Goal: Transaction & Acquisition: Download file/media

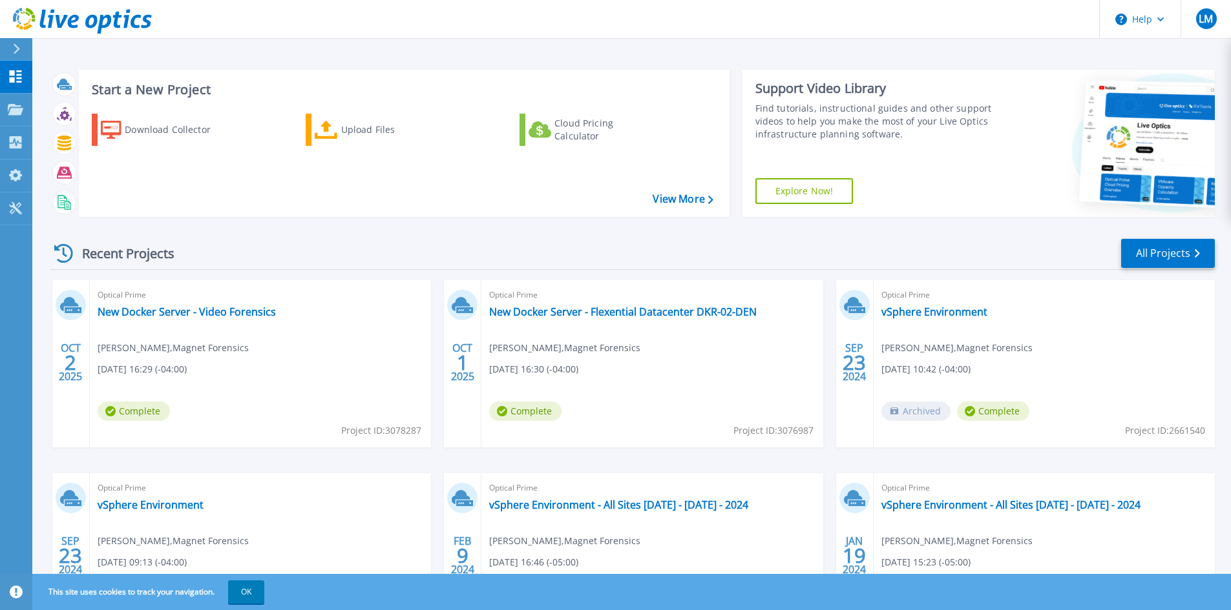
click at [602, 319] on div "Optical Prime New Docker Server - Flexential Datacenter DKR-02-DEN Luiz Mendes …" at bounding box center [651, 363] width 341 height 167
click at [255, 369] on div "Optical Prime New Docker Server - Video Forensics Luiz Mendes , Magnet Forensic…" at bounding box center [260, 363] width 341 height 167
click at [149, 315] on link "New Docker Server - Video Forensics" at bounding box center [187, 312] width 178 height 13
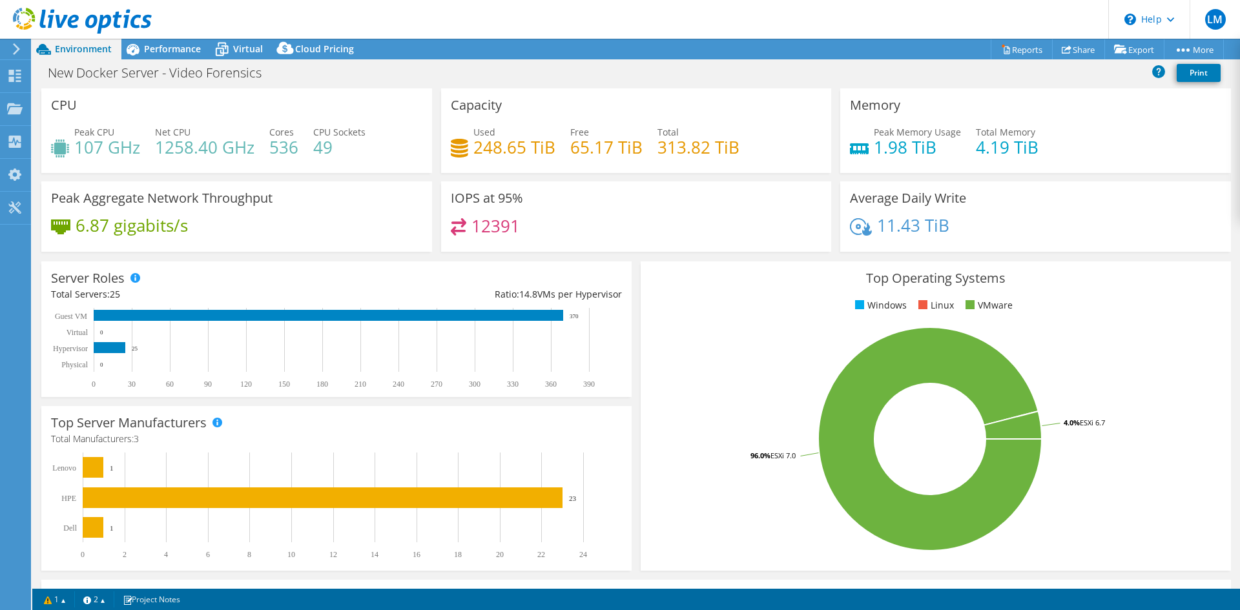
select select "USD"
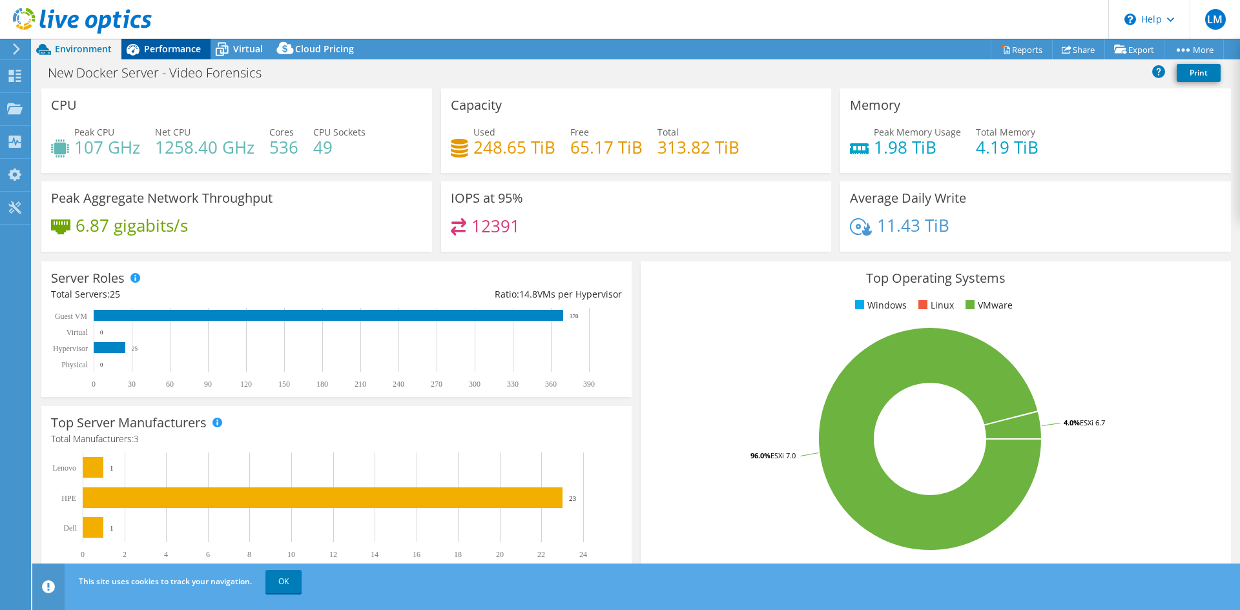
click at [182, 46] on span "Performance" at bounding box center [172, 49] width 57 height 12
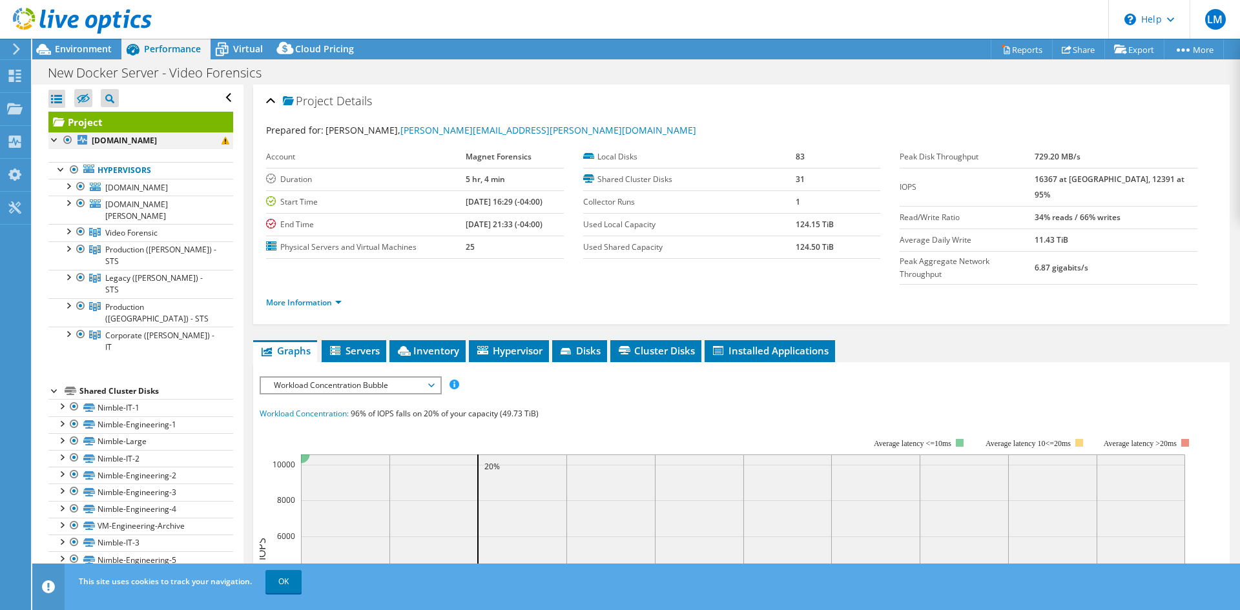
click at [51, 139] on div at bounding box center [54, 138] width 13 height 13
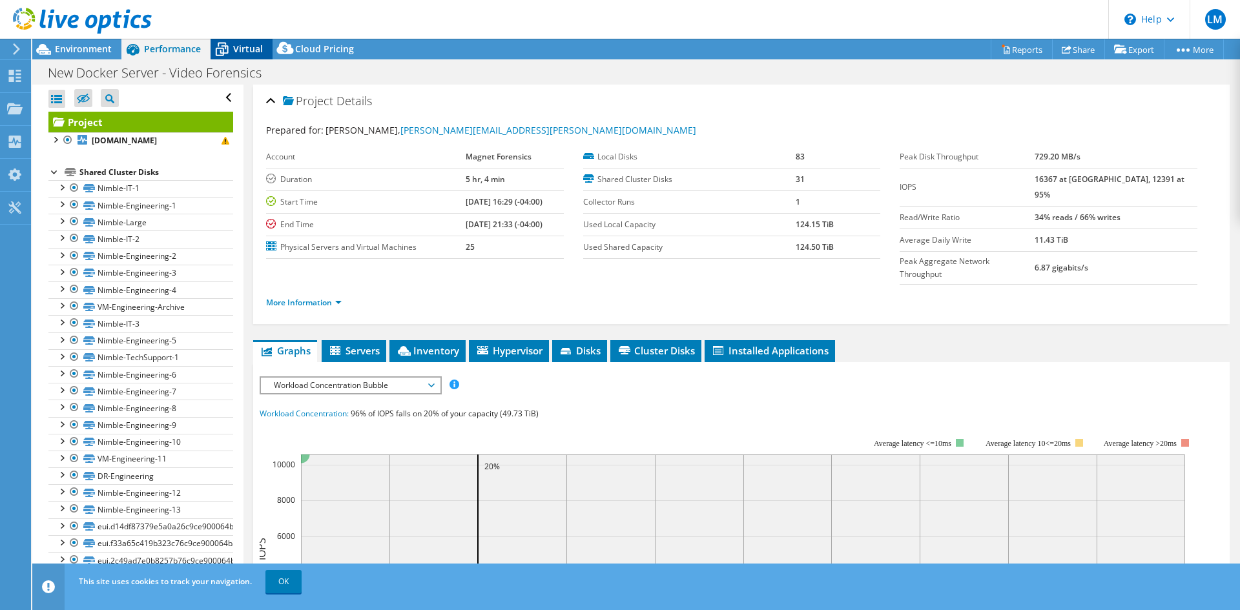
click at [247, 50] on span "Virtual" at bounding box center [248, 49] width 30 height 12
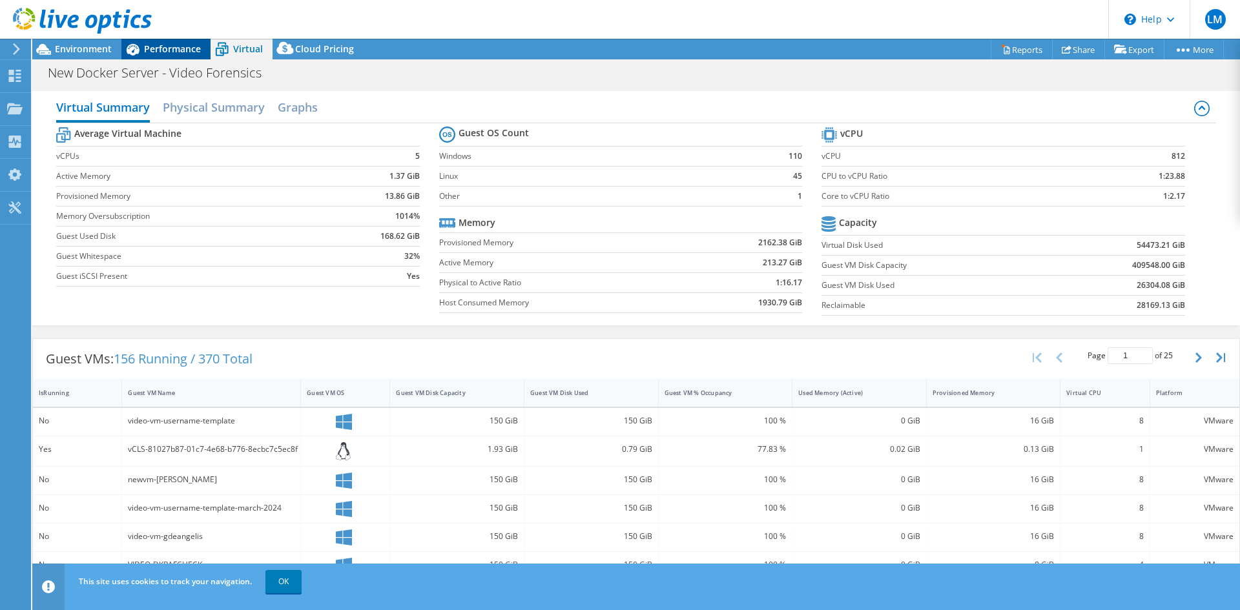
click at [182, 48] on span "Performance" at bounding box center [172, 49] width 57 height 12
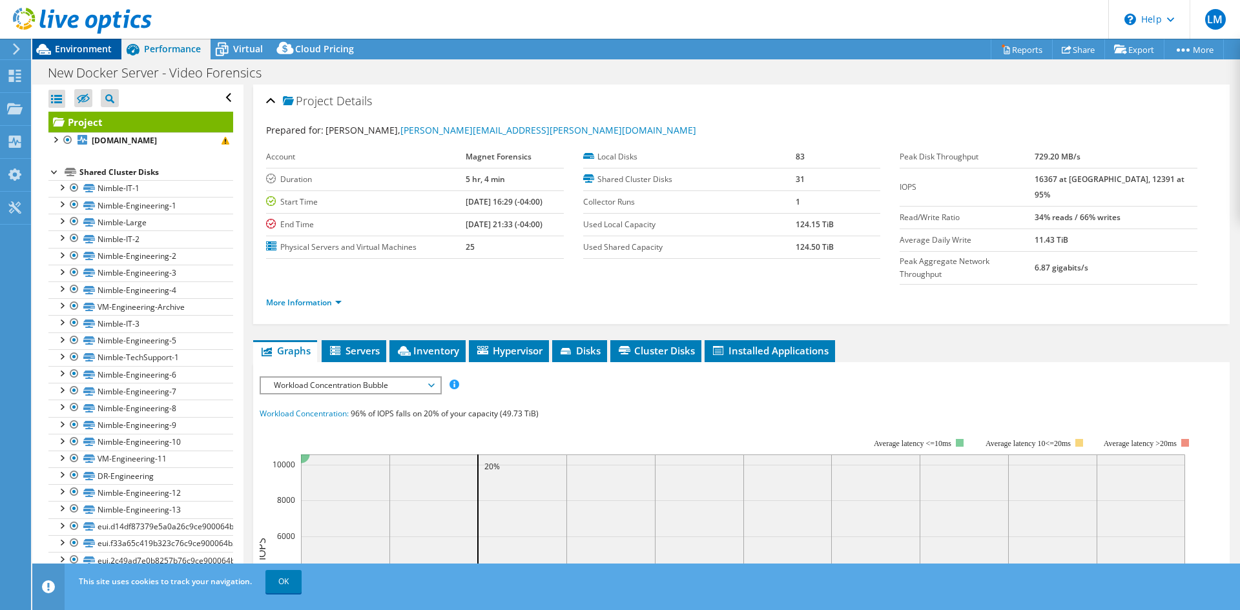
click at [81, 50] on span "Environment" at bounding box center [83, 49] width 57 height 12
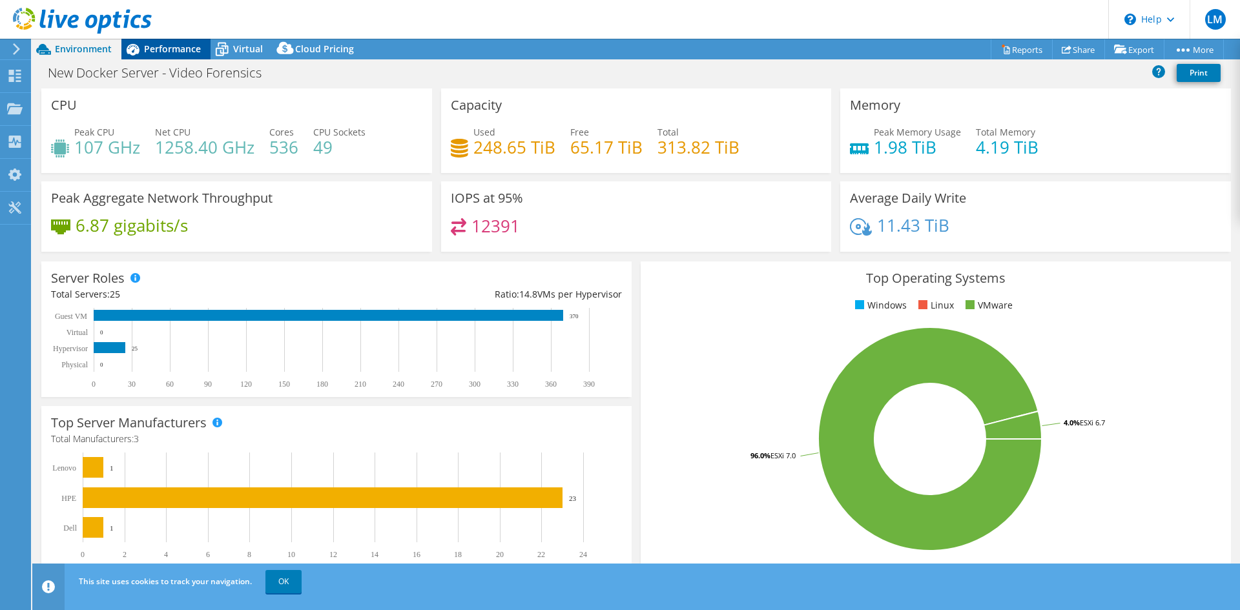
click at [178, 47] on span "Performance" at bounding box center [172, 49] width 57 height 12
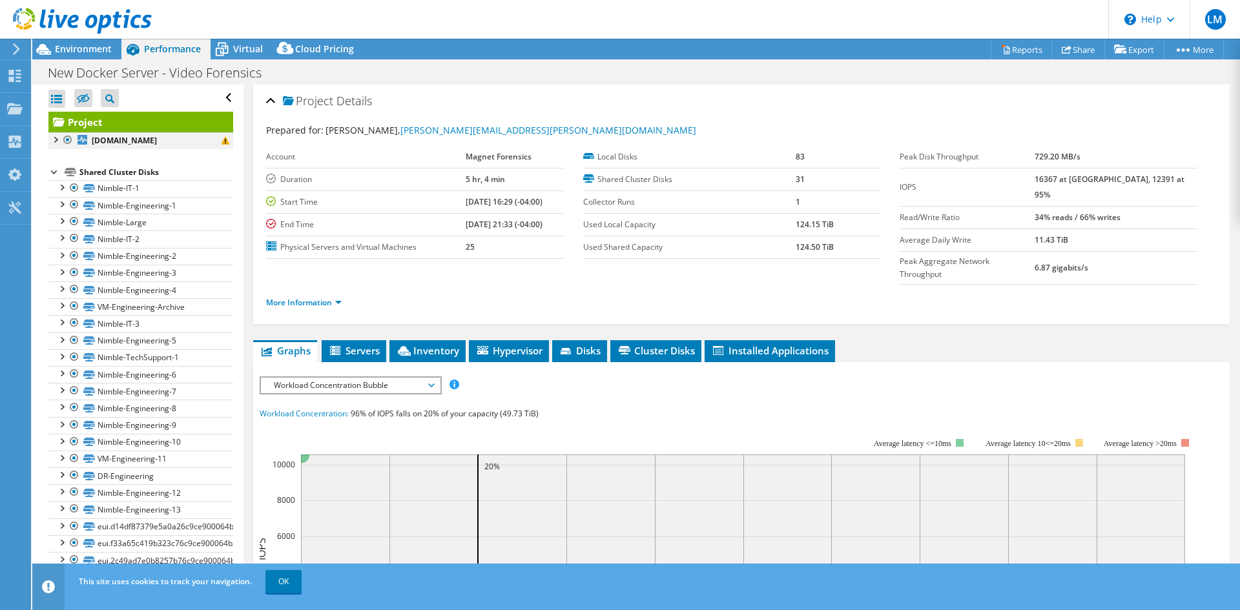
click at [55, 138] on div at bounding box center [54, 138] width 13 height 13
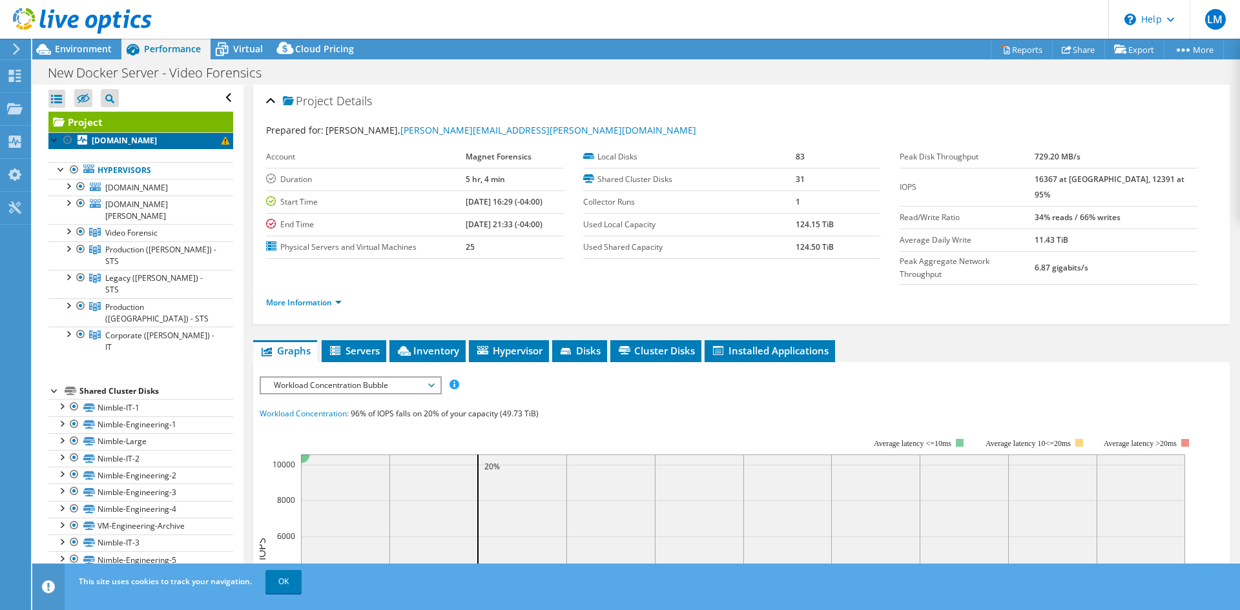
click at [102, 146] on b "[DOMAIN_NAME]" at bounding box center [124, 140] width 65 height 11
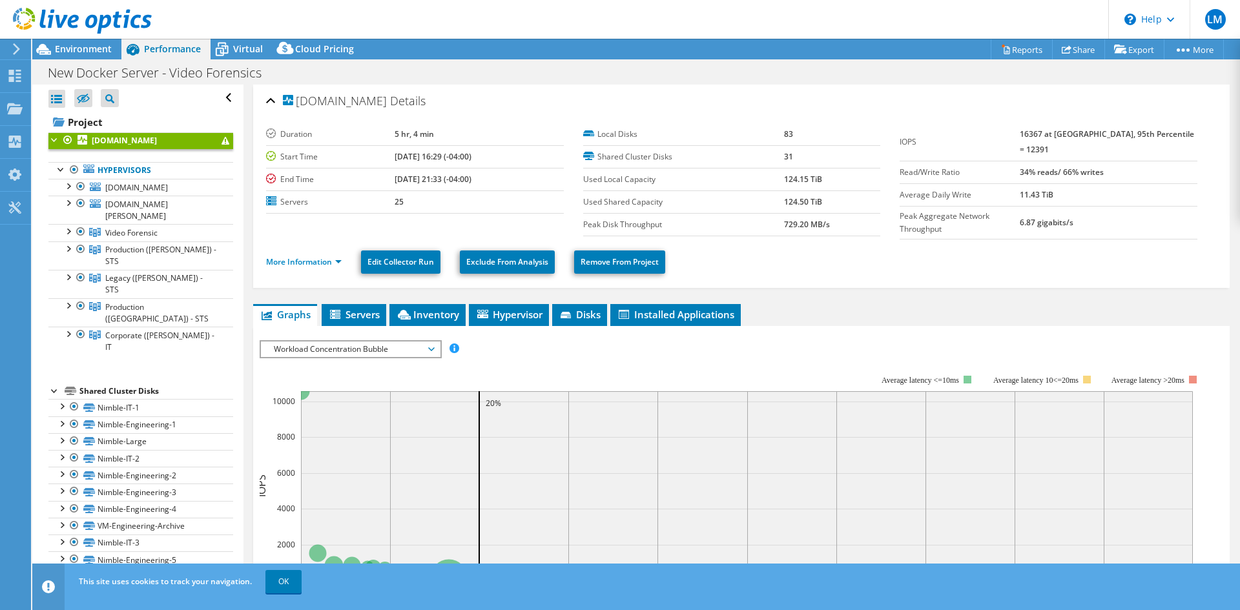
click at [341, 353] on span "Workload Concentration Bubble" at bounding box center [350, 350] width 166 height 16
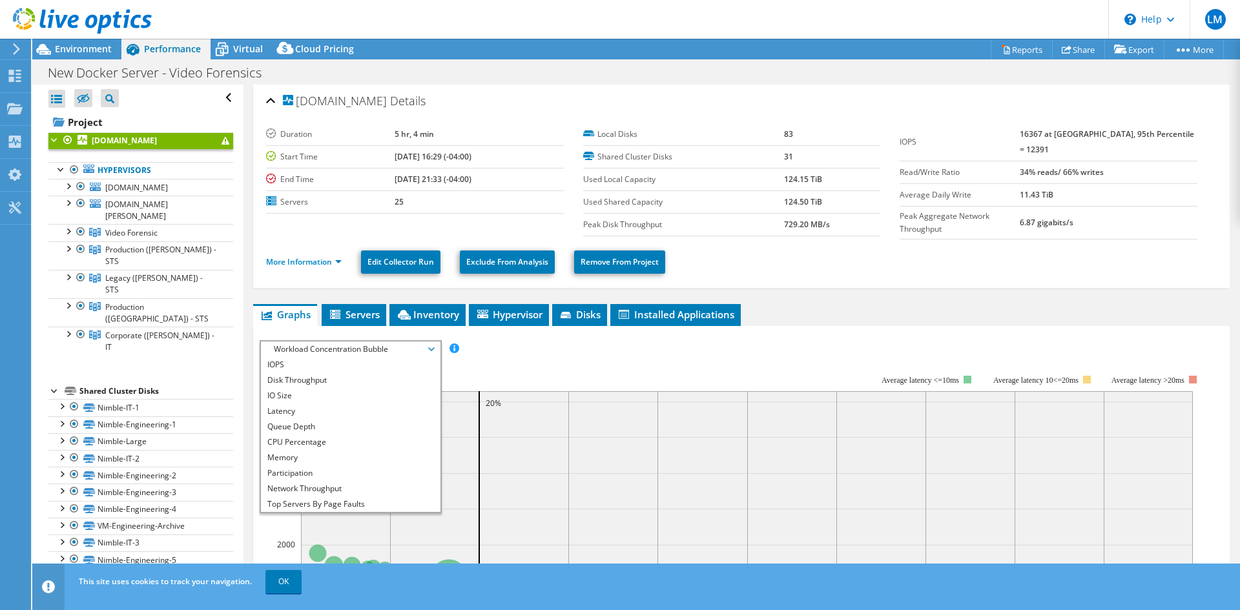
click at [543, 349] on div "IOPS Disk Throughput IO Size Latency Queue Depth CPU Percentage Memory Page Fau…" at bounding box center [742, 348] width 964 height 17
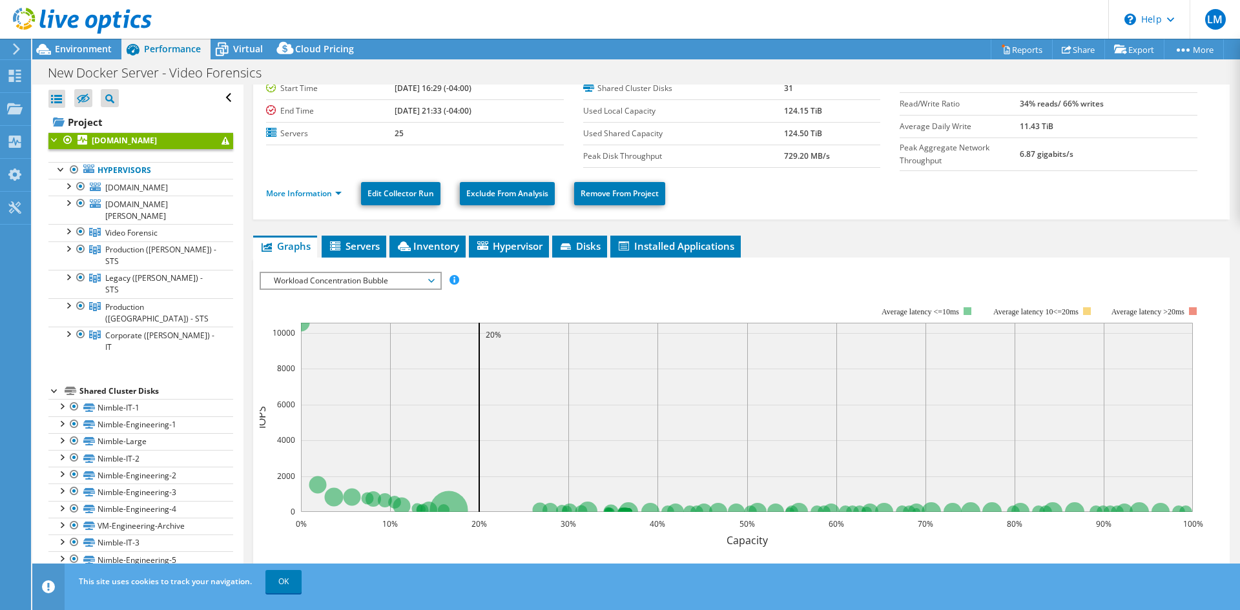
scroll to position [129, 0]
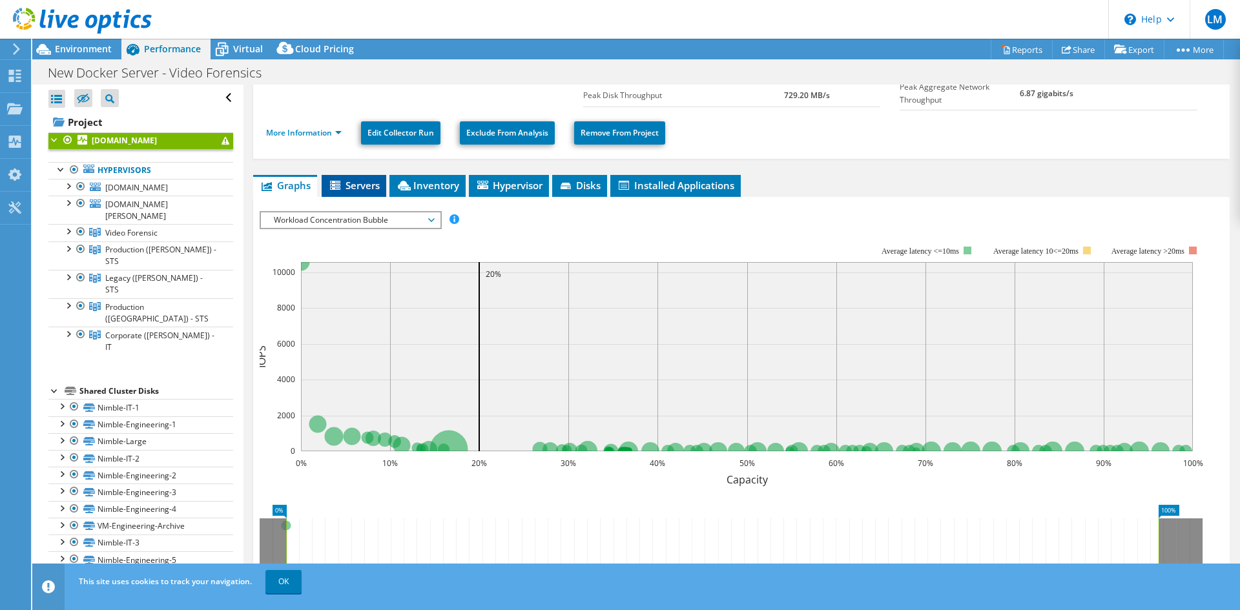
click at [356, 182] on span "Servers" at bounding box center [354, 185] width 52 height 13
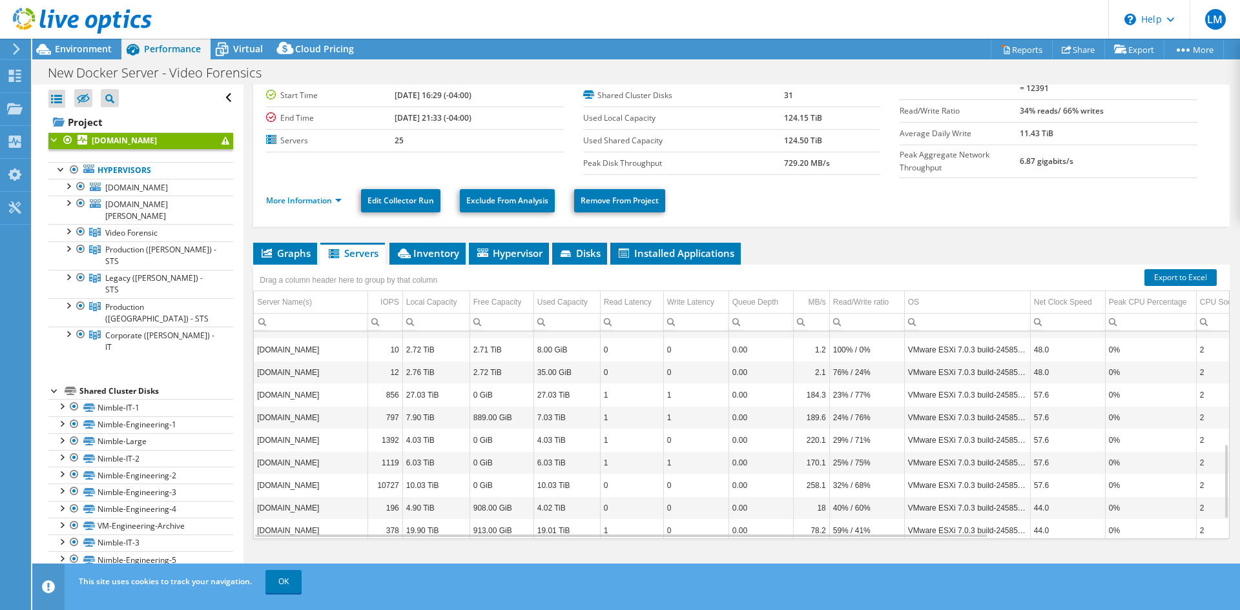
scroll to position [364, 0]
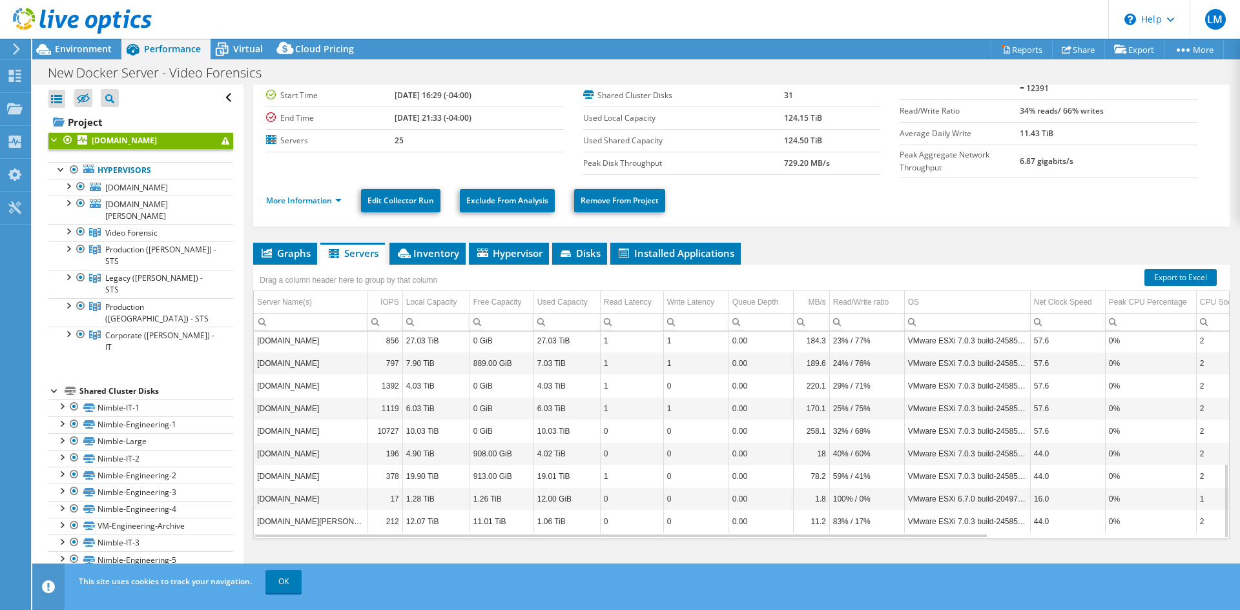
click at [54, 141] on div at bounding box center [54, 138] width 13 height 13
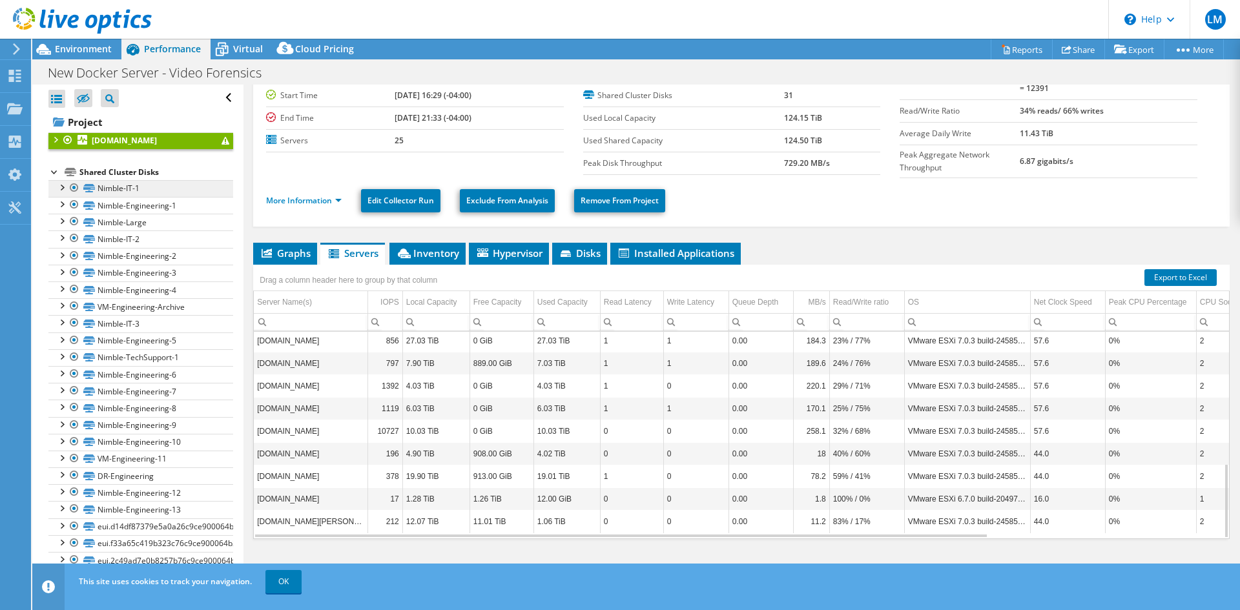
drag, startPoint x: 54, startPoint y: 185, endPoint x: 52, endPoint y: 194, distance: 9.1
click at [54, 178] on div at bounding box center [54, 171] width 13 height 13
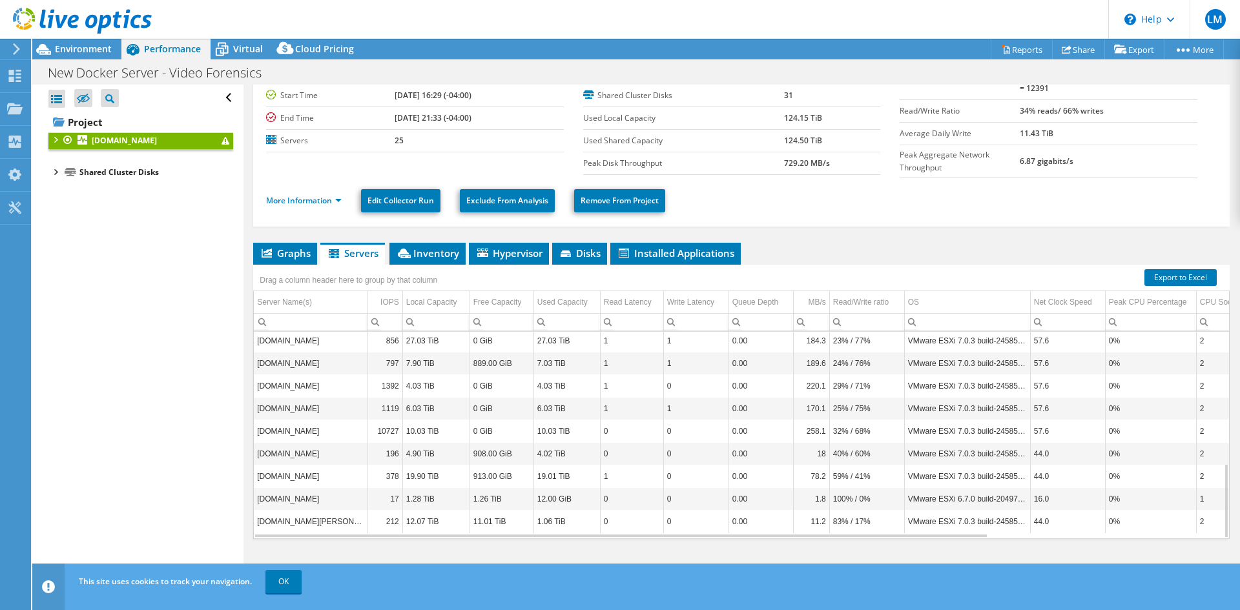
click at [222, 145] on span at bounding box center [226, 141] width 8 height 8
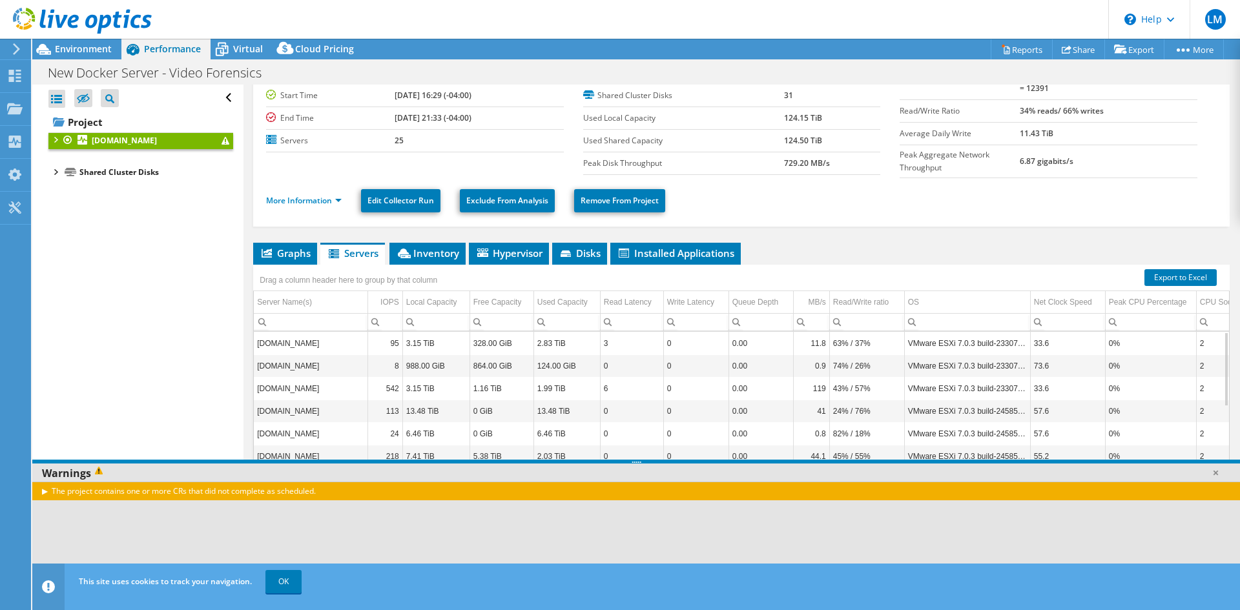
click at [43, 495] on div "The project contains one or more CRs that did not complete as scheduled." at bounding box center [636, 491] width 1208 height 19
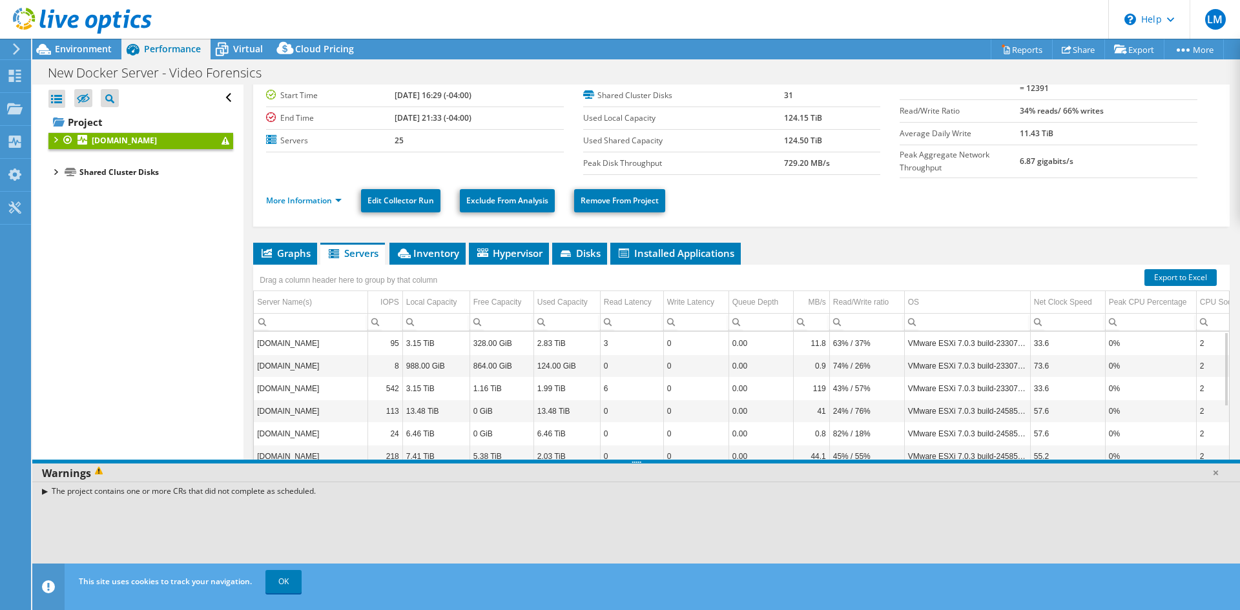
click at [43, 494] on div "The project contains one or more CRs that did not complete as scheduled." at bounding box center [636, 491] width 1208 height 19
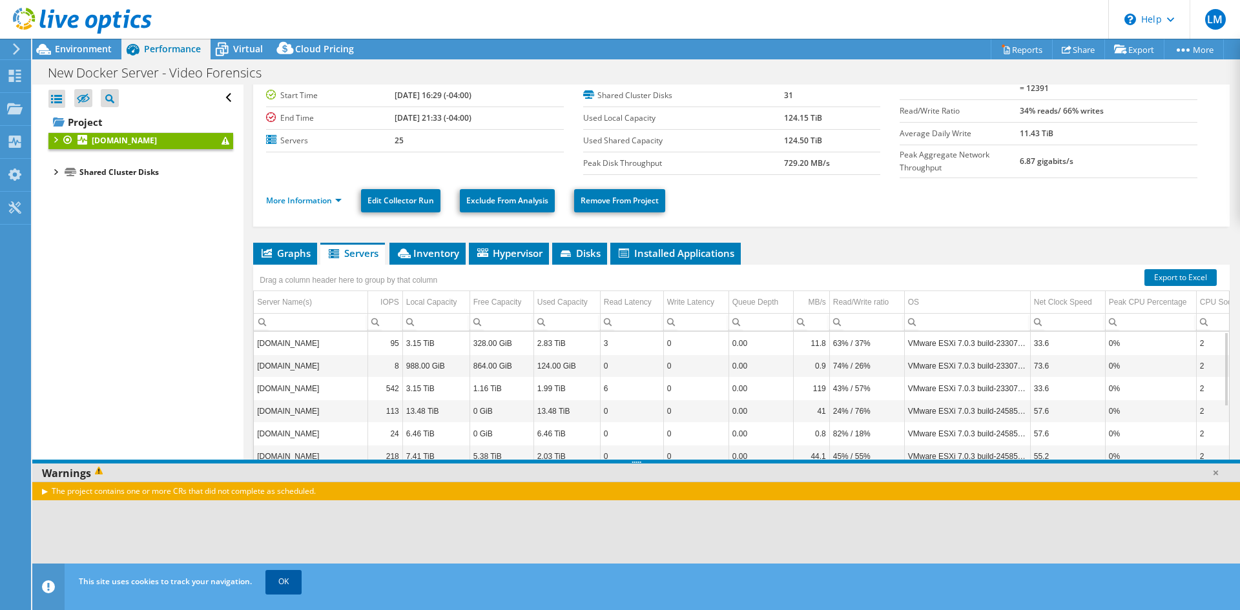
click at [269, 581] on link "OK" at bounding box center [283, 581] width 36 height 23
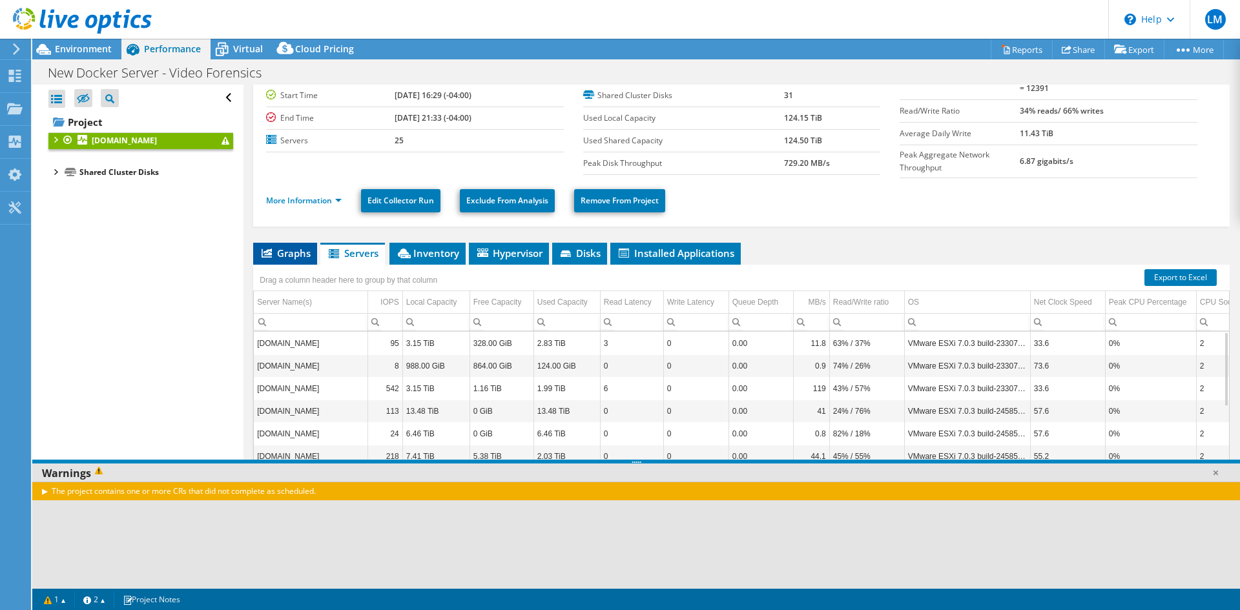
click at [289, 243] on li "Graphs" at bounding box center [285, 254] width 64 height 22
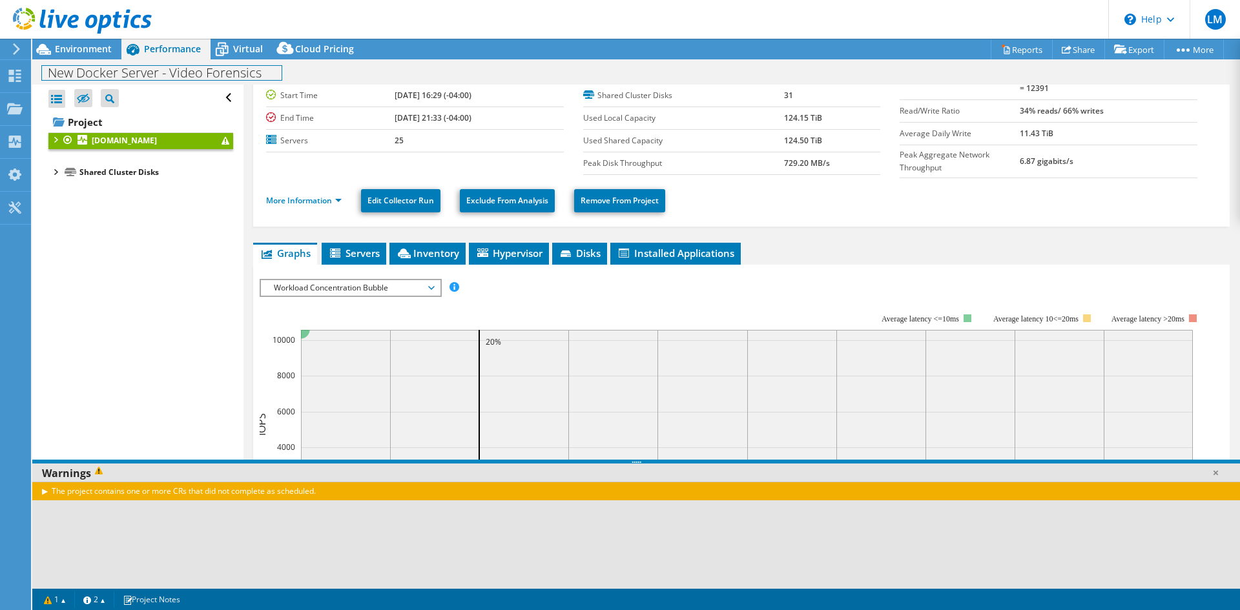
click at [72, 74] on h1 "New Docker Server - Video Forensics" at bounding box center [162, 73] width 240 height 14
click at [15, 76] on icon at bounding box center [15, 76] width 16 height 12
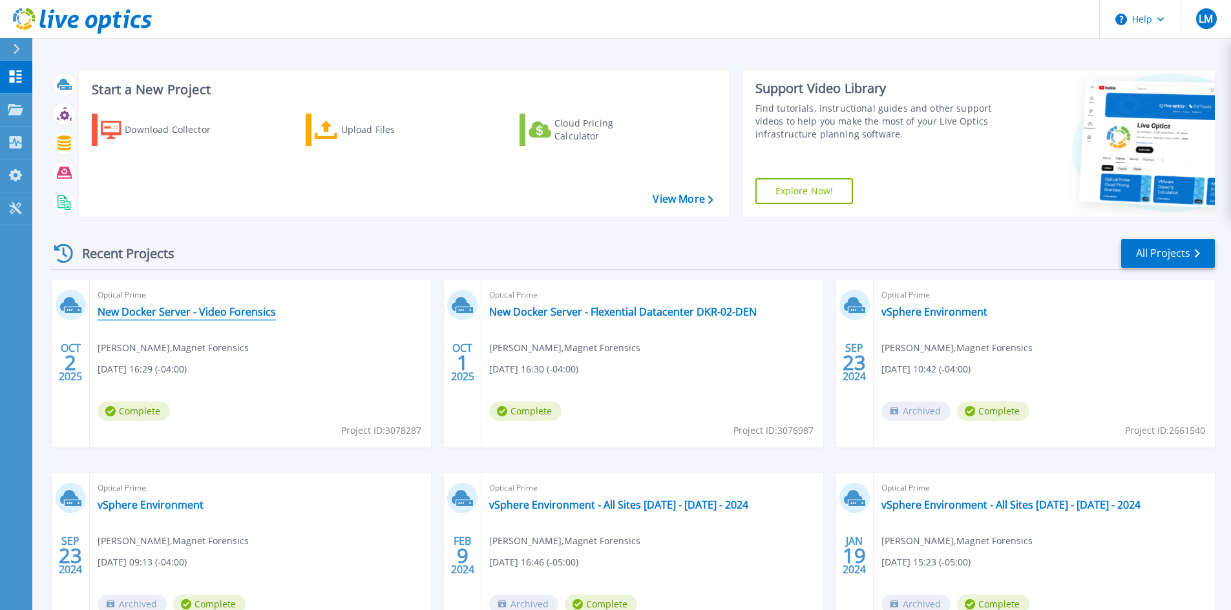
click at [205, 311] on link "New Docker Server - Video Forensics" at bounding box center [187, 312] width 178 height 13
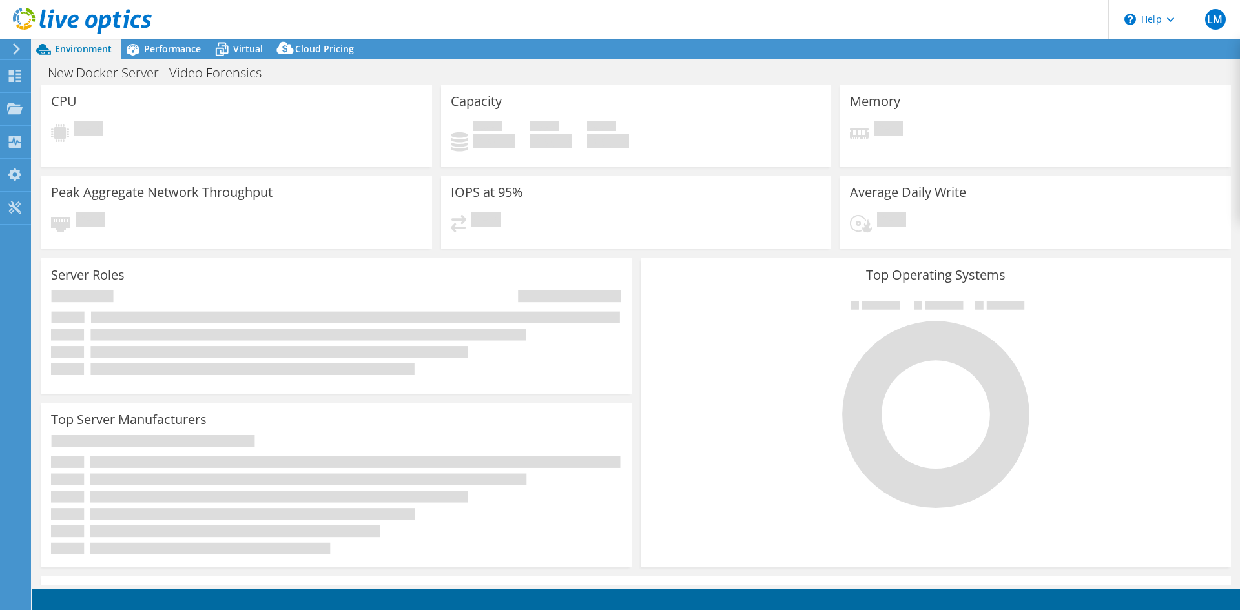
select select "USD"
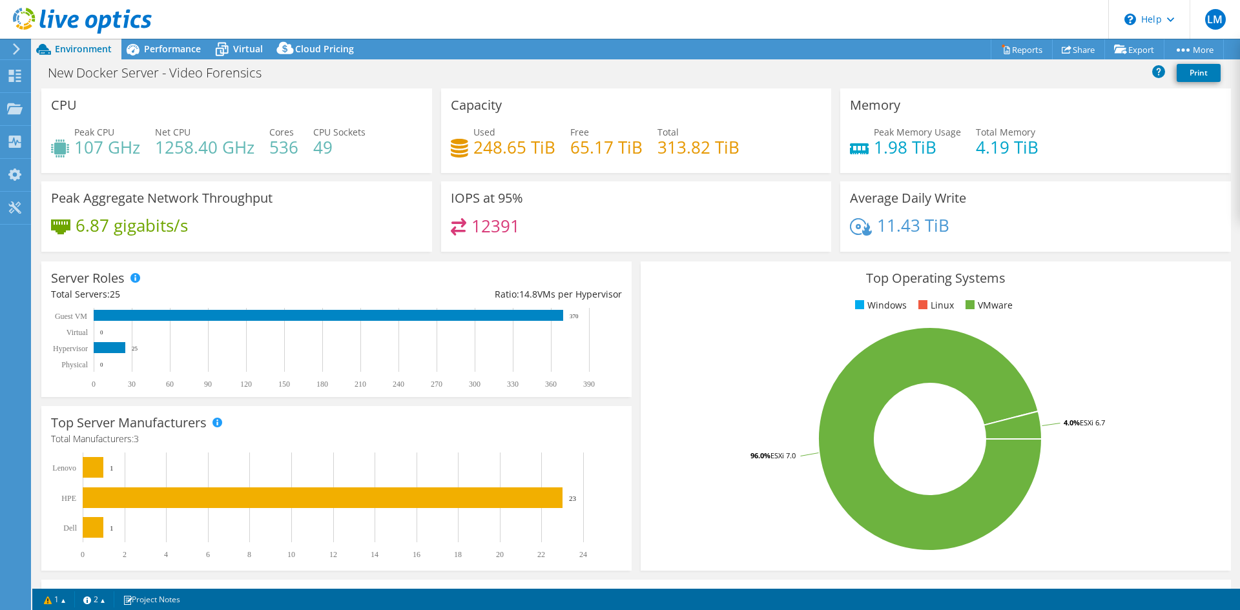
click at [177, 37] on header "LM End User [PERSON_NAME] [PERSON_NAME][EMAIL_ADDRESS][PERSON_NAME][DOMAIN_NAME…" at bounding box center [620, 19] width 1240 height 39
click at [179, 46] on span "Performance" at bounding box center [172, 49] width 57 height 12
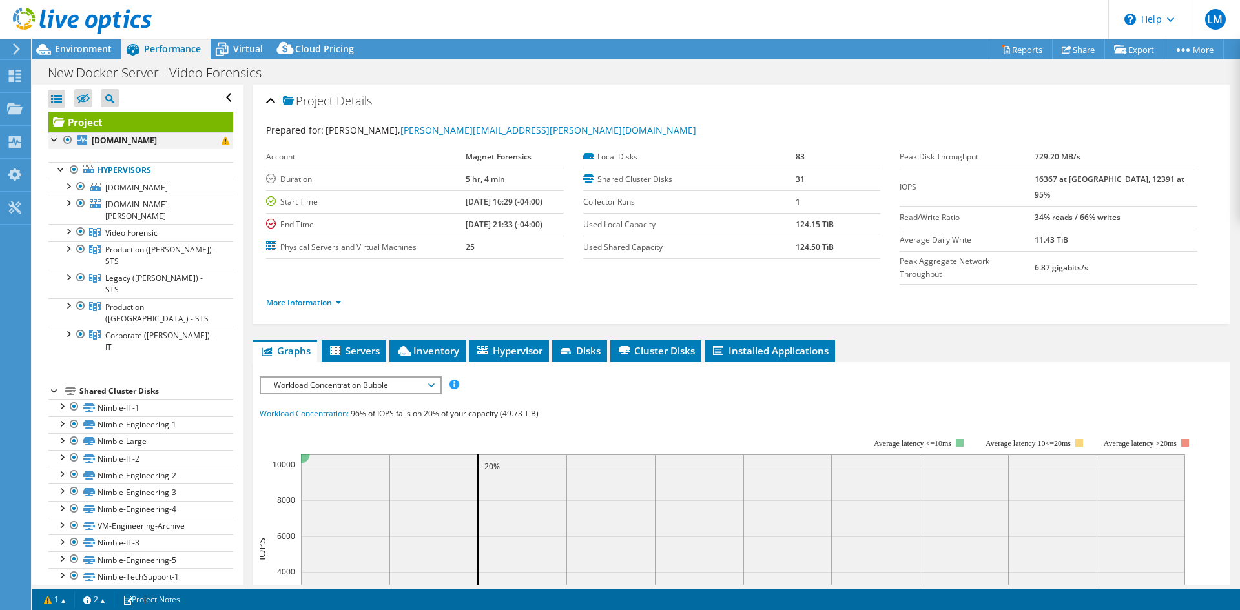
click at [68, 142] on div at bounding box center [67, 140] width 13 height 16
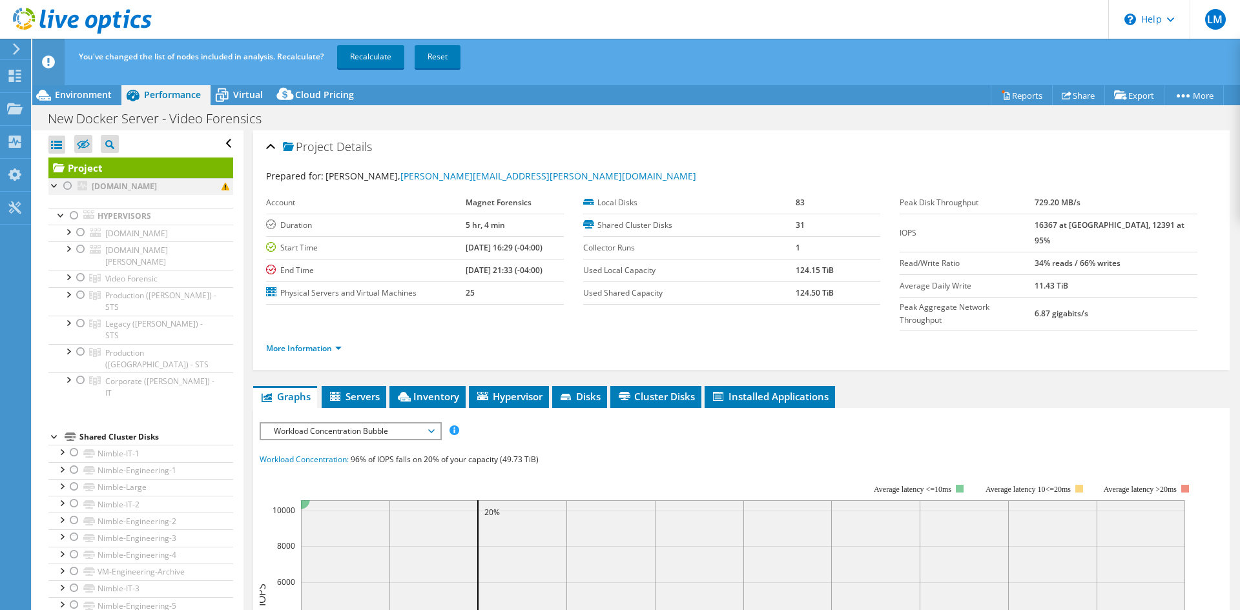
click at [69, 187] on div at bounding box center [67, 186] width 13 height 16
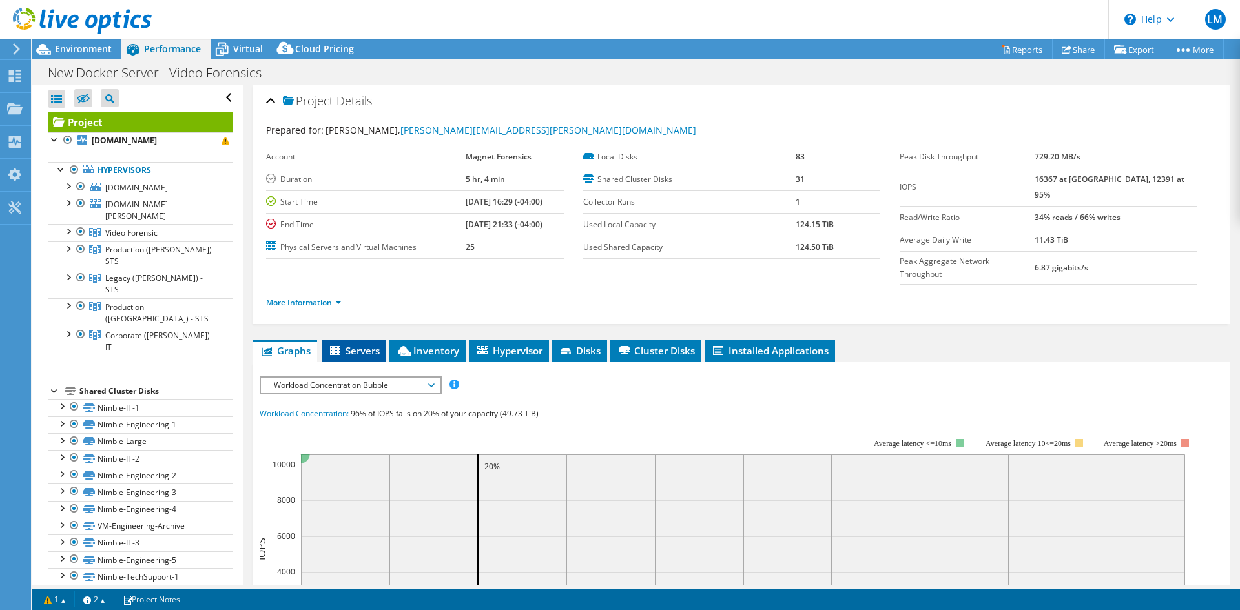
click at [353, 344] on span "Servers" at bounding box center [354, 350] width 52 height 13
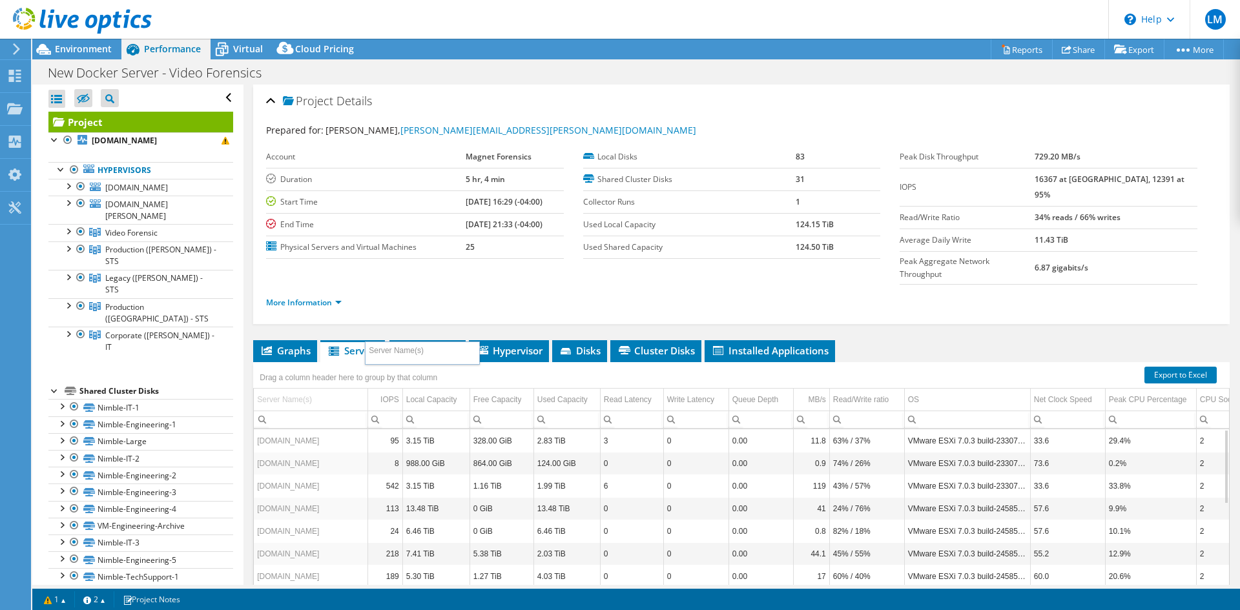
drag, startPoint x: 335, startPoint y: 375, endPoint x: 458, endPoint y: 349, distance: 125.9
click at [458, 350] on body "LM End User Luiz Mendes luiz.mendes@magnetforensics.com Magnet Forensics My Pro…" at bounding box center [620, 305] width 1240 height 610
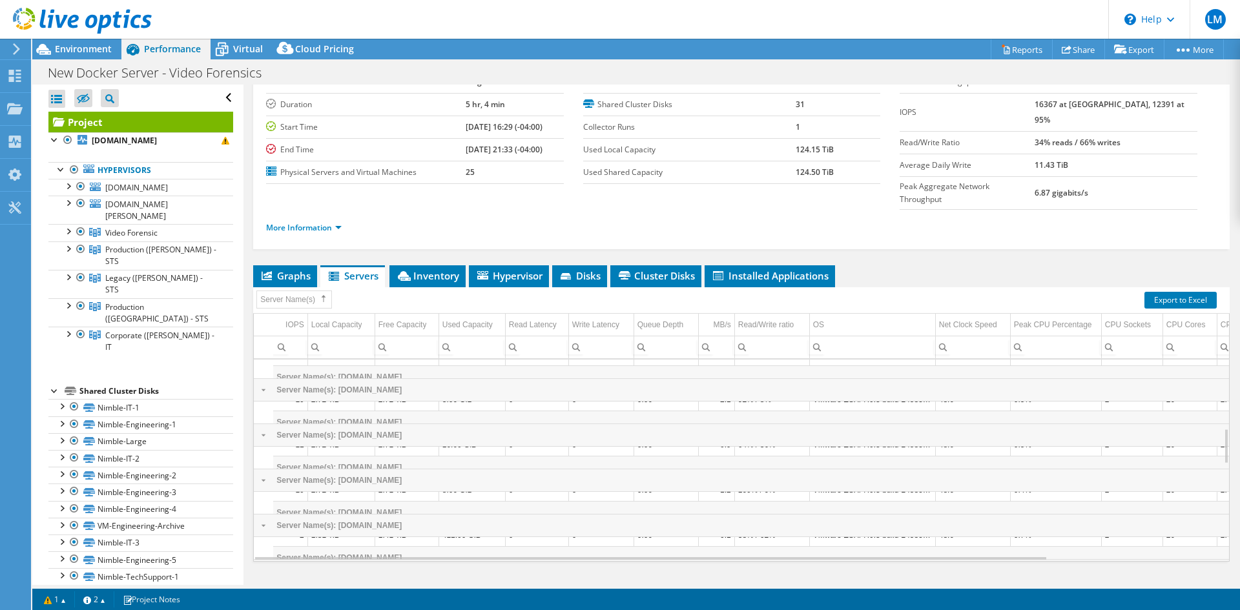
scroll to position [388, 0]
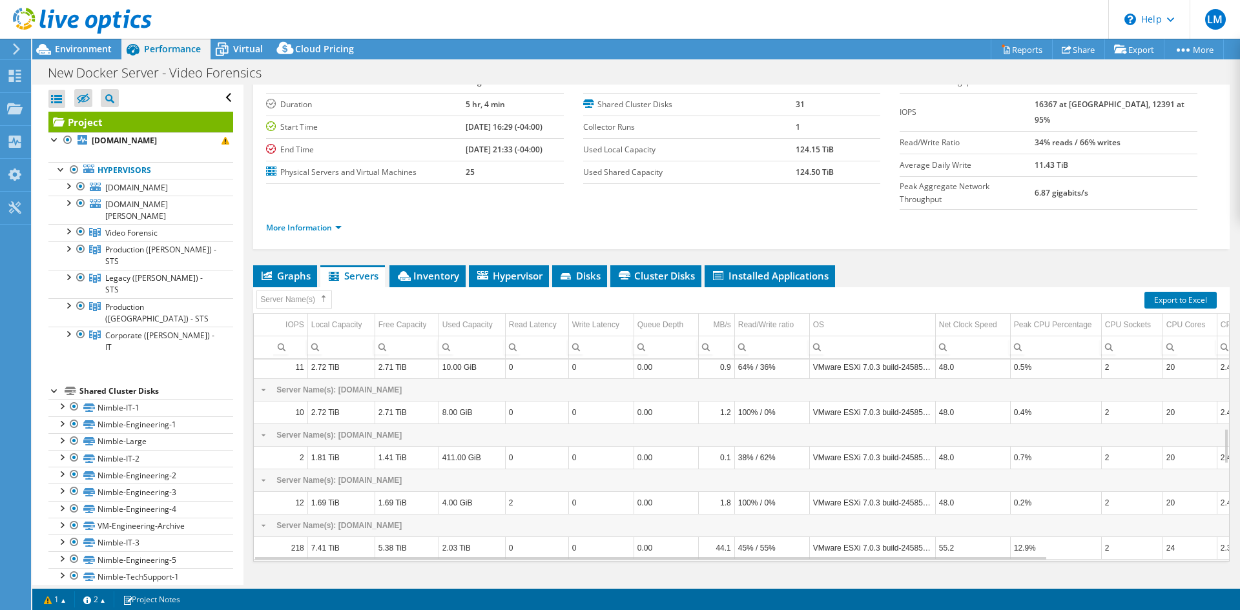
click at [298, 291] on div "Server Name(s)" at bounding box center [294, 300] width 76 height 18
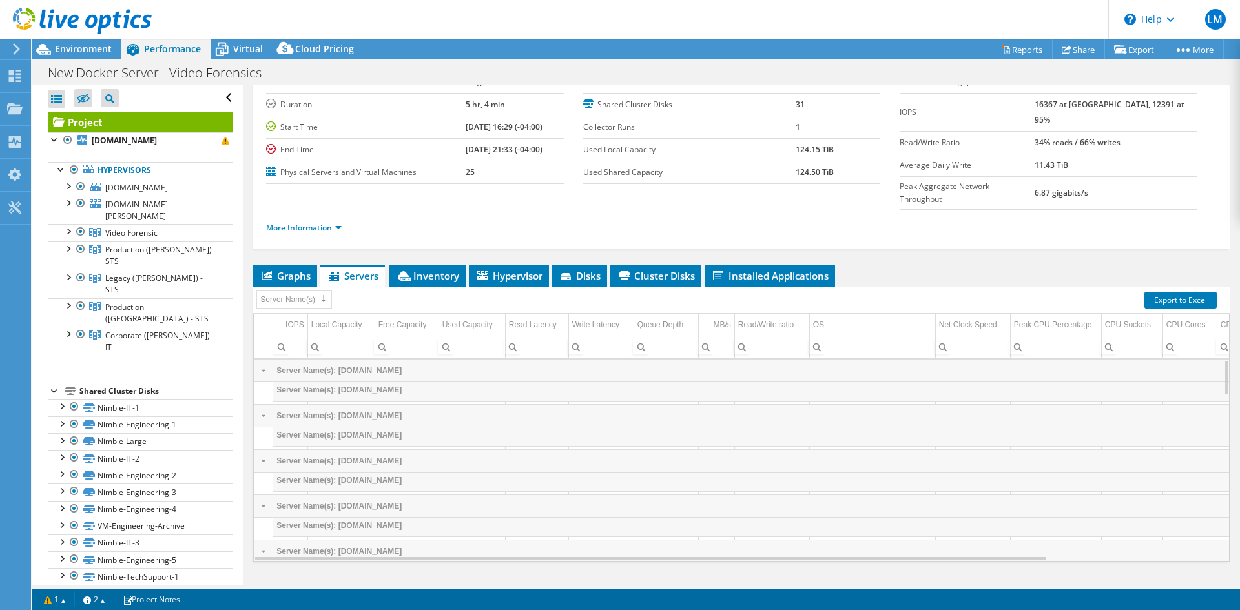
scroll to position [0, 0]
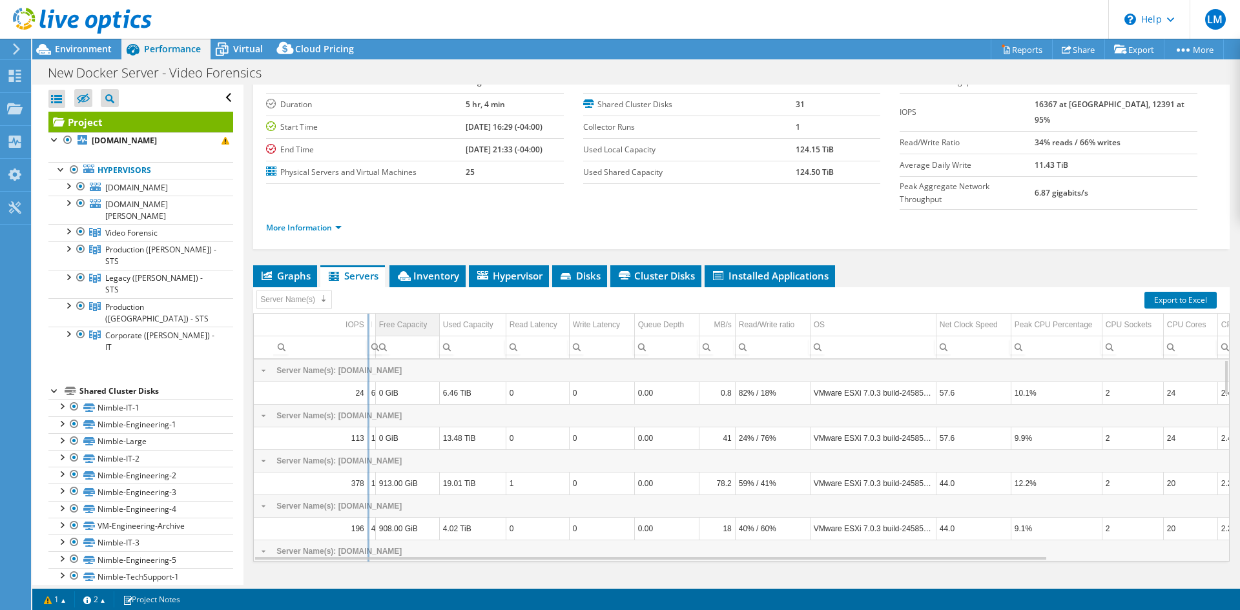
drag, startPoint x: 306, startPoint y: 294, endPoint x: 406, endPoint y: 287, distance: 100.3
click at [408, 288] on div "Server Name(s) IOPS Local Capacity Free Capacity Used Capacity Read Latency Wri…" at bounding box center [741, 424] width 977 height 275
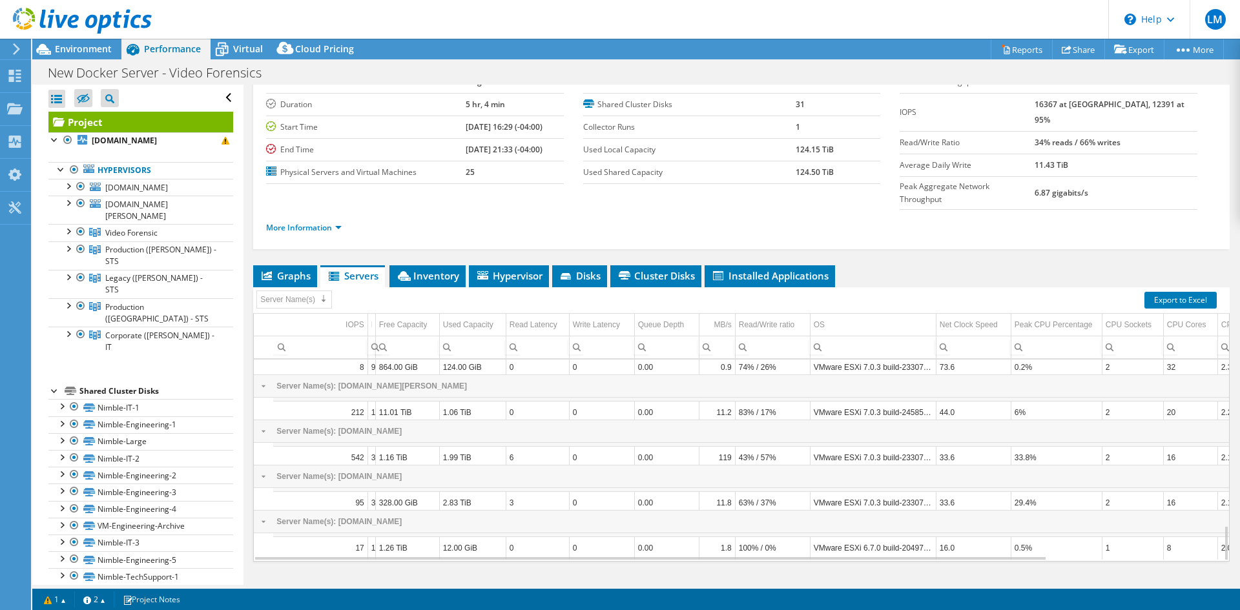
scroll to position [934, 0]
click at [434, 269] on span "Inventory" at bounding box center [427, 275] width 63 height 13
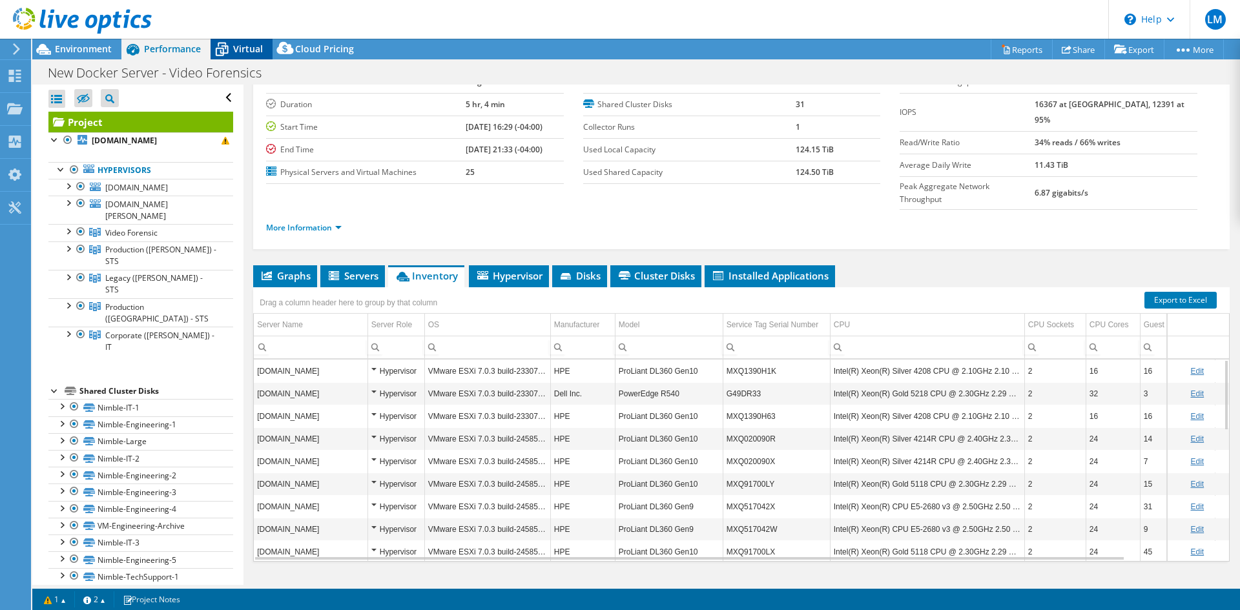
click at [241, 50] on span "Virtual" at bounding box center [248, 49] width 30 height 12
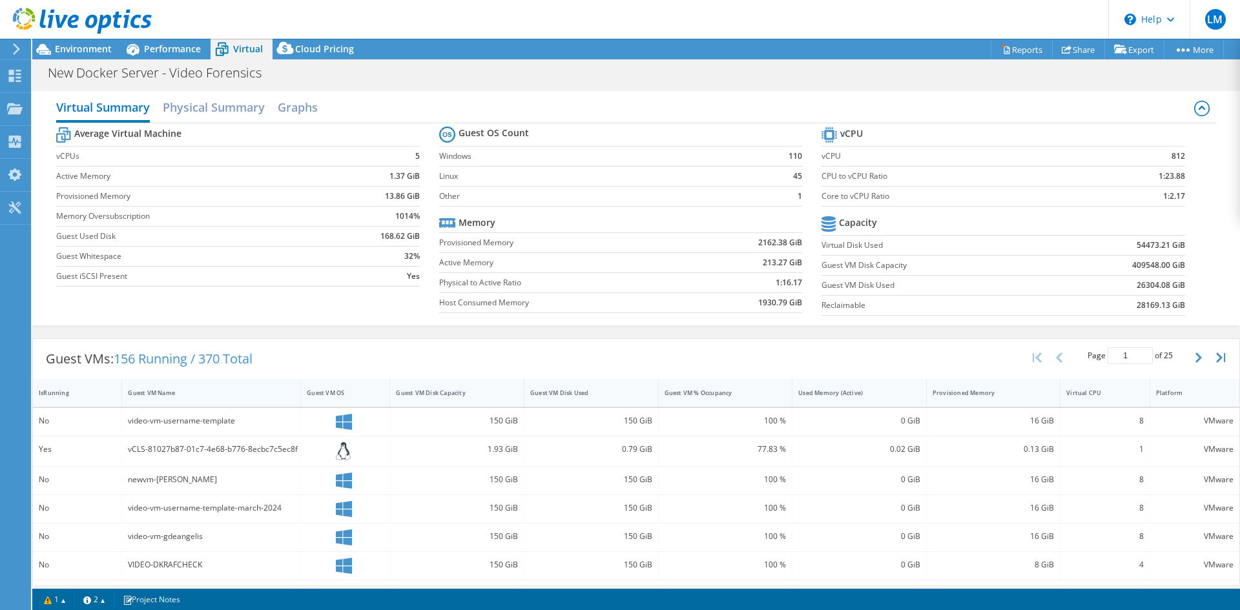
click at [156, 395] on div "Guest VM Name" at bounding box center [203, 393] width 151 height 8
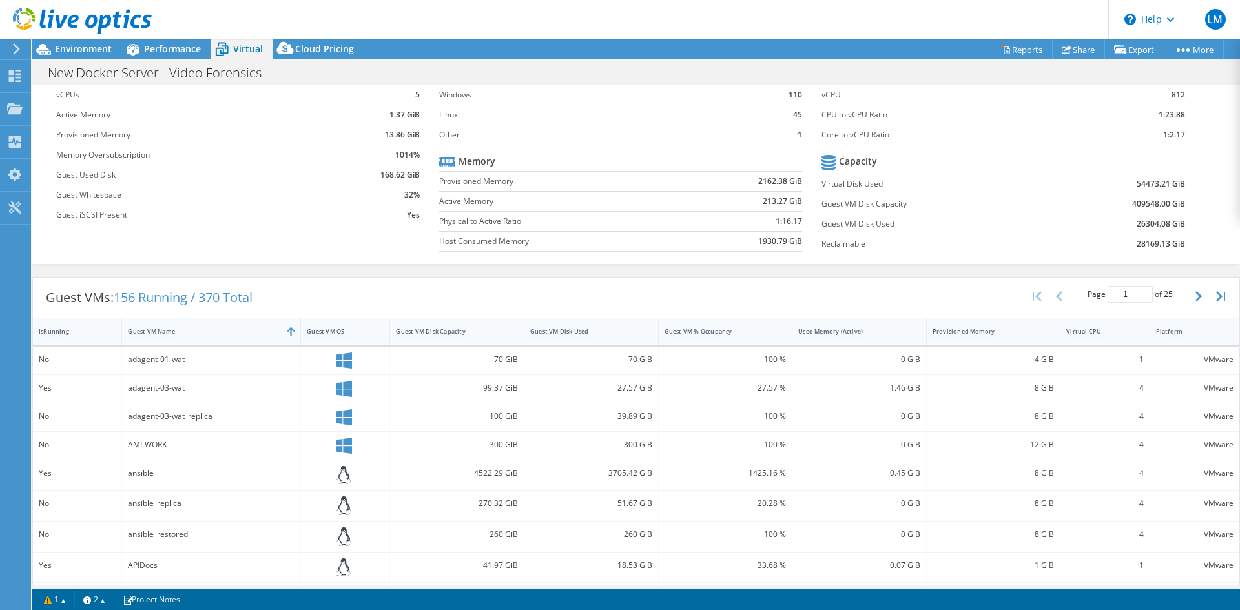
scroll to position [0, 0]
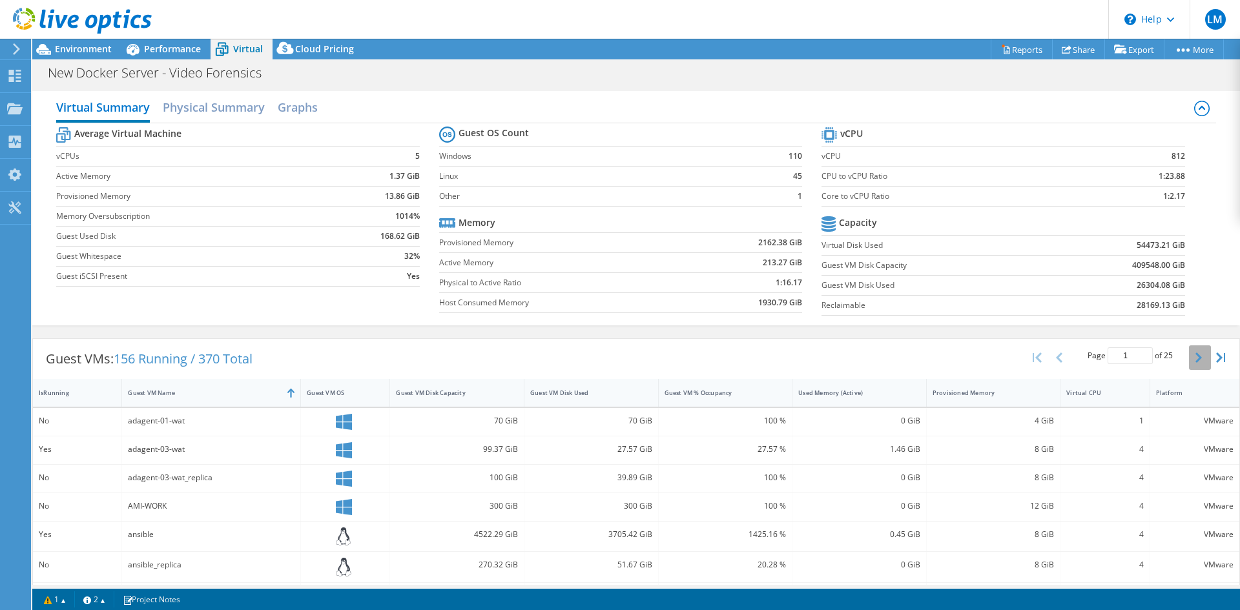
click at [1196, 357] on icon "button" at bounding box center [1199, 358] width 6 height 10
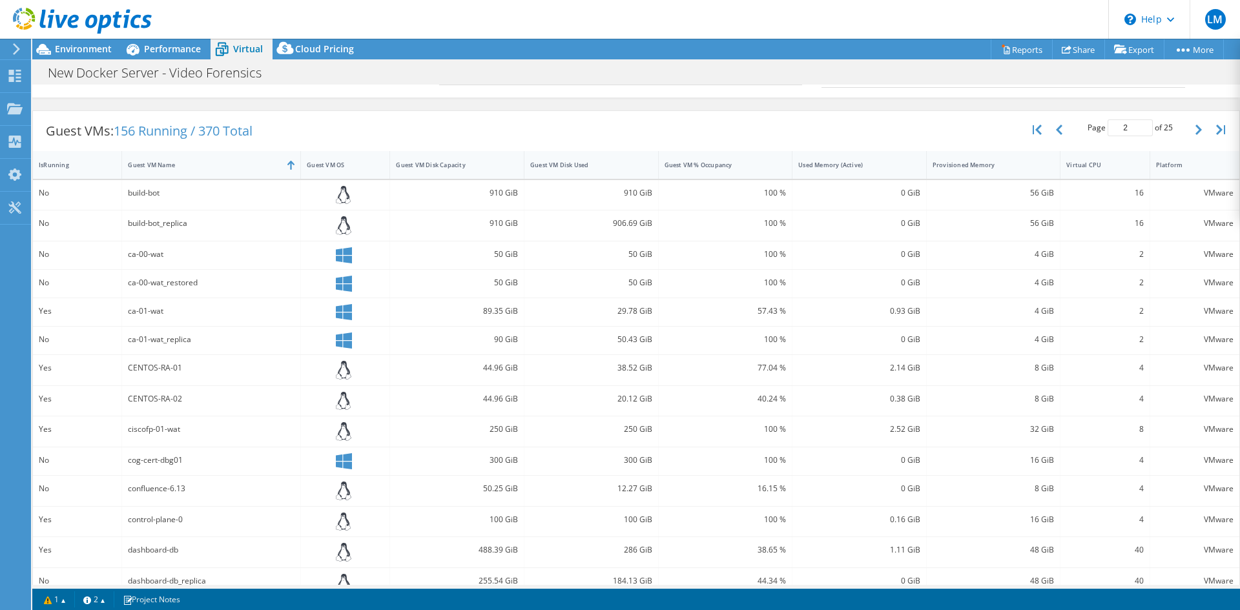
scroll to position [214, 0]
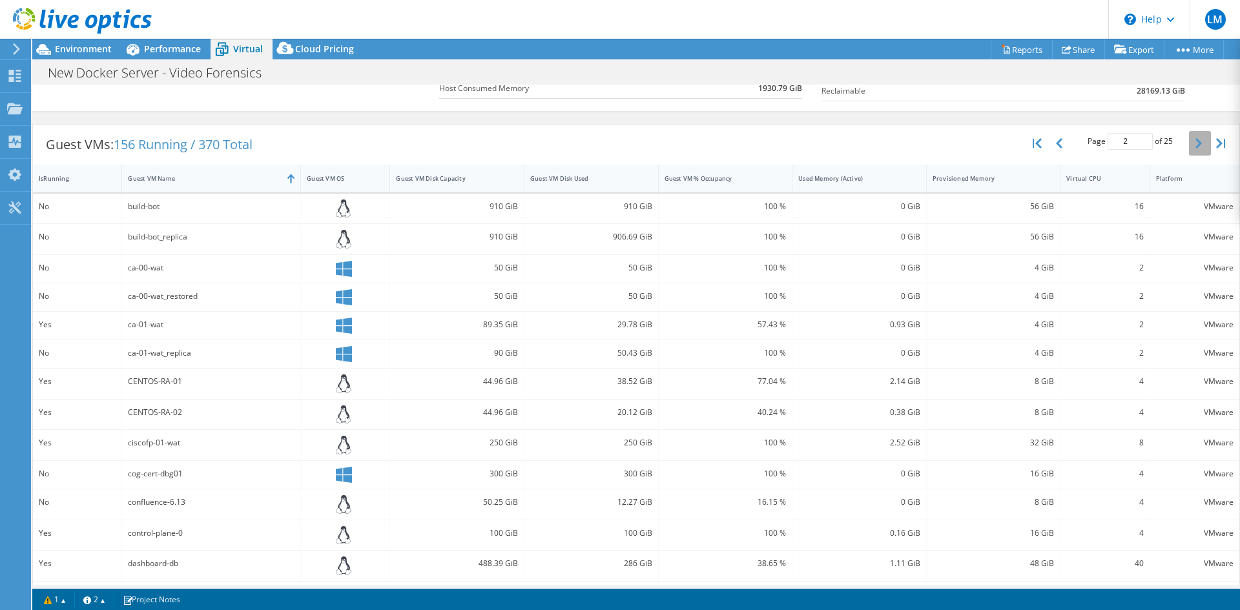
click at [1196, 144] on icon "button" at bounding box center [1199, 143] width 6 height 10
type input "3"
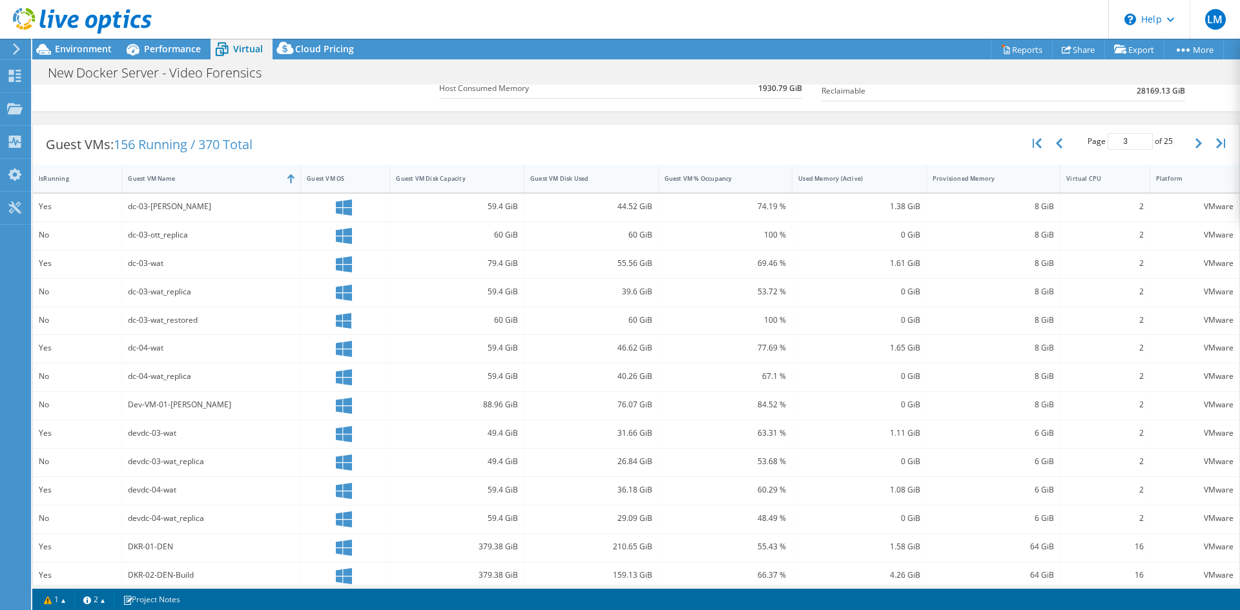
scroll to position [255, 0]
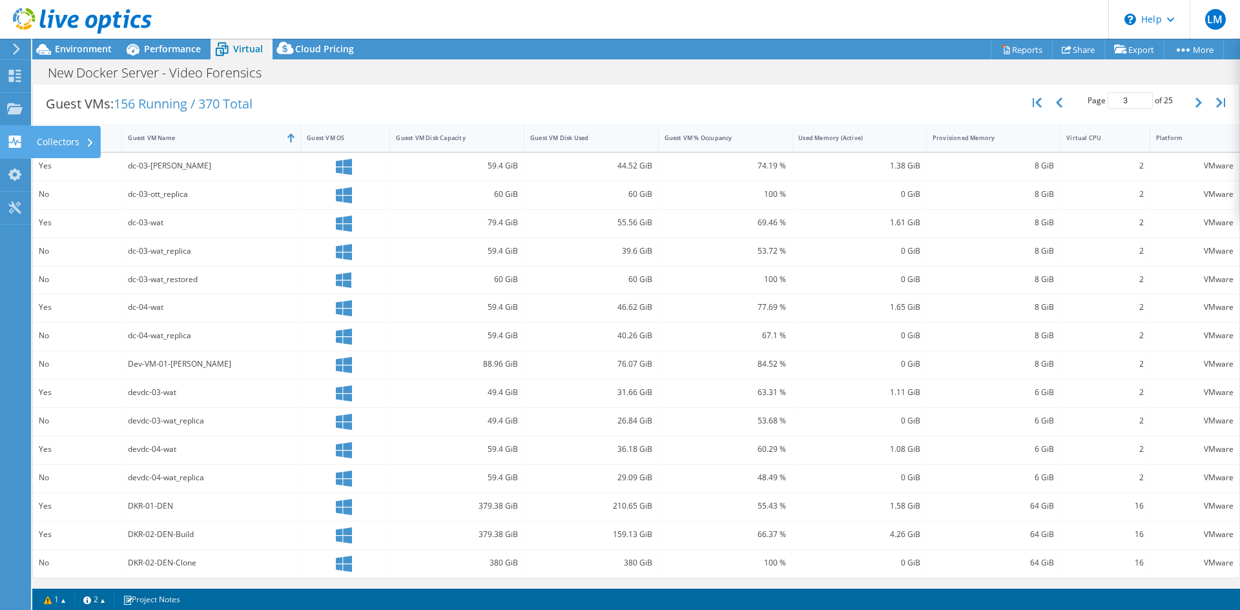
click at [14, 140] on icon at bounding box center [15, 142] width 16 height 12
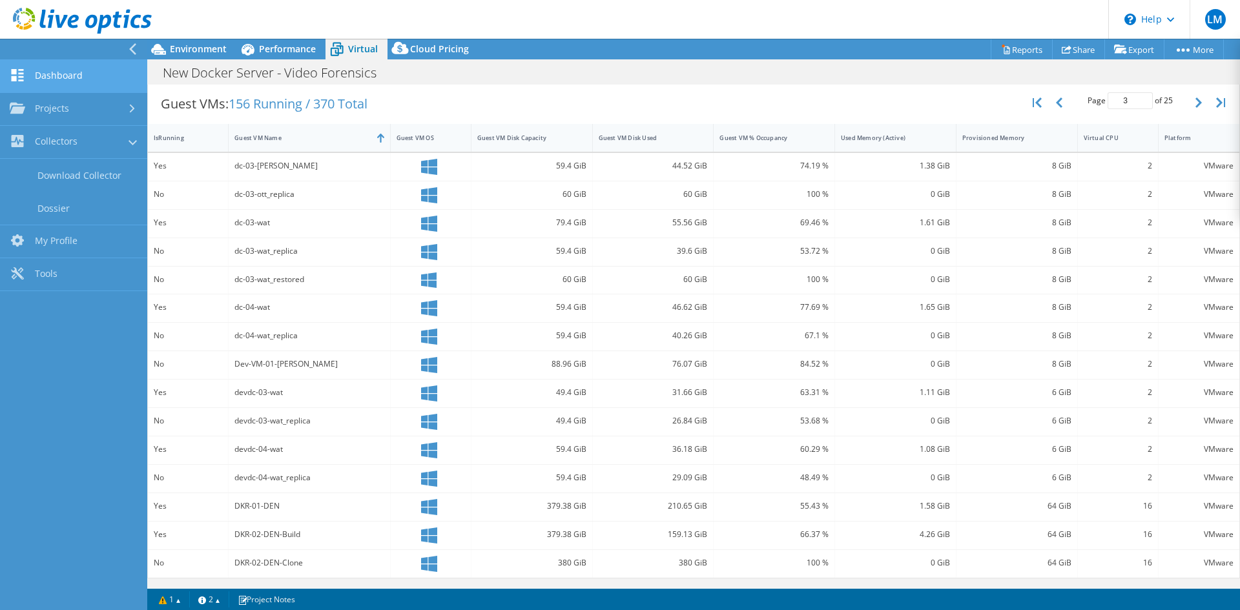
click at [78, 76] on link "Dashboard" at bounding box center [73, 76] width 147 height 33
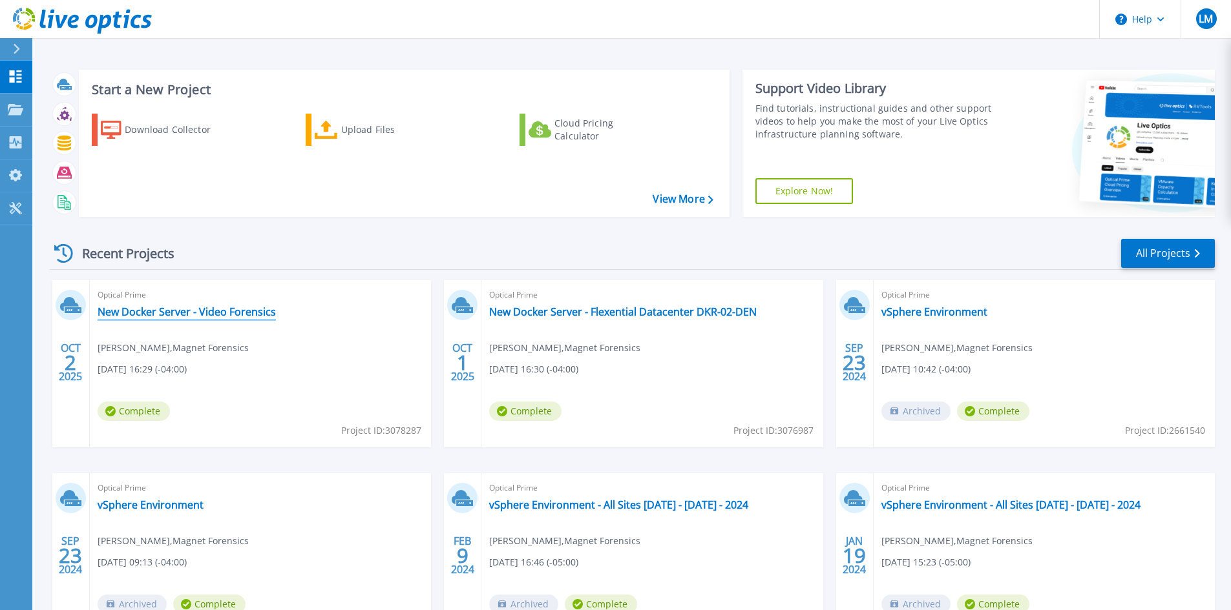
click at [203, 312] on link "New Docker Server - Video Forensics" at bounding box center [187, 312] width 178 height 13
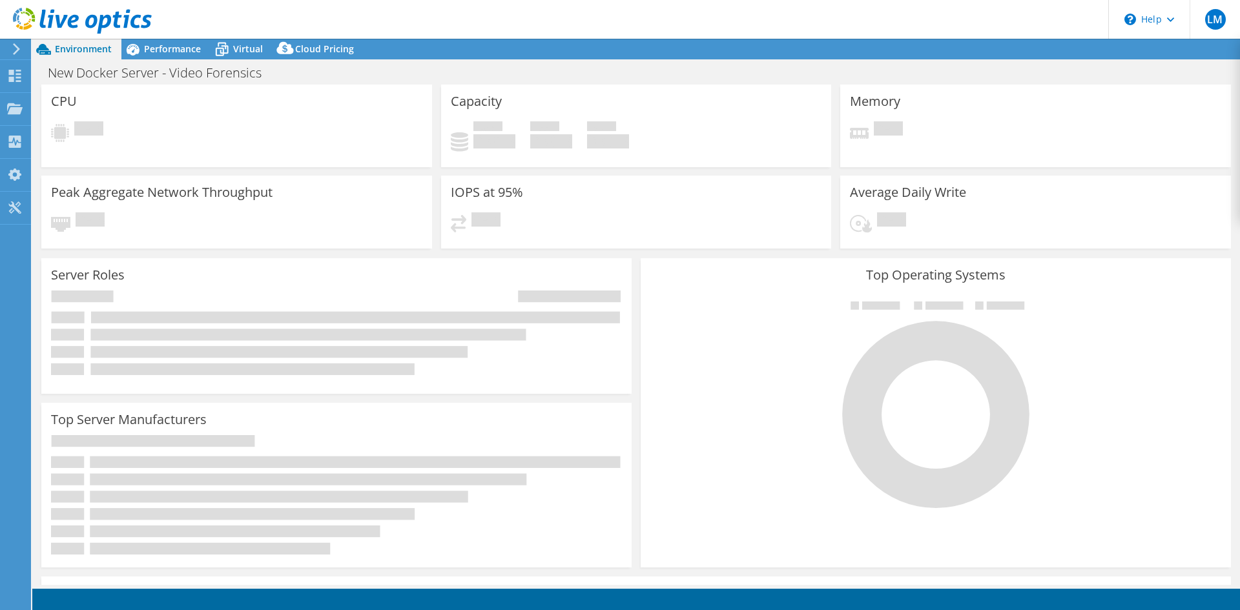
select select "USD"
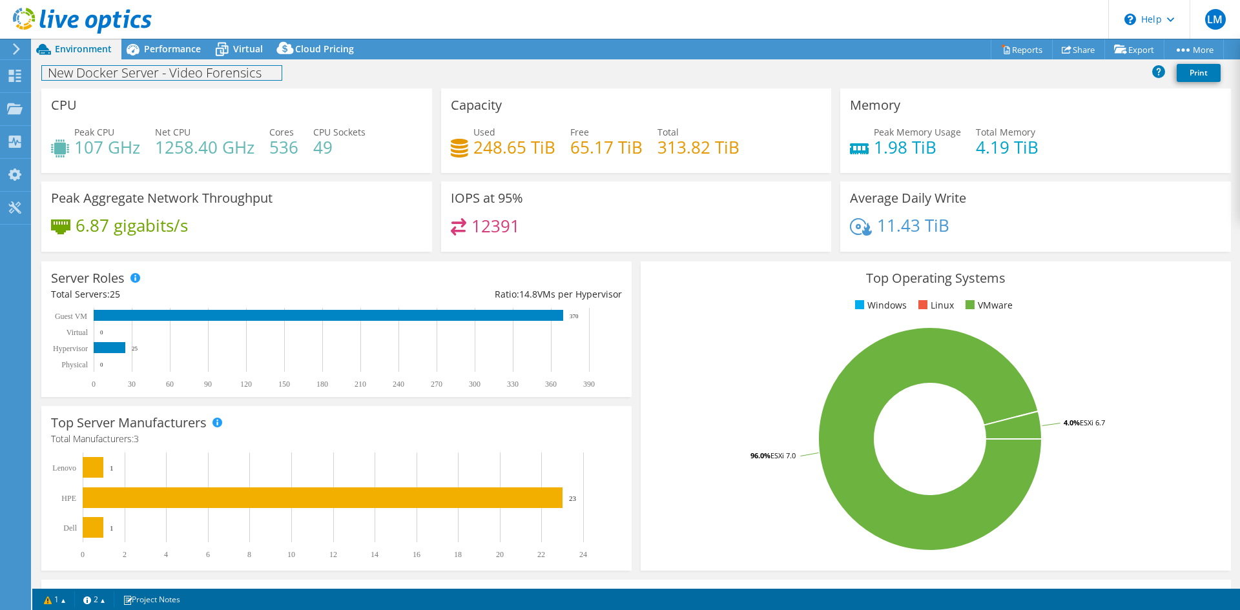
click at [174, 63] on div "New Docker Server - Video Forensics Print" at bounding box center [636, 73] width 1208 height 24
click at [179, 47] on span "Performance" at bounding box center [172, 49] width 57 height 12
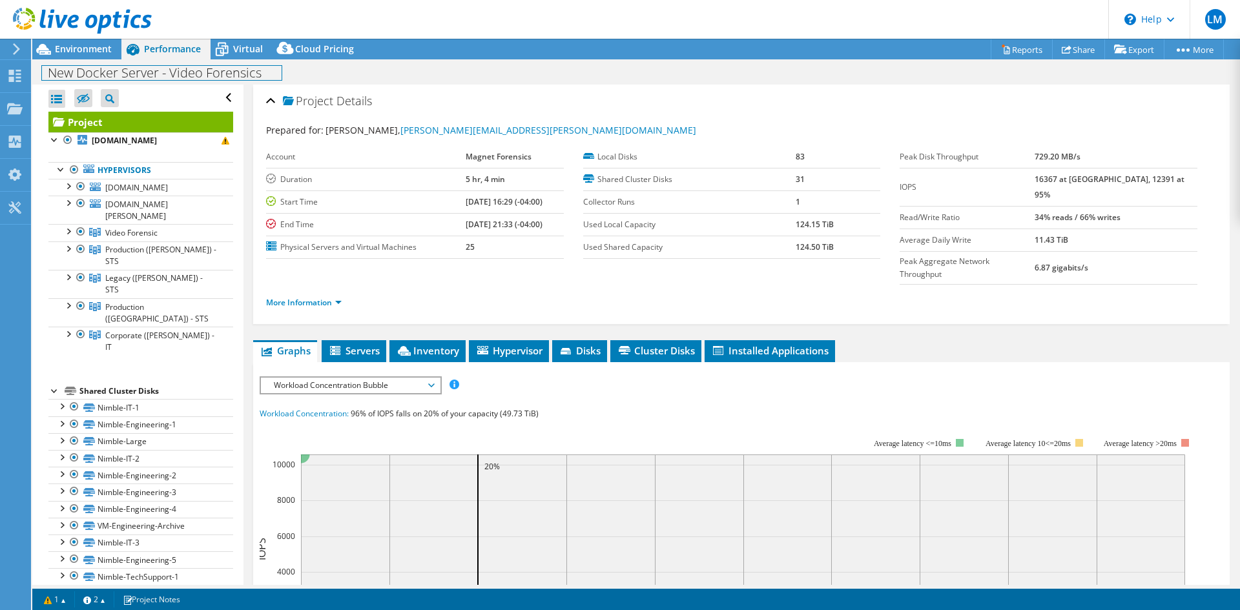
click at [187, 77] on h1 "New Docker Server - Video Forensics" at bounding box center [162, 73] width 240 height 14
click at [457, 85] on div "Project Details Prepared for: Luiz Mendes, luiz.mendes@magnetforensics.com Acco…" at bounding box center [741, 205] width 977 height 240
click at [364, 344] on span "Servers" at bounding box center [354, 350] width 52 height 13
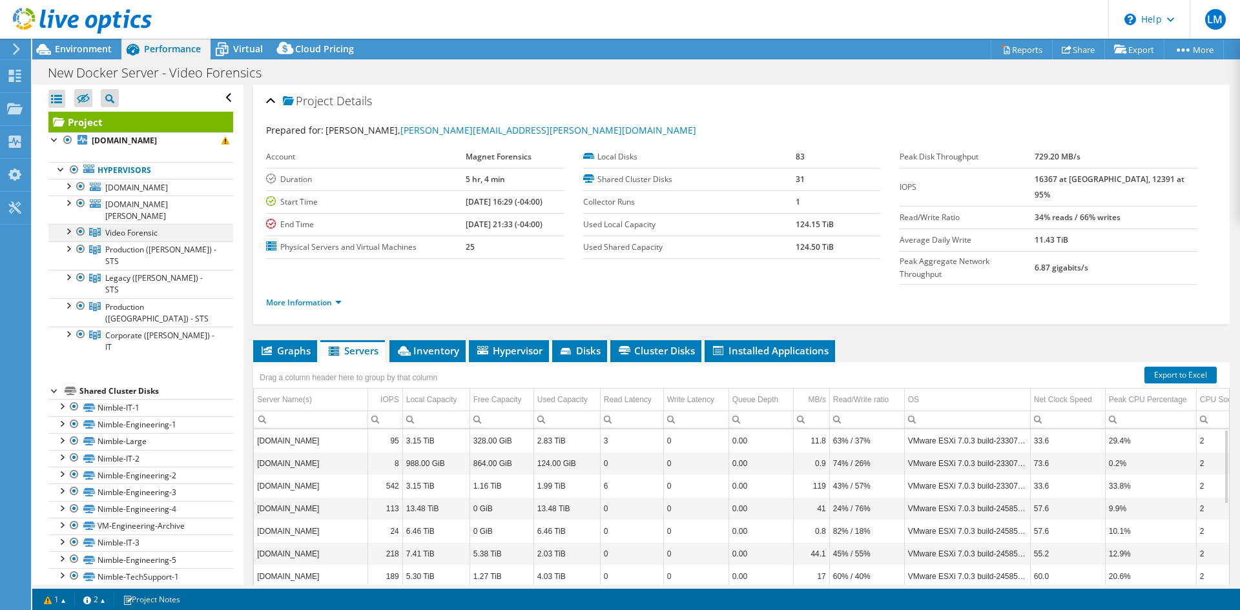
click at [68, 237] on div at bounding box center [67, 230] width 13 height 13
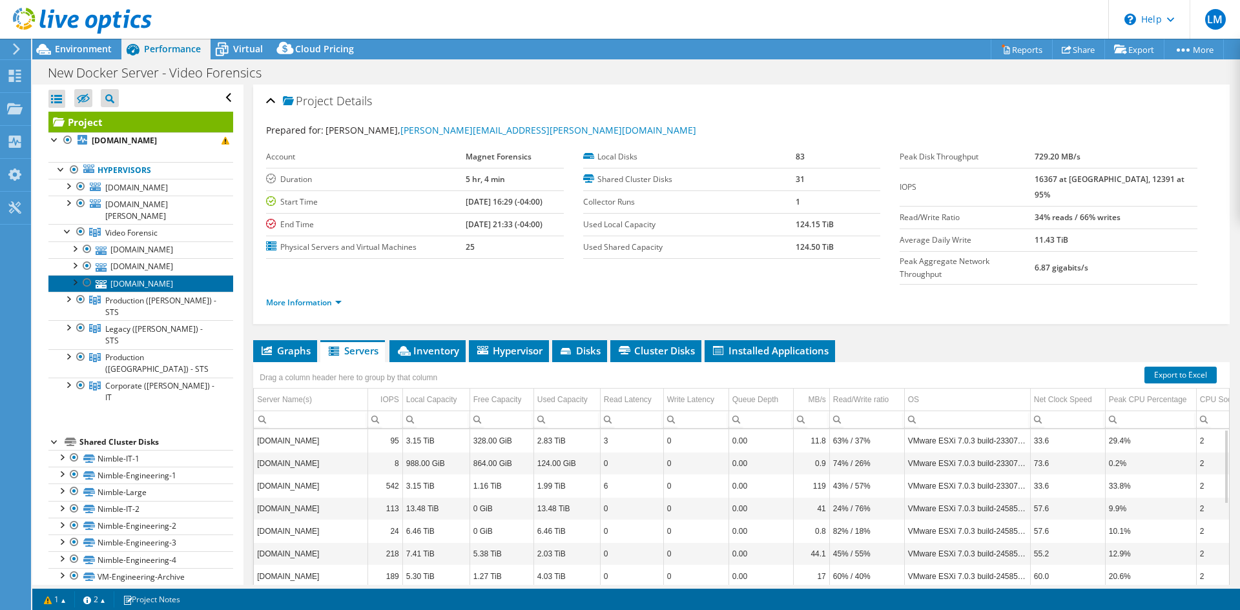
click at [140, 292] on link "[DOMAIN_NAME]" at bounding box center [140, 283] width 185 height 17
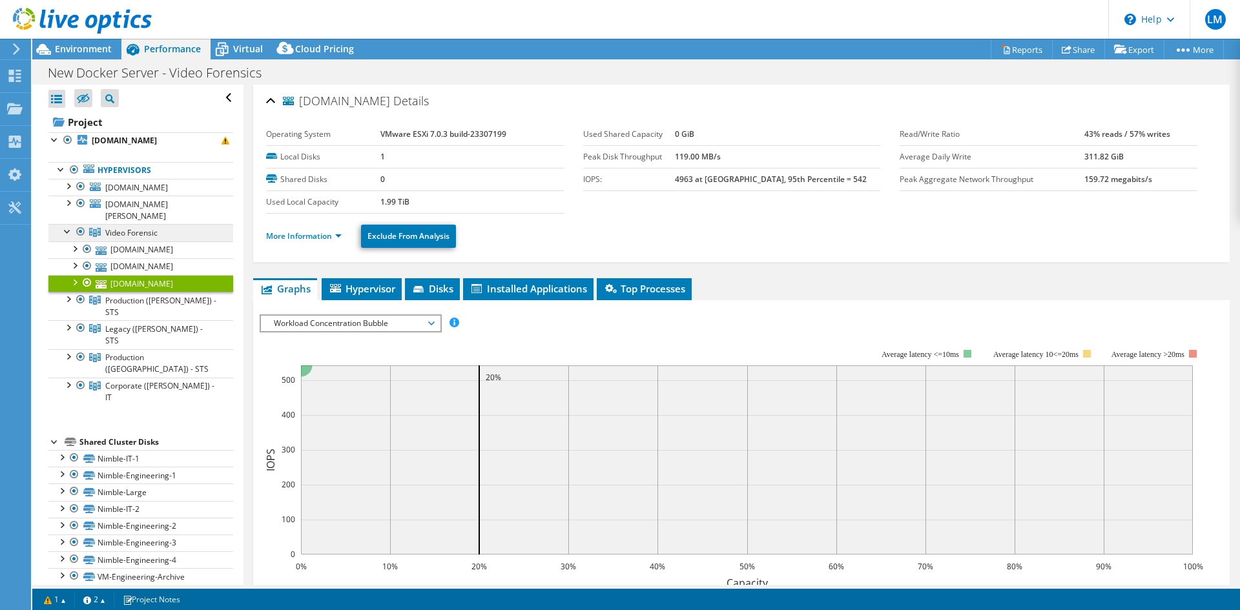
click at [132, 238] on span "Video Forensic" at bounding box center [131, 232] width 52 height 11
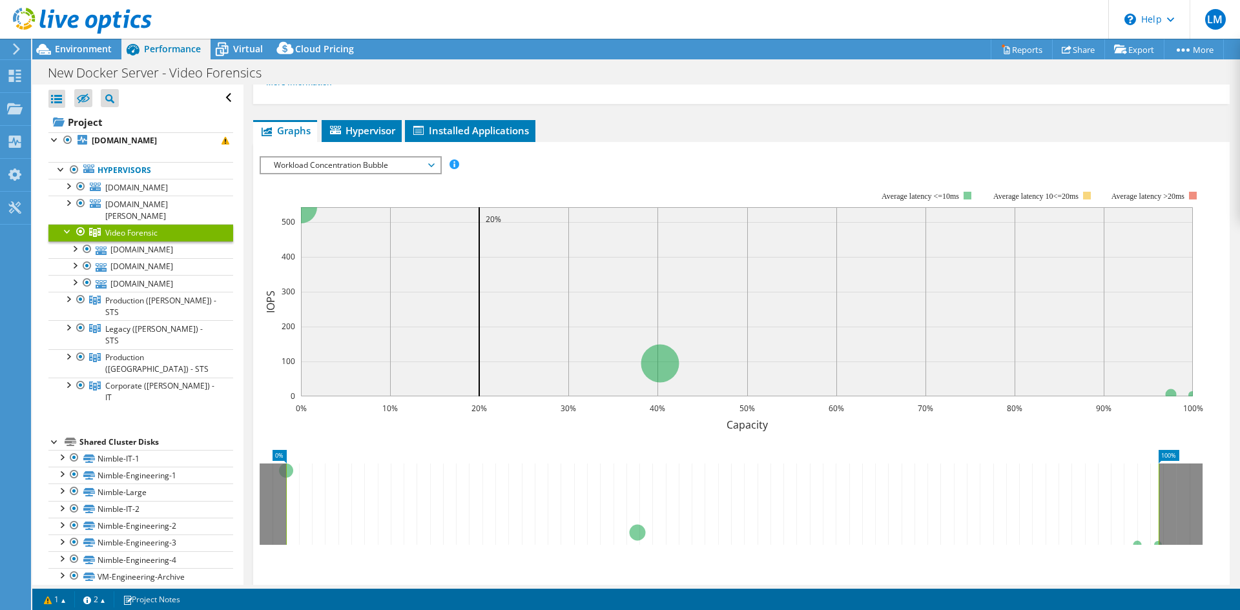
scroll to position [129, 0]
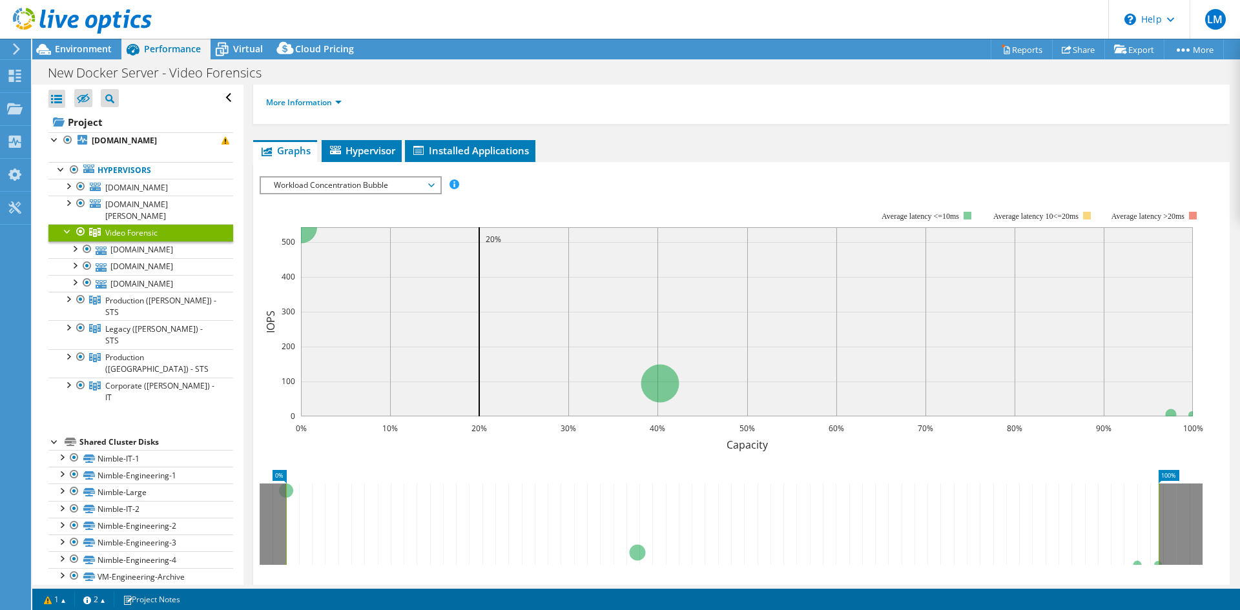
click at [414, 187] on span "Workload Concentration Bubble" at bounding box center [350, 186] width 166 height 16
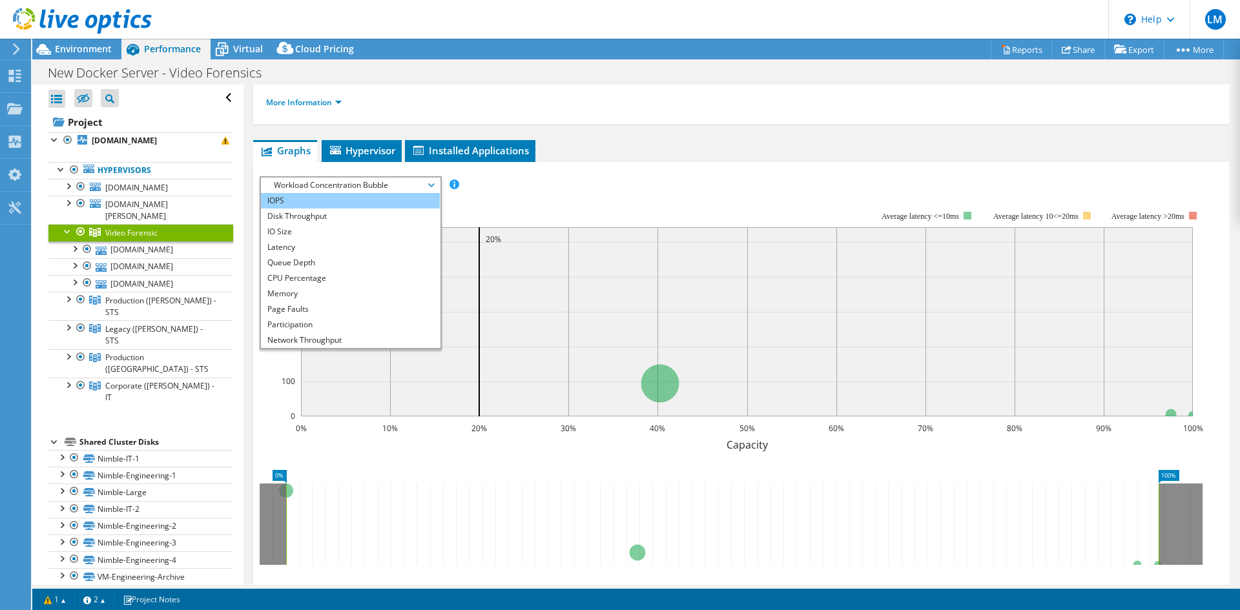
click at [410, 200] on li "IOPS" at bounding box center [350, 201] width 179 height 16
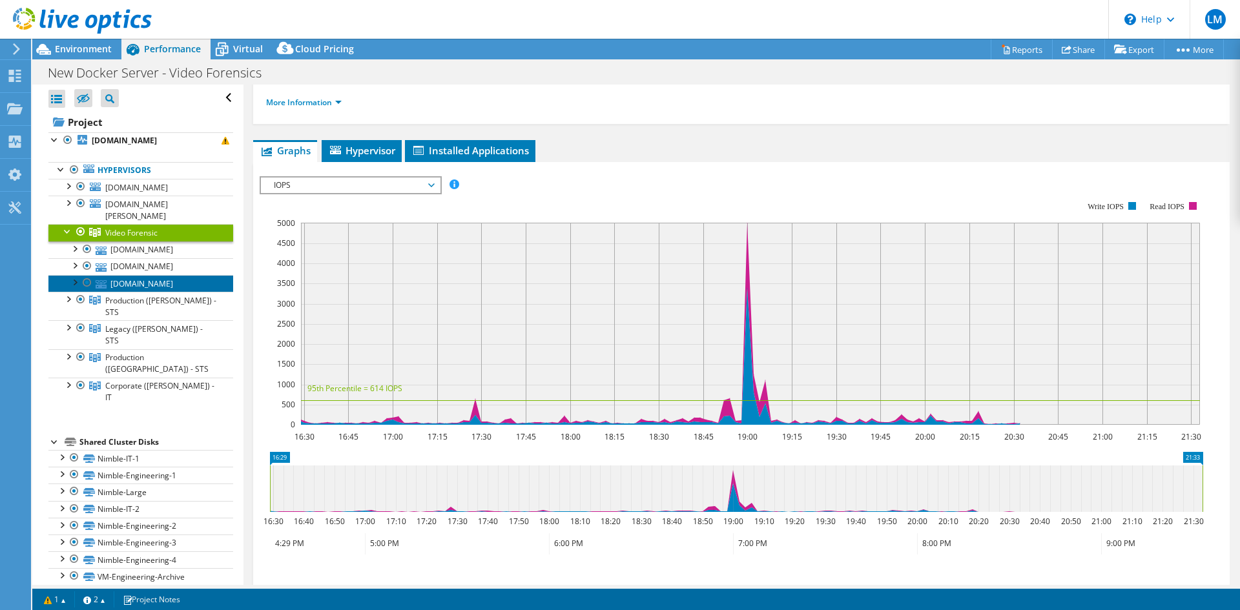
click at [141, 292] on link "[DOMAIN_NAME]" at bounding box center [140, 283] width 185 height 17
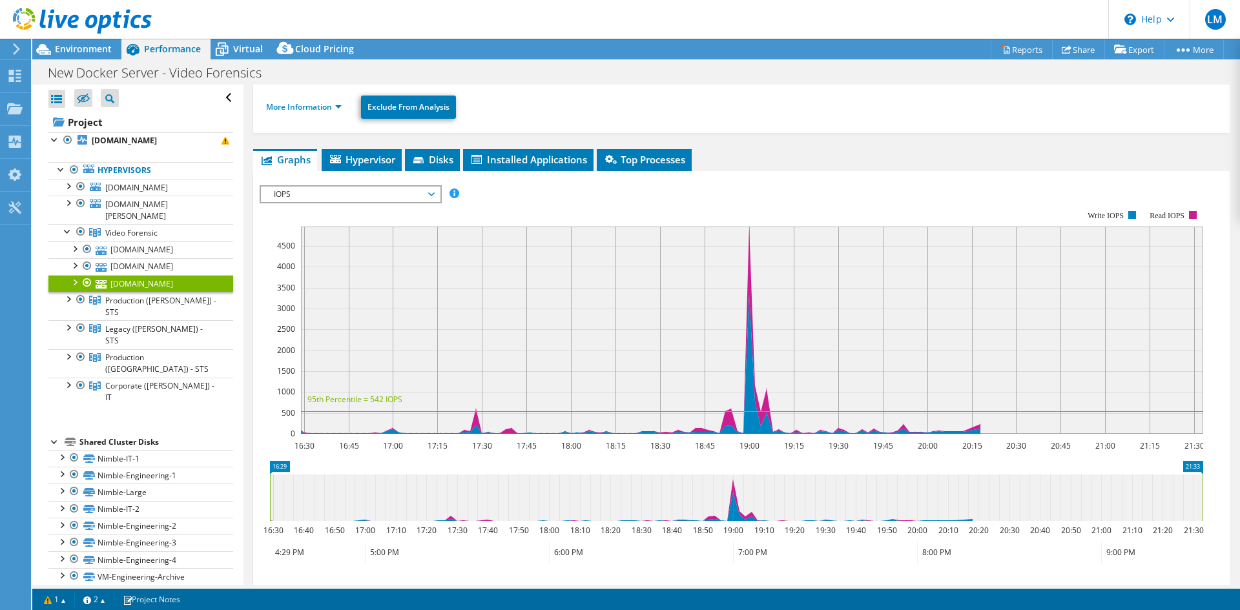
click at [86, 291] on div at bounding box center [87, 283] width 13 height 16
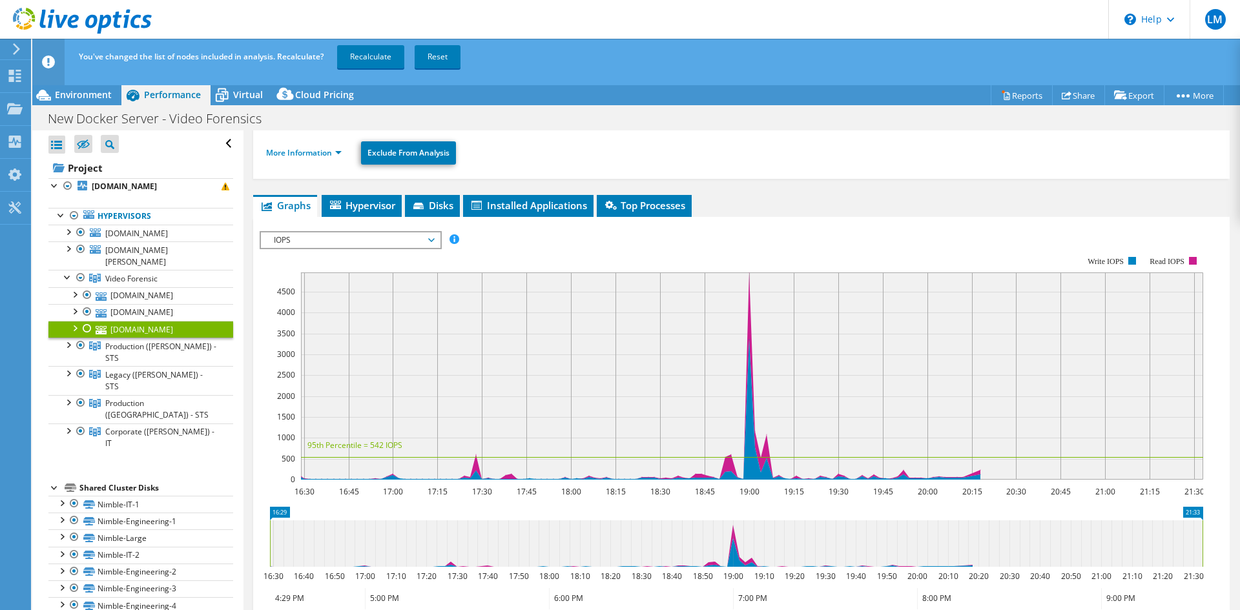
click at [90, 337] on div at bounding box center [87, 329] width 13 height 16
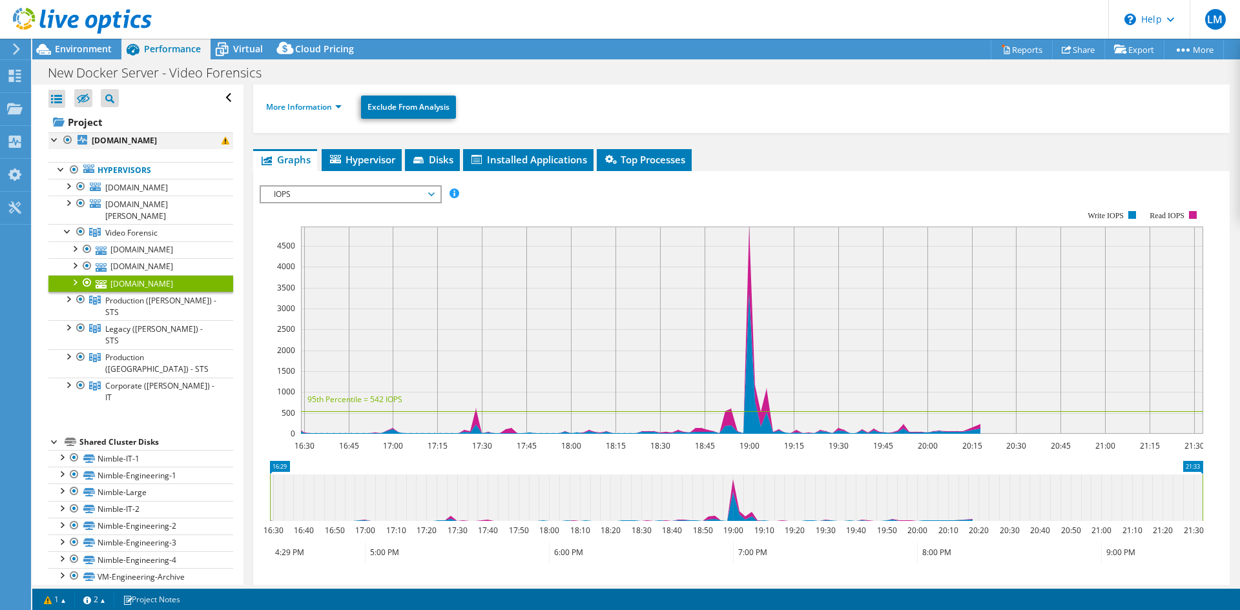
click at [68, 144] on div at bounding box center [67, 140] width 13 height 16
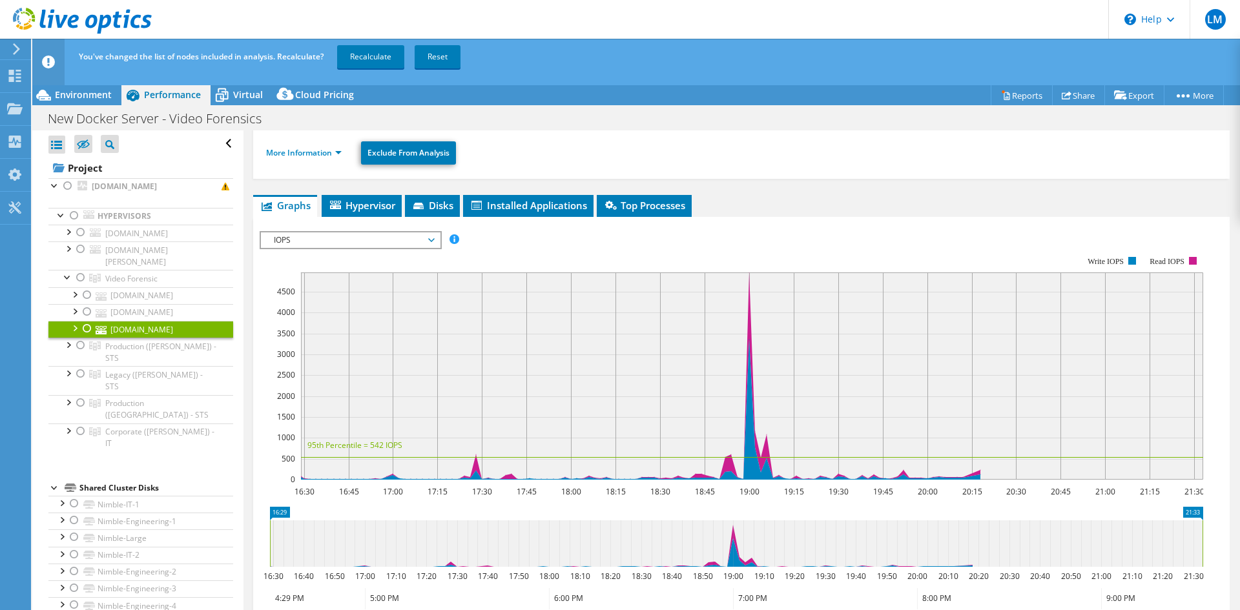
click at [89, 337] on div at bounding box center [87, 329] width 13 height 16
click at [74, 334] on div at bounding box center [74, 327] width 13 height 13
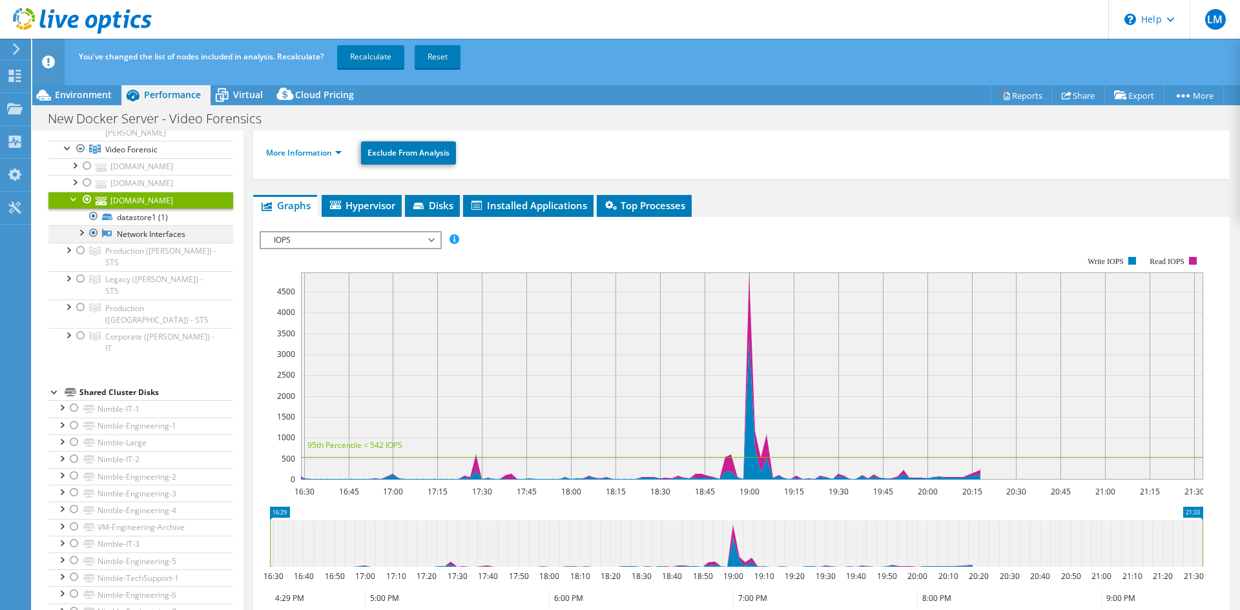
click at [83, 238] on div at bounding box center [80, 231] width 13 height 13
click at [125, 209] on link "[DOMAIN_NAME]" at bounding box center [140, 200] width 185 height 17
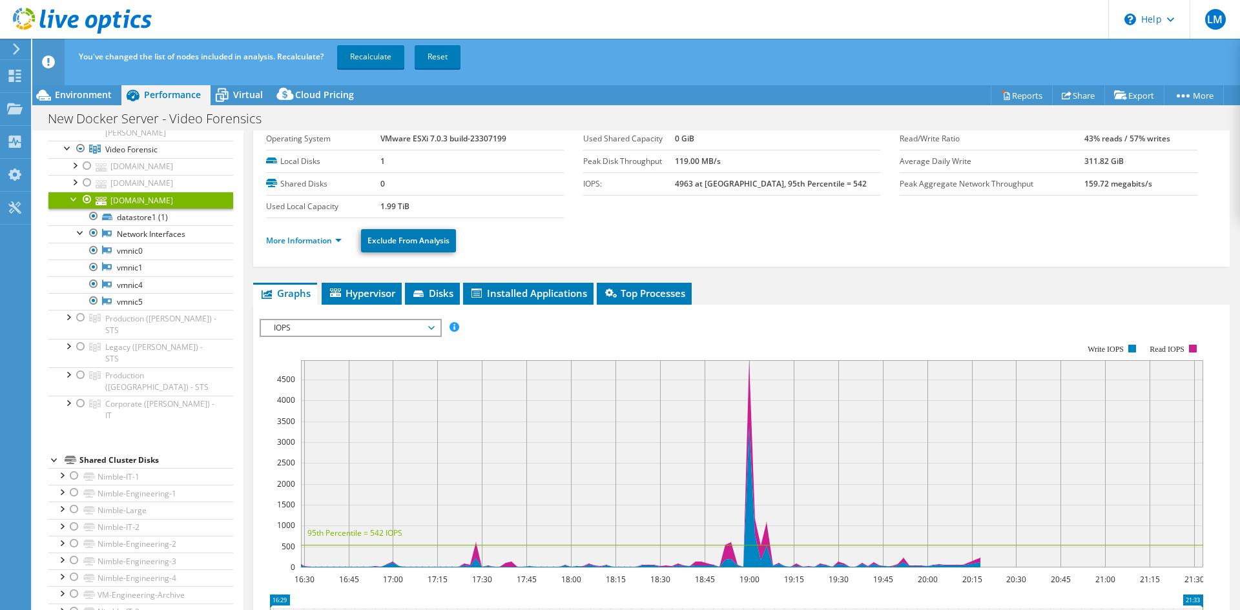
scroll to position [260, 0]
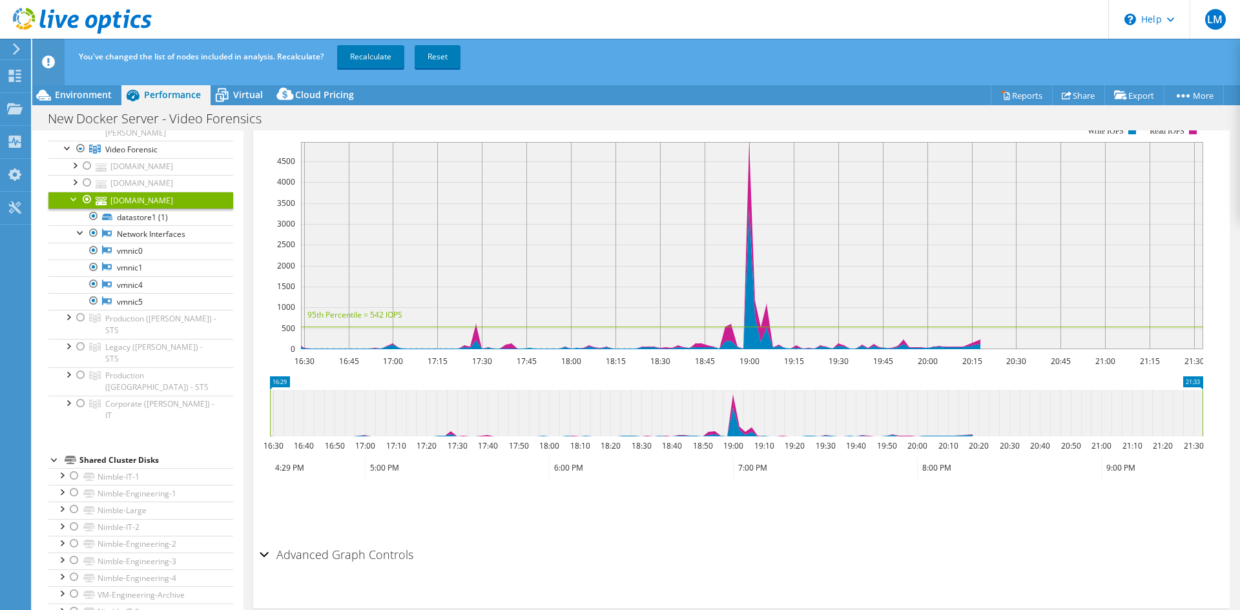
click at [270, 556] on h2 "Advanced Graph Controls" at bounding box center [337, 555] width 154 height 26
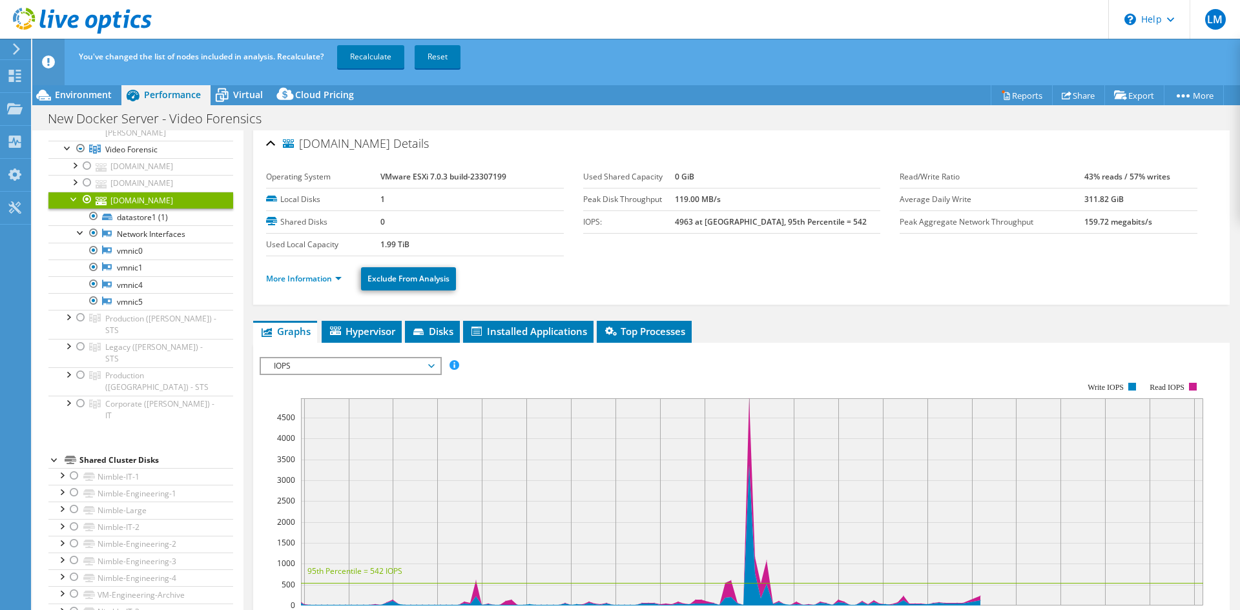
scroll to position [0, 0]
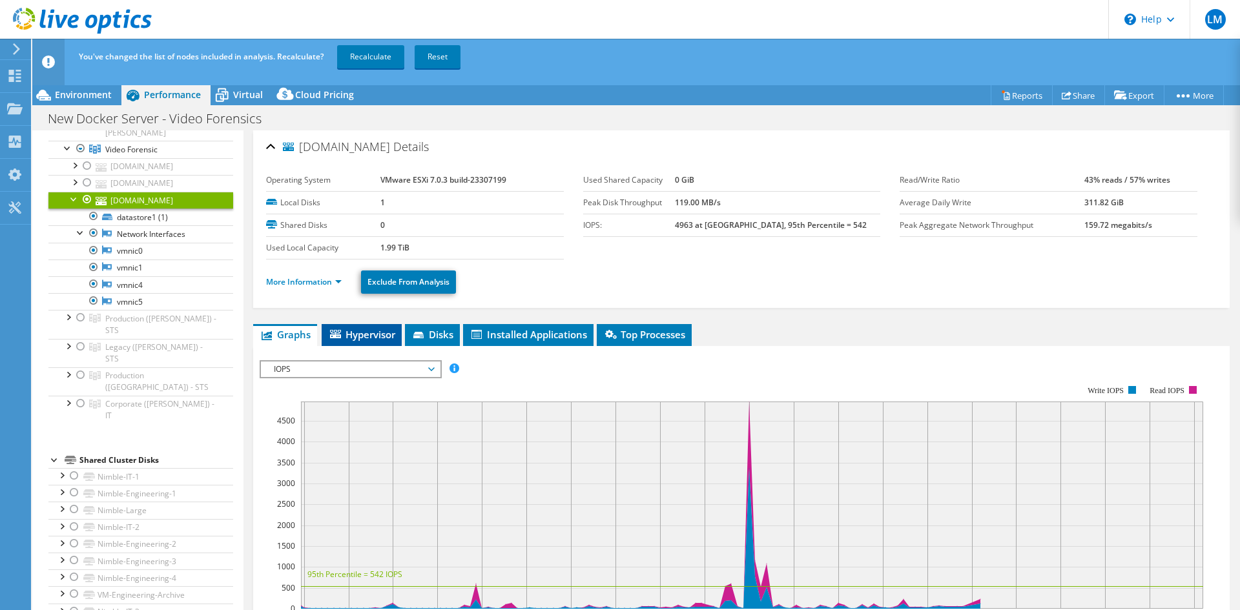
click at [370, 337] on span "Hypervisor" at bounding box center [361, 334] width 67 height 13
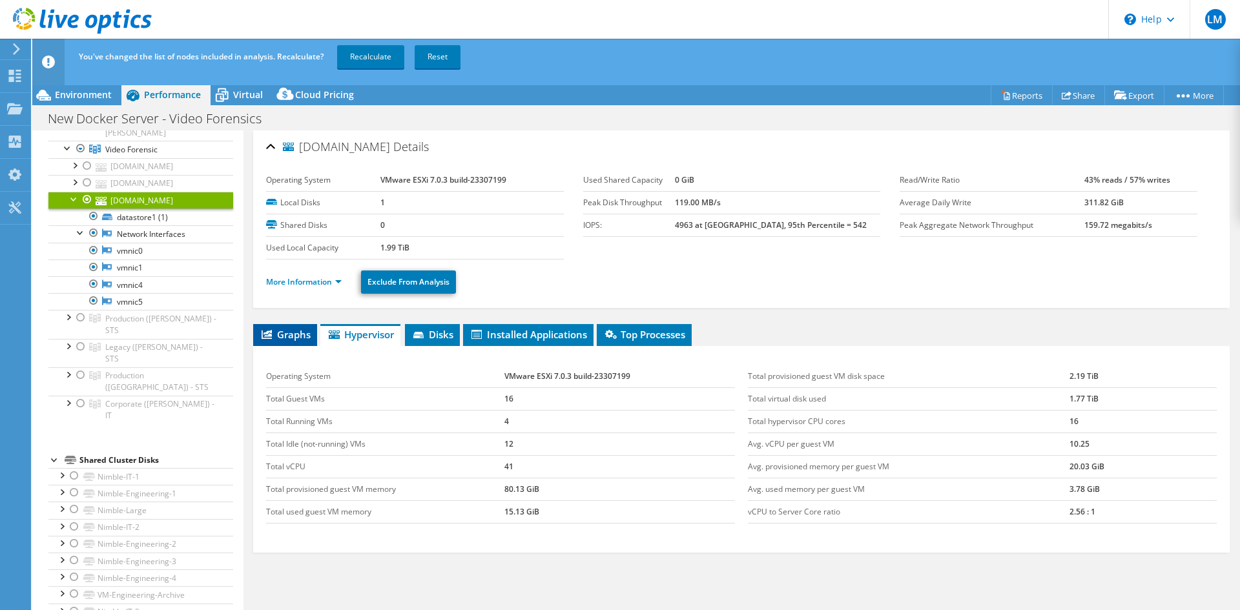
click at [309, 335] on span "Graphs" at bounding box center [285, 334] width 51 height 13
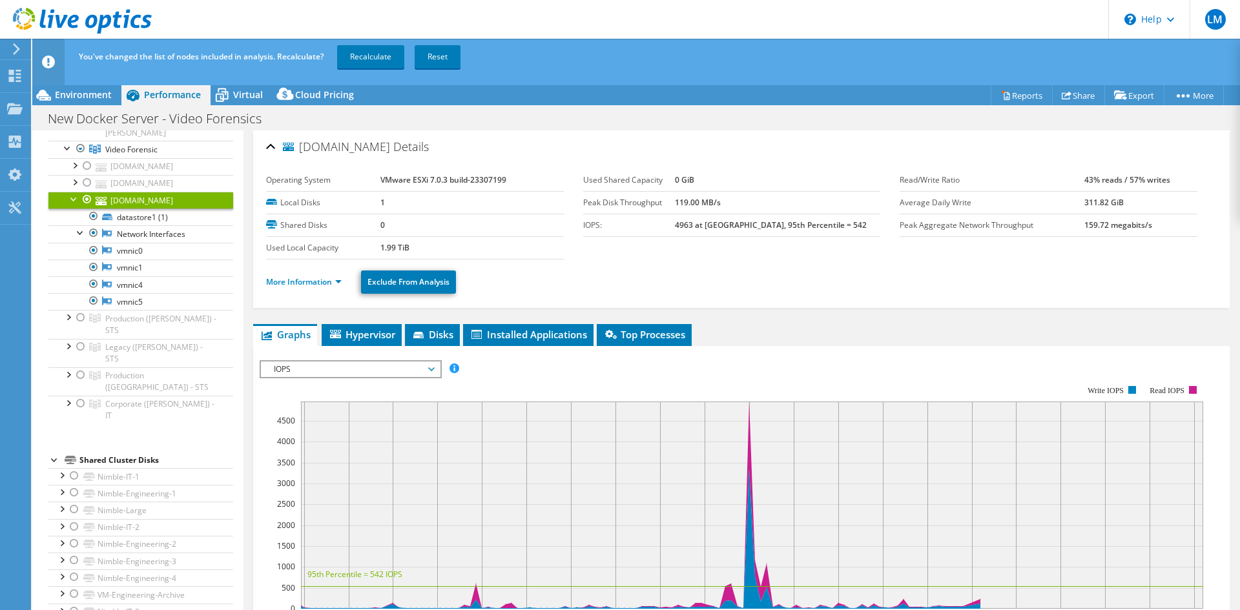
drag, startPoint x: 357, startPoint y: 358, endPoint x: 363, endPoint y: 364, distance: 8.7
click at [358, 359] on div "IOPS Disk Throughput IO Size Latency Queue Depth CPU Percentage Memory Page Fau…" at bounding box center [742, 578] width 964 height 448
click at [364, 369] on span "IOPS" at bounding box center [350, 370] width 166 height 16
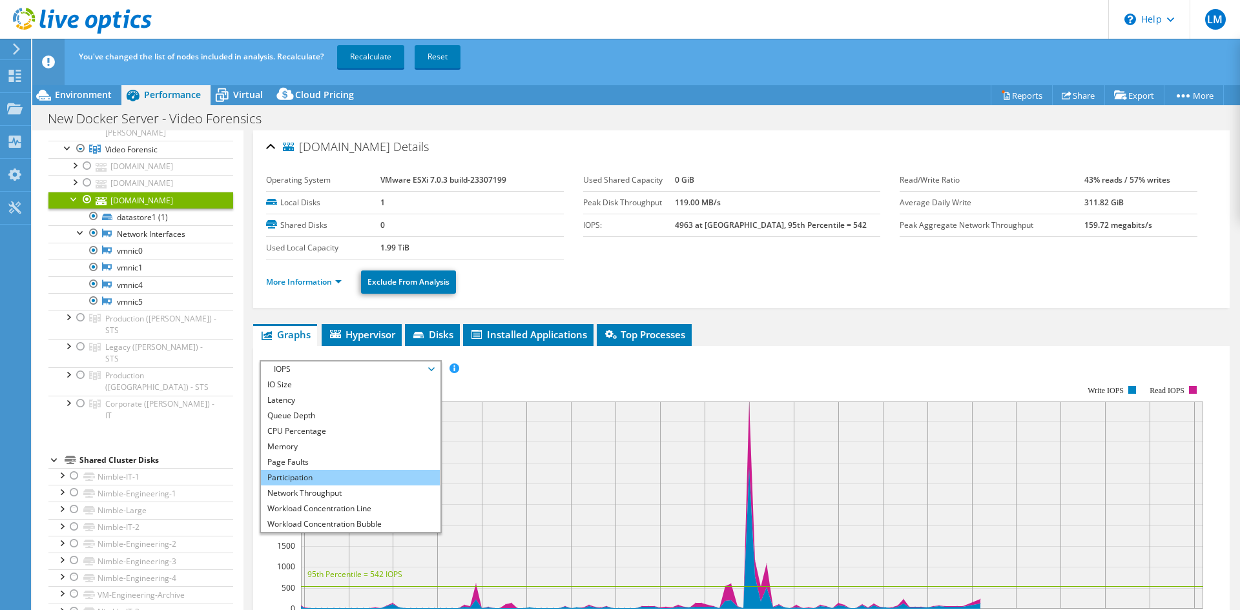
scroll to position [47, 0]
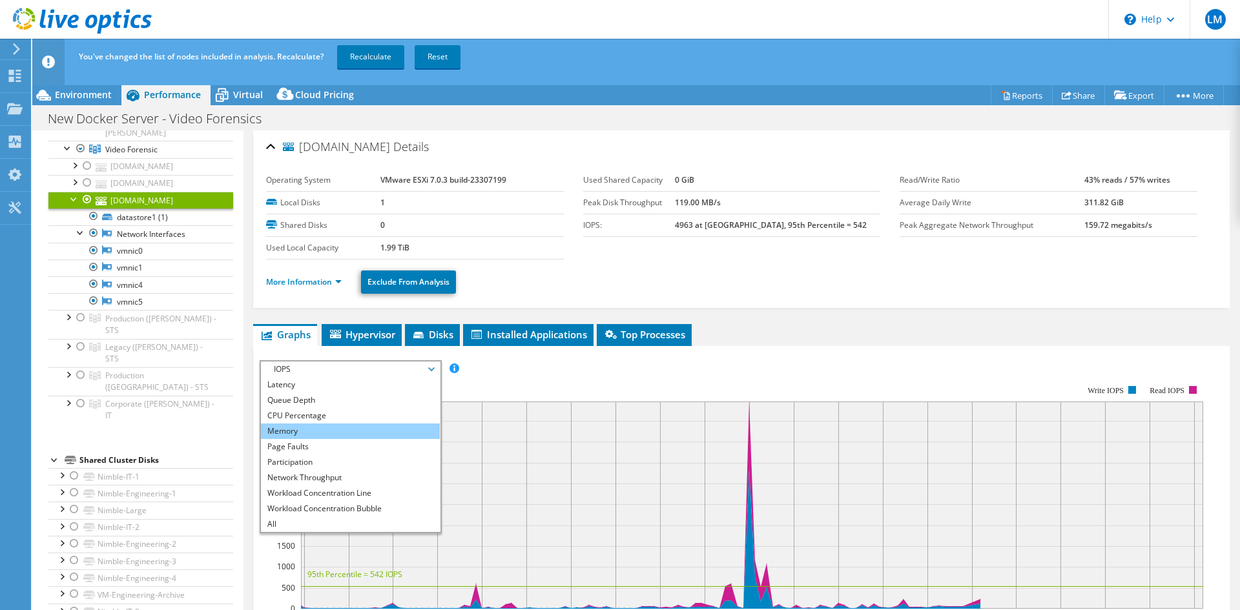
click at [334, 430] on li "Memory" at bounding box center [350, 432] width 179 height 16
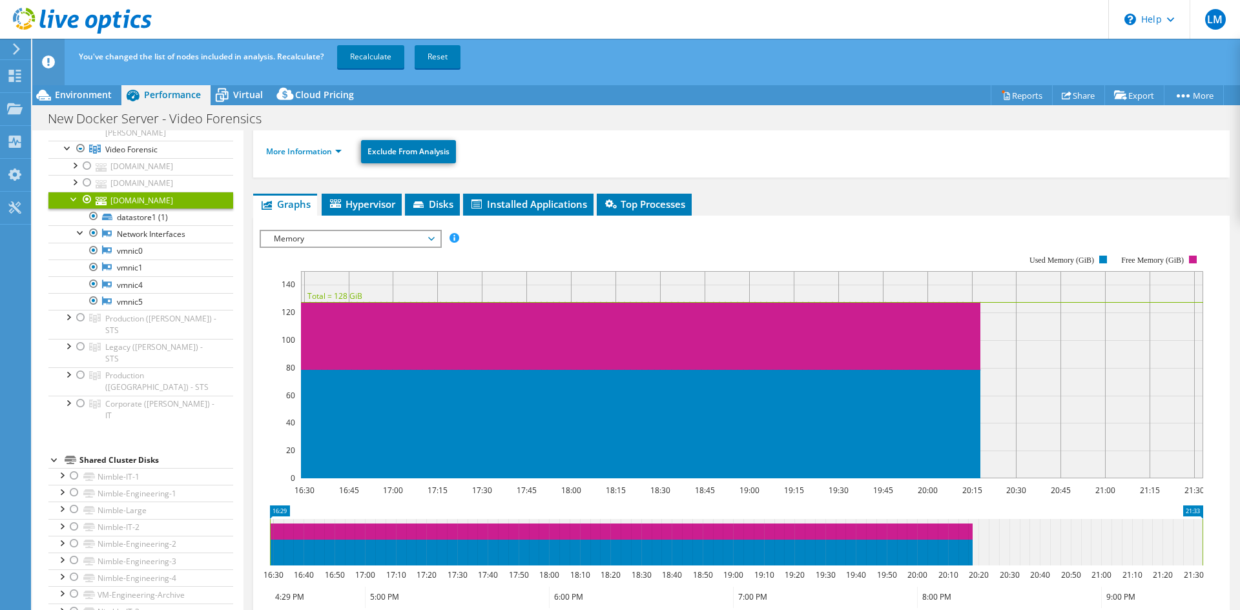
scroll to position [129, 0]
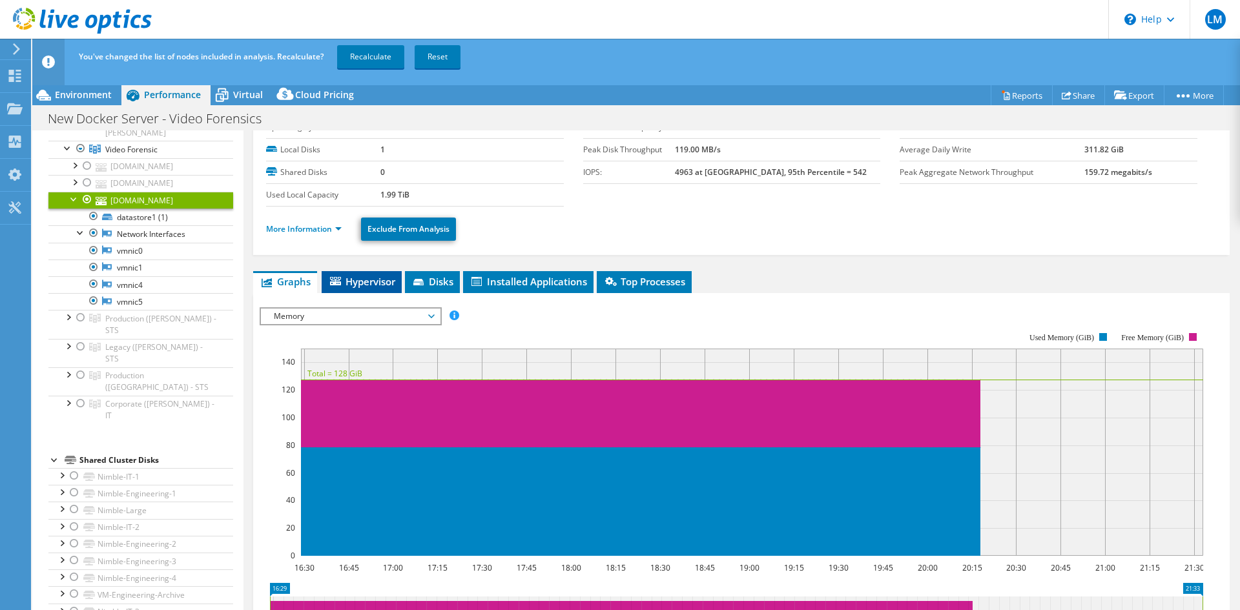
click at [371, 273] on li "Hypervisor" at bounding box center [362, 282] width 80 height 22
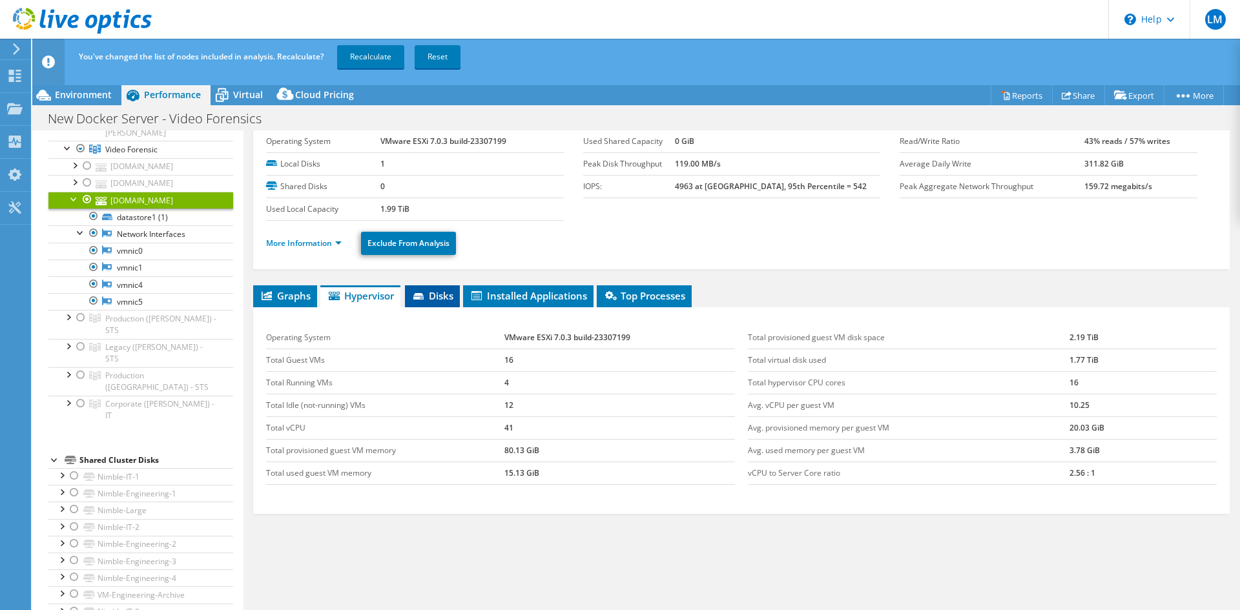
click at [448, 298] on span "Disks" at bounding box center [432, 295] width 42 height 13
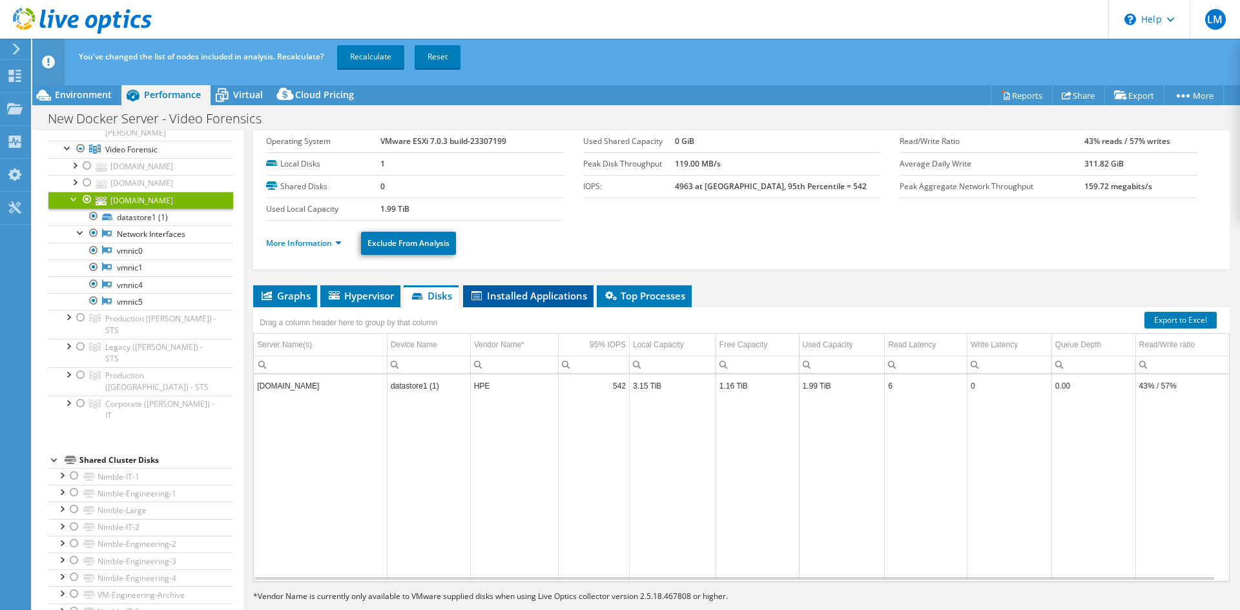
click at [513, 293] on span "Installed Applications" at bounding box center [529, 295] width 118 height 13
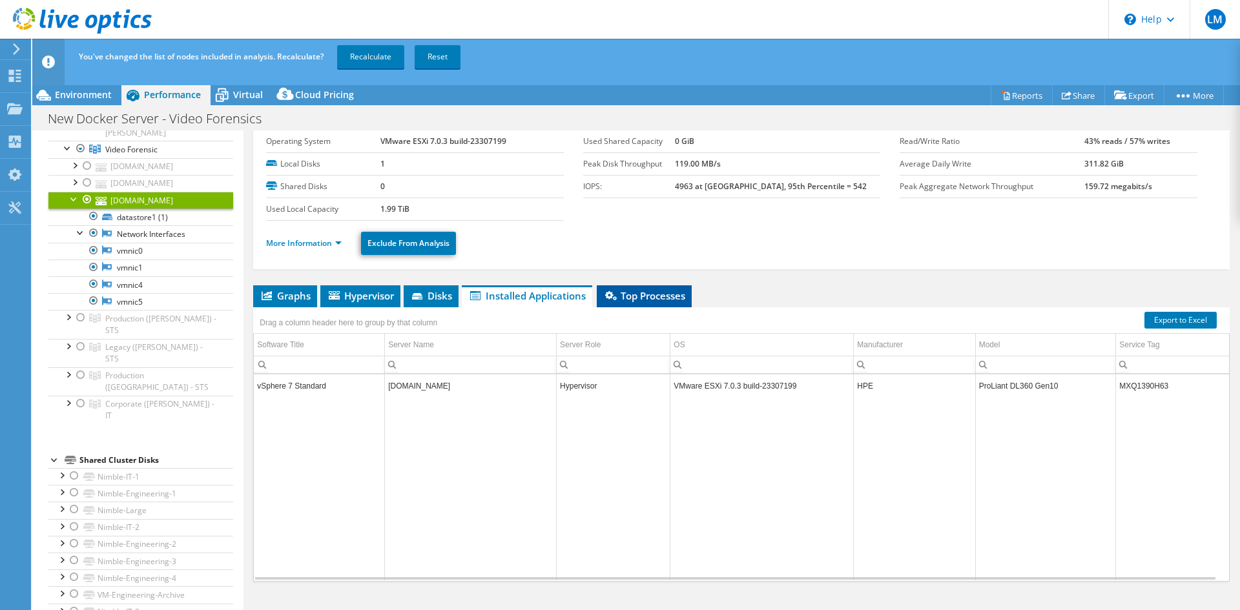
click at [648, 293] on span "Top Processes" at bounding box center [644, 295] width 82 height 13
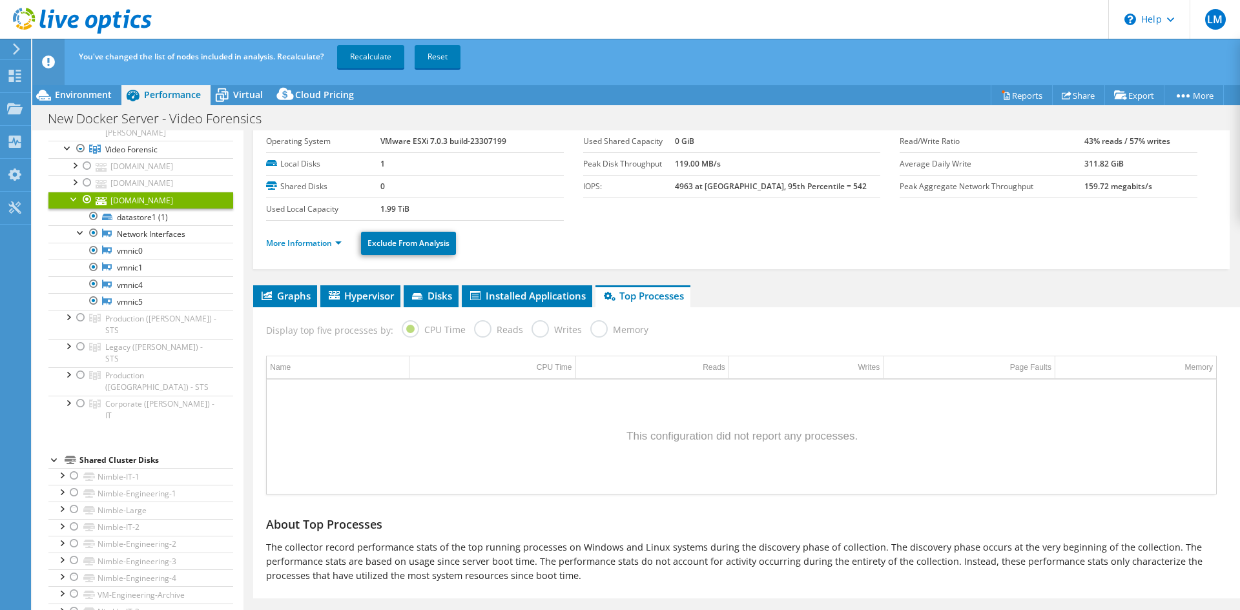
scroll to position [0, 0]
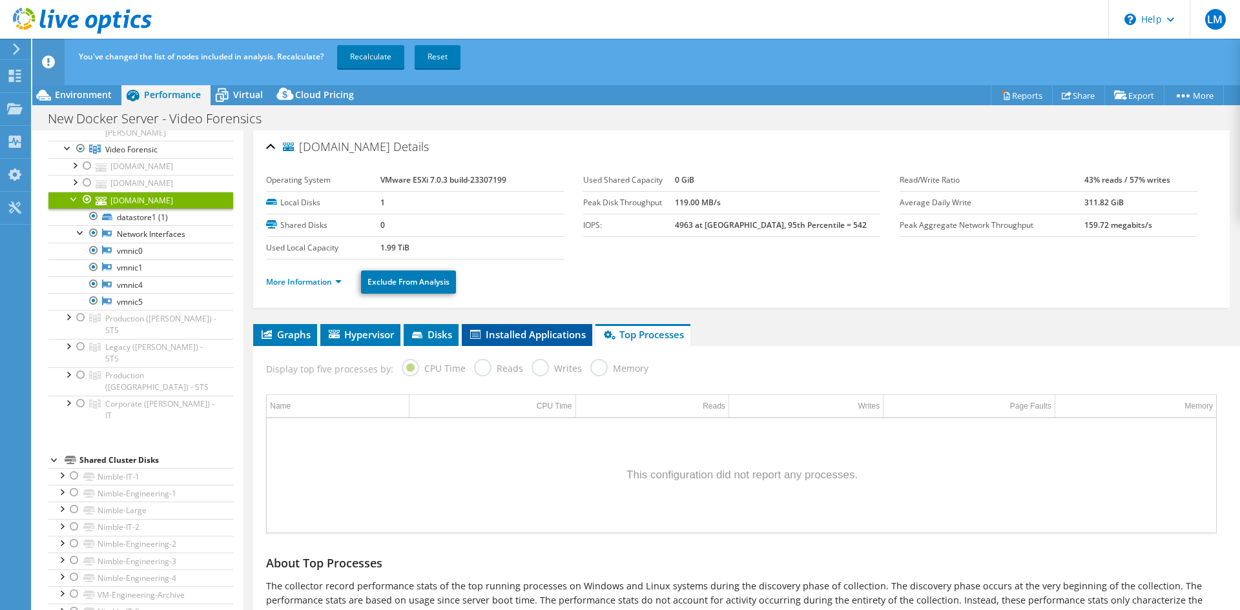
click at [546, 341] on li "Installed Applications" at bounding box center [527, 335] width 130 height 22
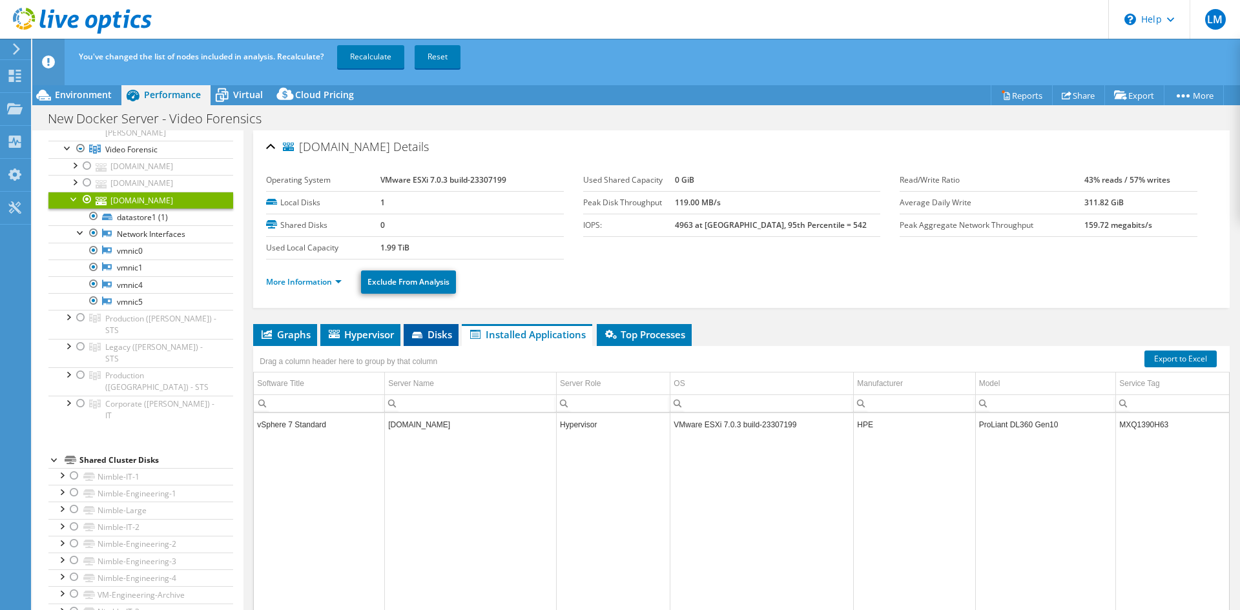
click at [436, 334] on span "Disks" at bounding box center [431, 334] width 42 height 13
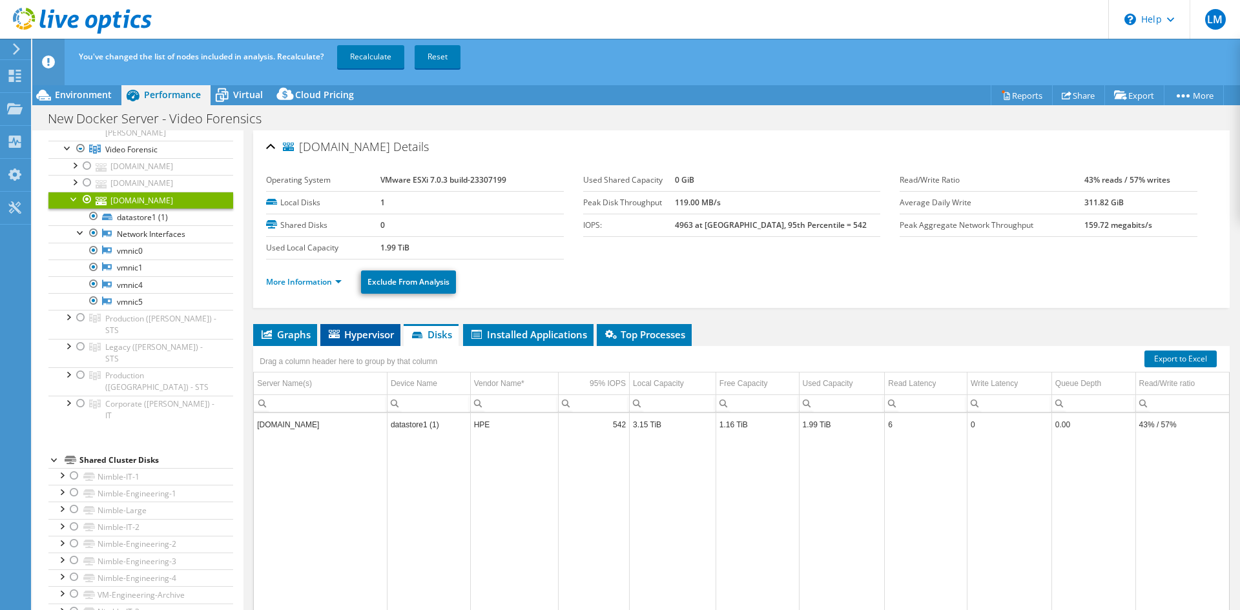
click at [362, 336] on span "Hypervisor" at bounding box center [360, 334] width 67 height 13
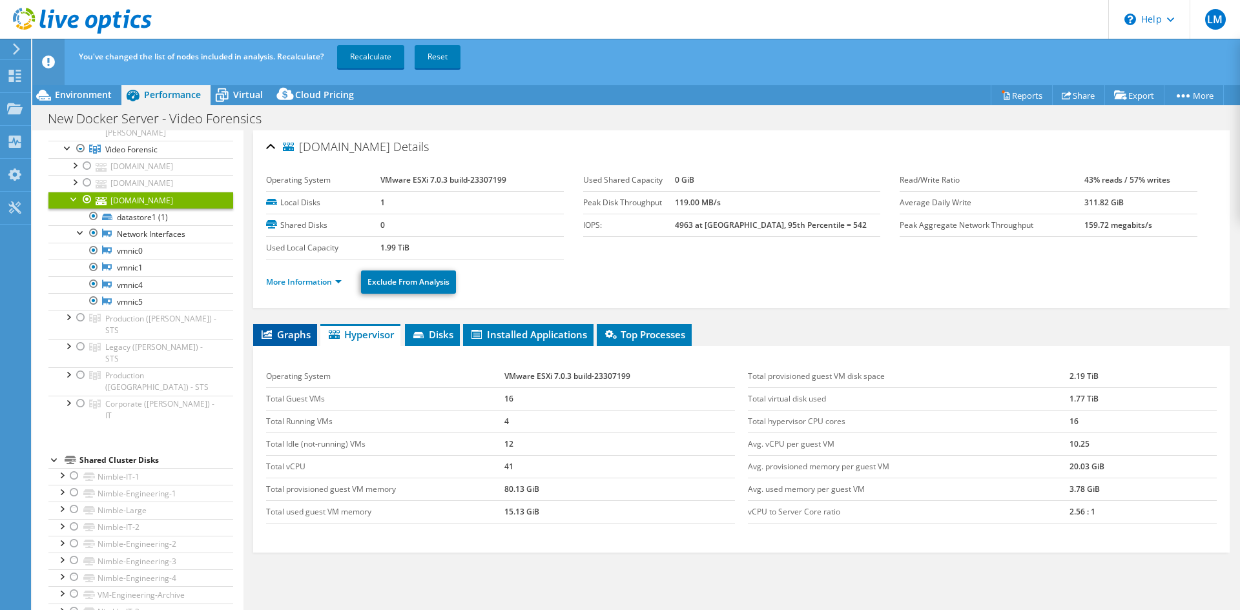
click at [266, 333] on icon at bounding box center [267, 334] width 10 height 9
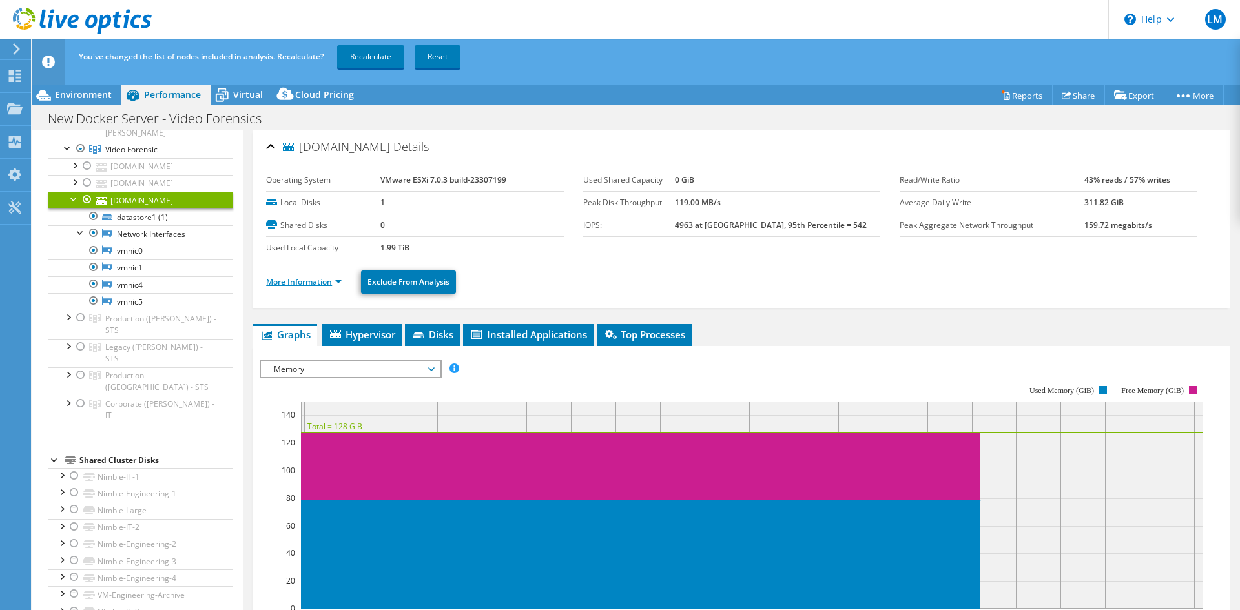
click at [341, 284] on link "More Information" at bounding box center [304, 281] width 76 height 11
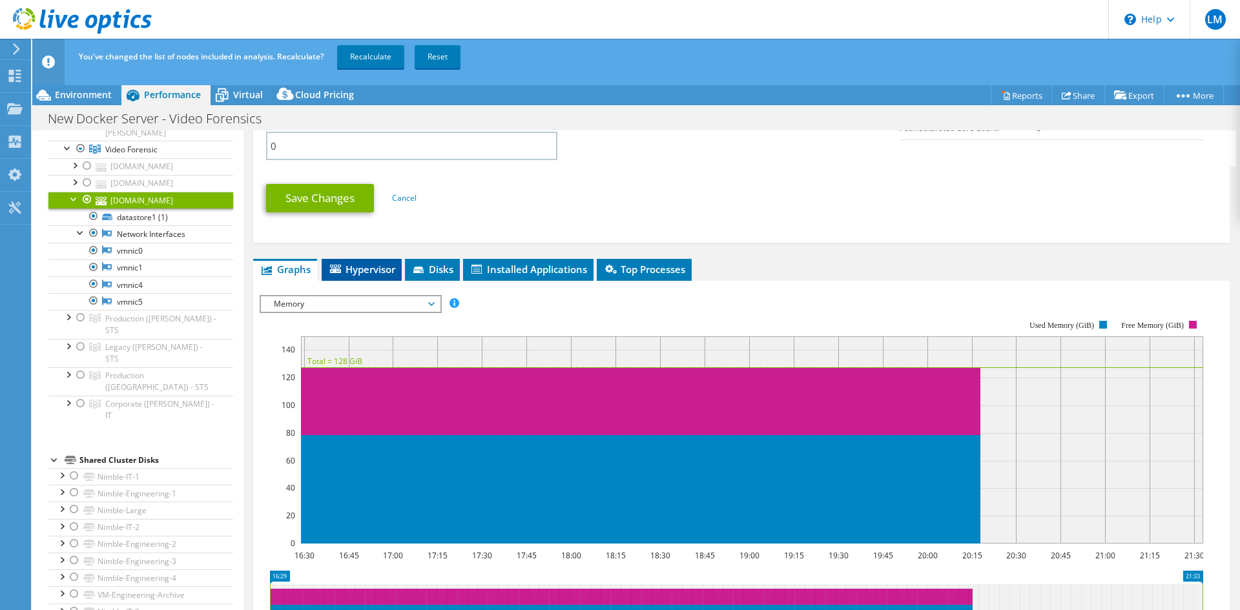
scroll to position [711, 0]
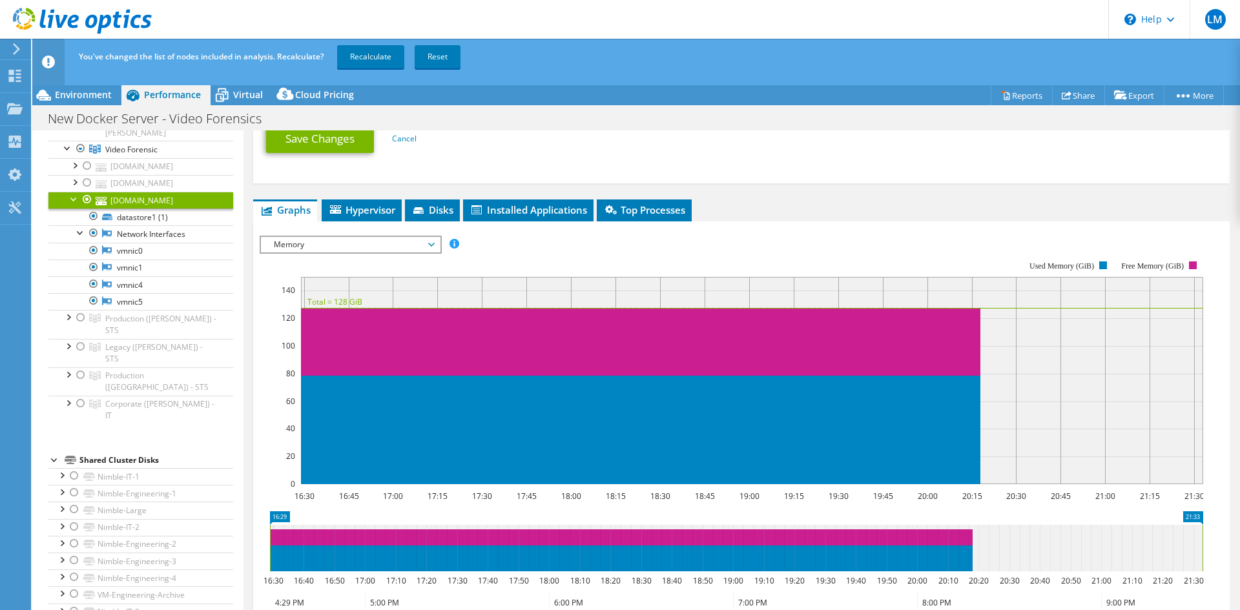
click at [386, 242] on span "Memory" at bounding box center [350, 245] width 166 height 16
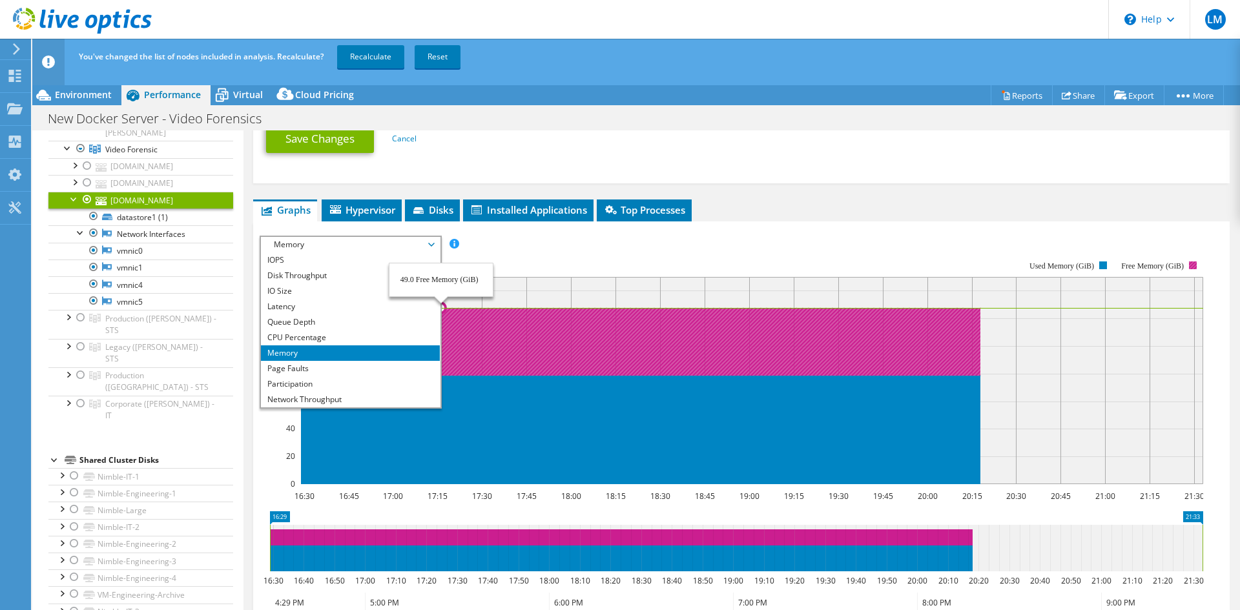
scroll to position [47, 0]
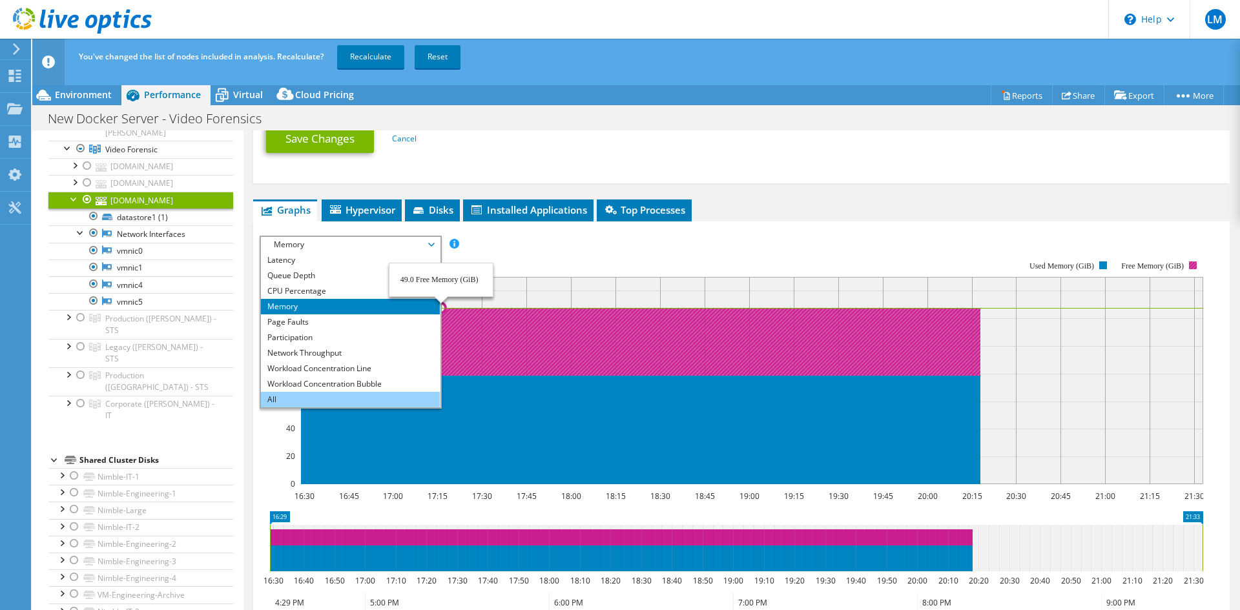
click at [276, 400] on li "All" at bounding box center [350, 400] width 179 height 16
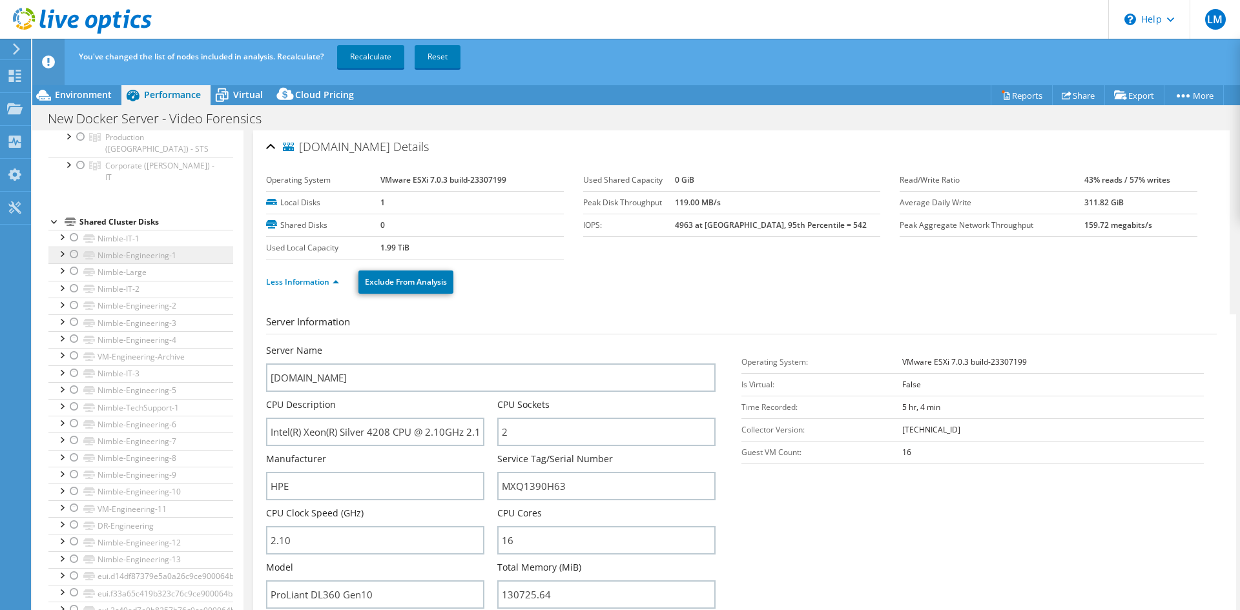
scroll to position [0, 0]
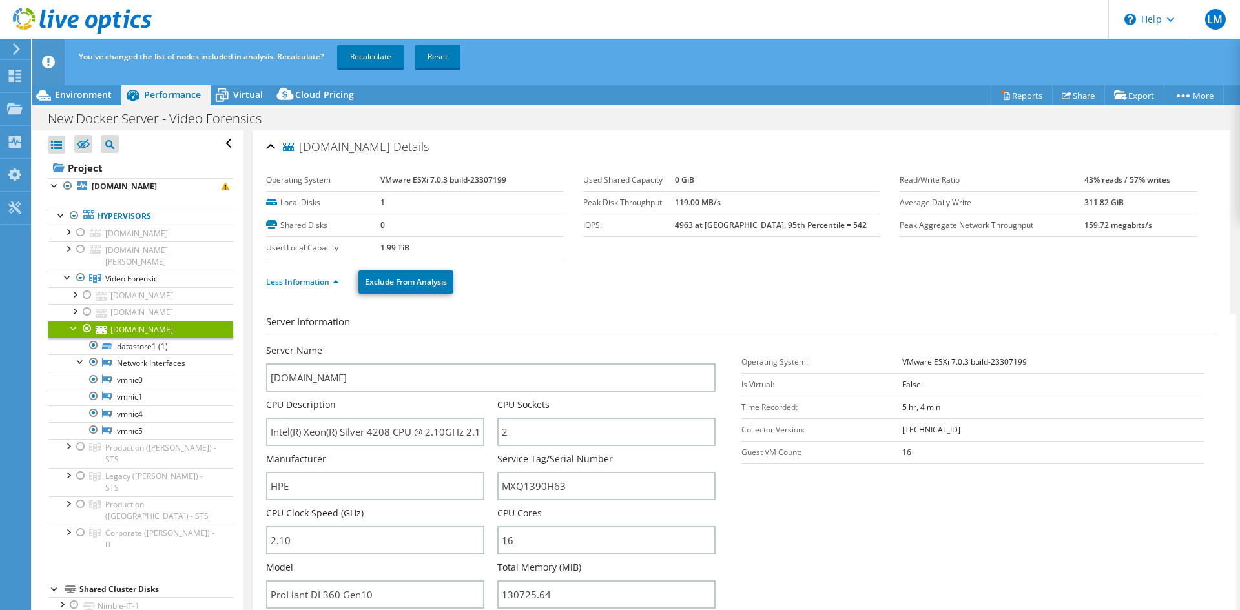
click at [59, 20] on use at bounding box center [82, 21] width 139 height 26
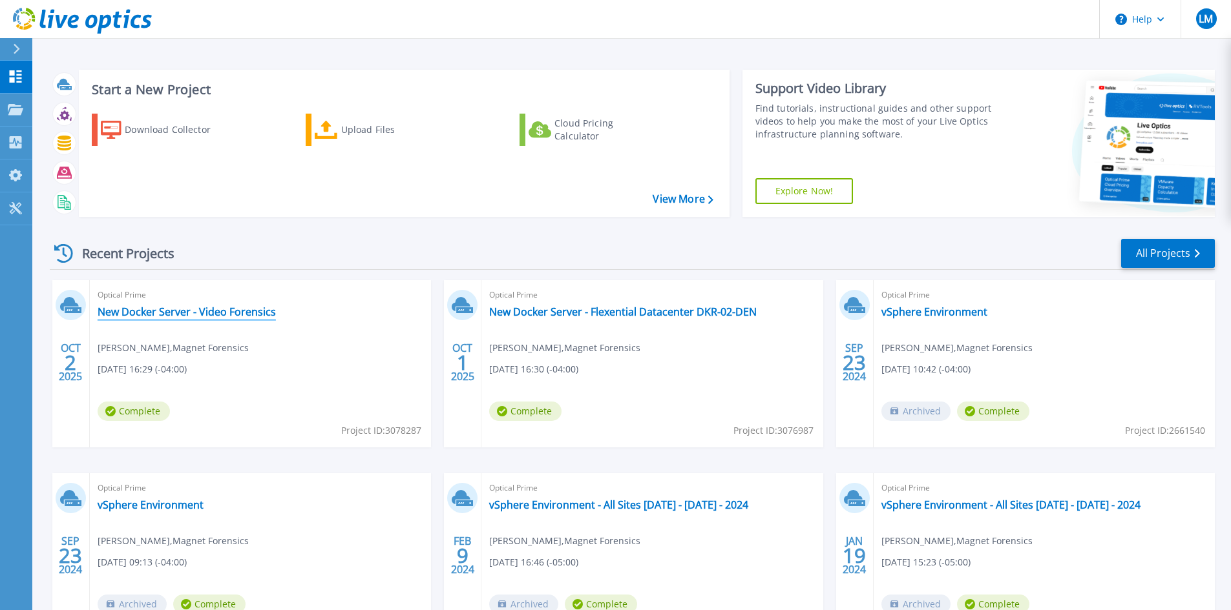
click at [129, 314] on link "New Docker Server - Video Forensics" at bounding box center [187, 312] width 178 height 13
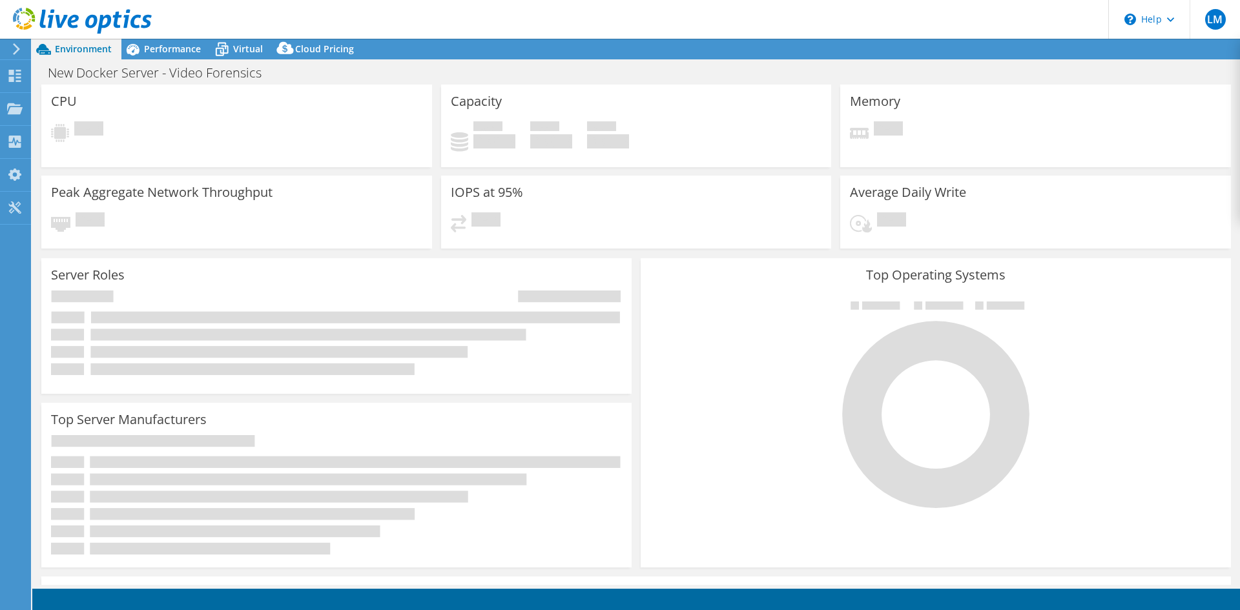
select select "USD"
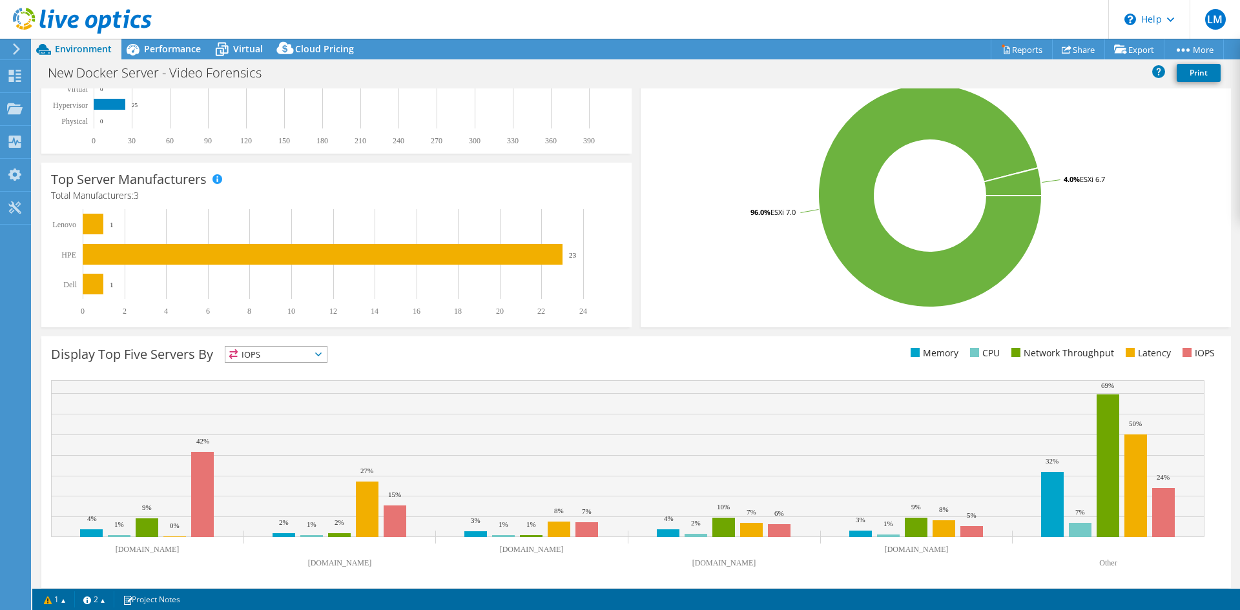
scroll to position [252, 0]
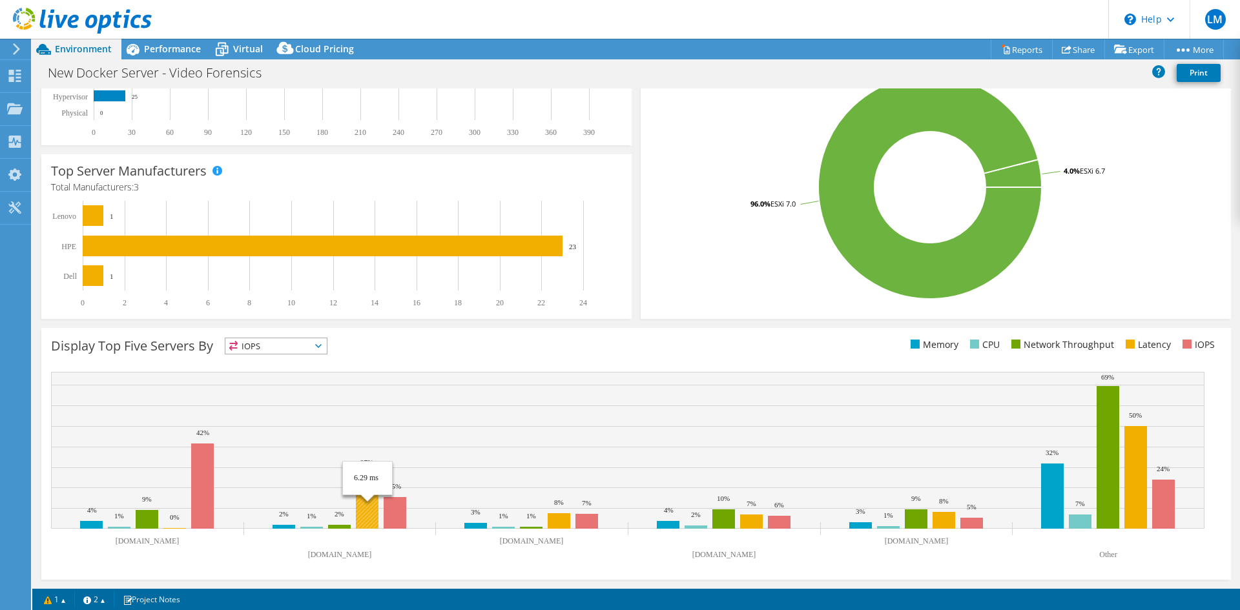
click at [363, 497] on rect at bounding box center [367, 501] width 23 height 56
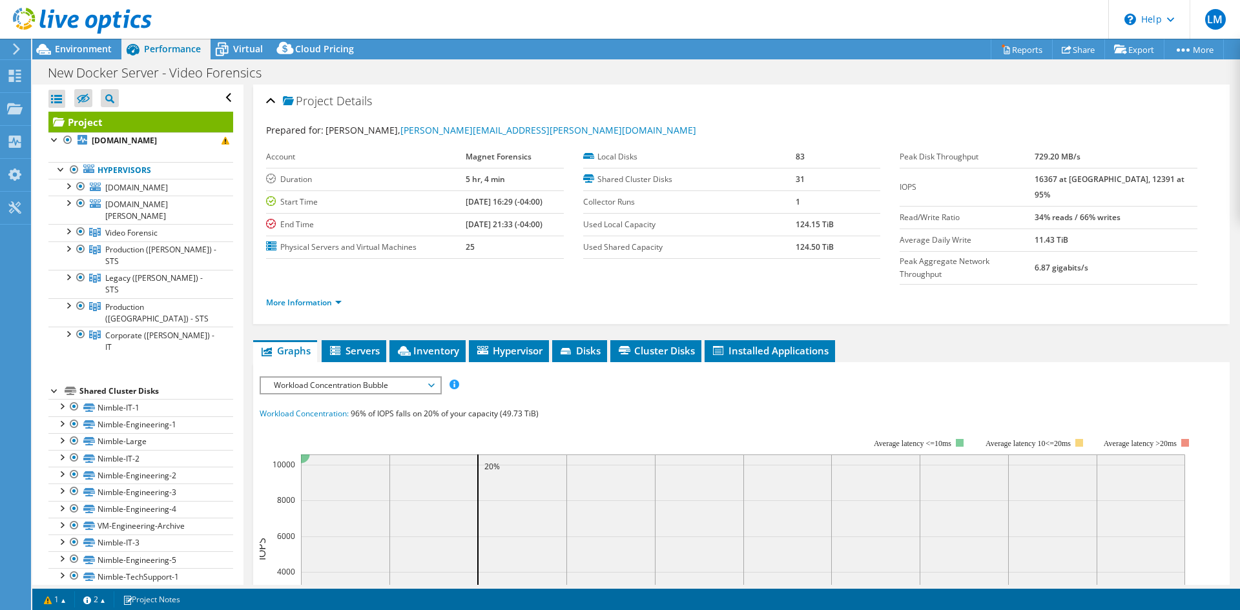
scroll to position [0, 0]
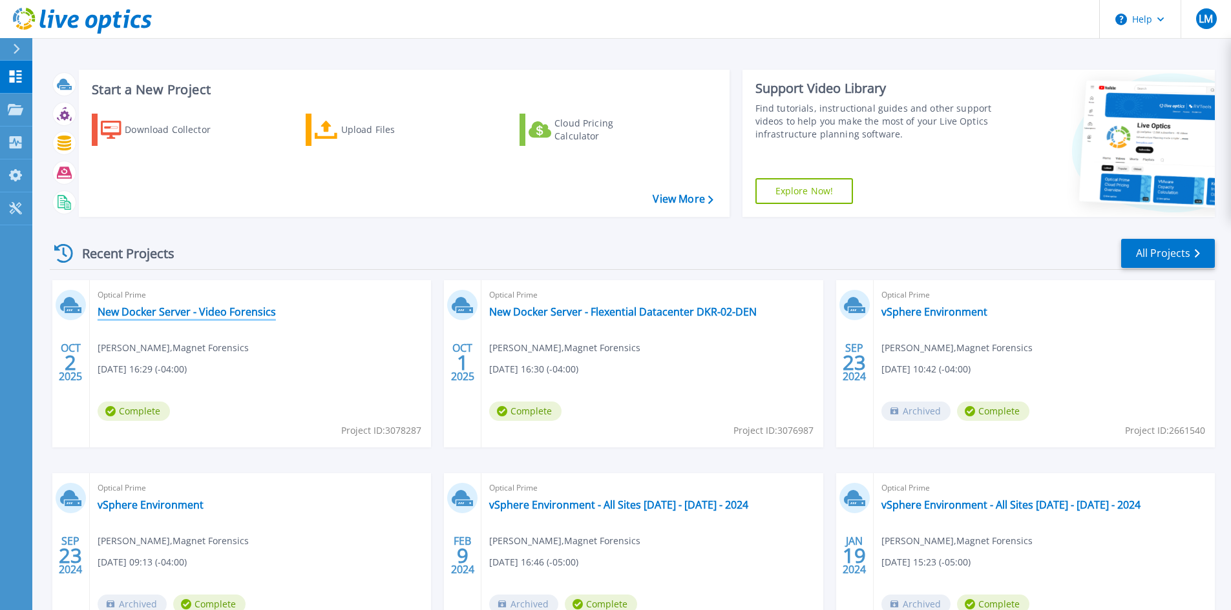
click at [158, 316] on link "New Docker Server - Video Forensics" at bounding box center [187, 312] width 178 height 13
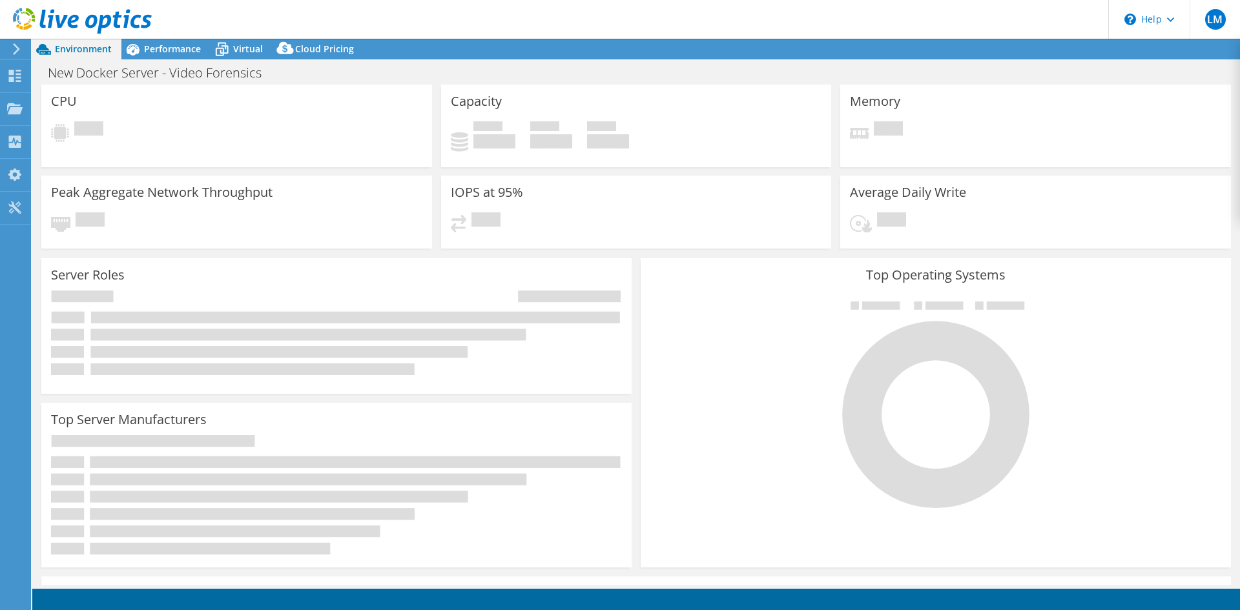
select select "USD"
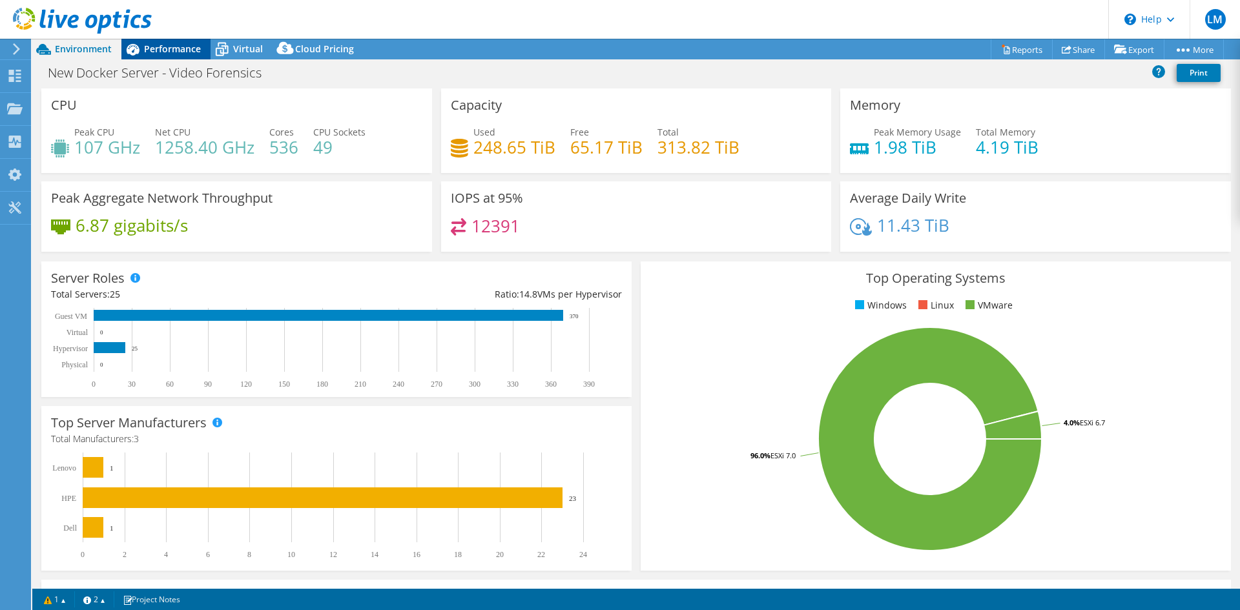
click at [163, 58] on div "Performance" at bounding box center [165, 49] width 89 height 21
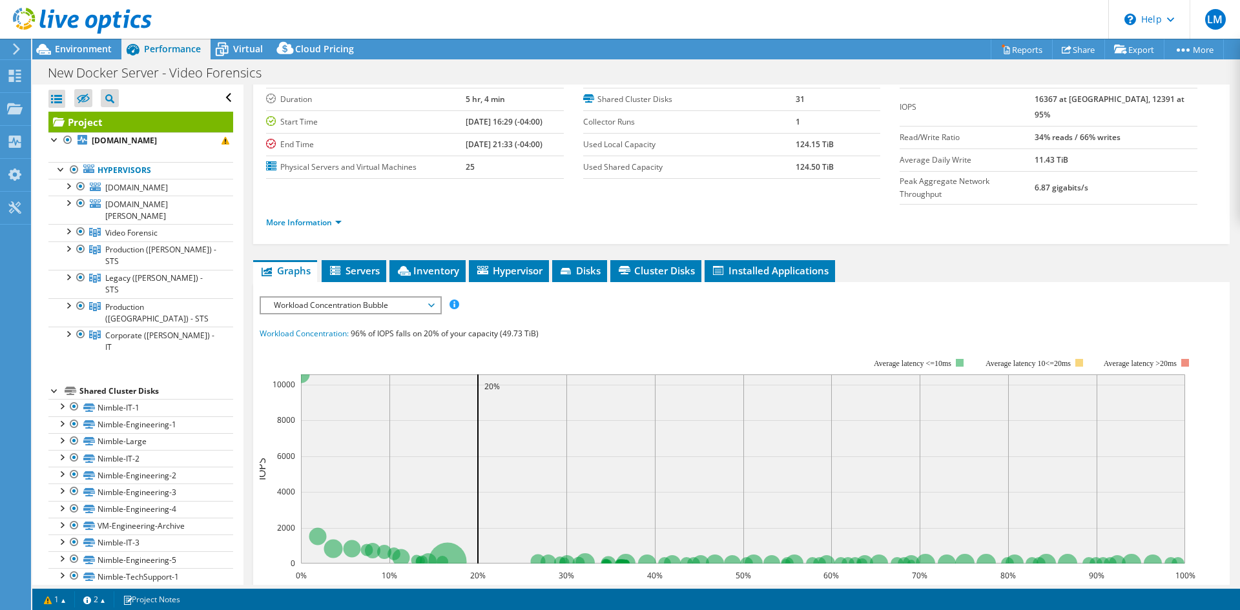
scroll to position [323, 0]
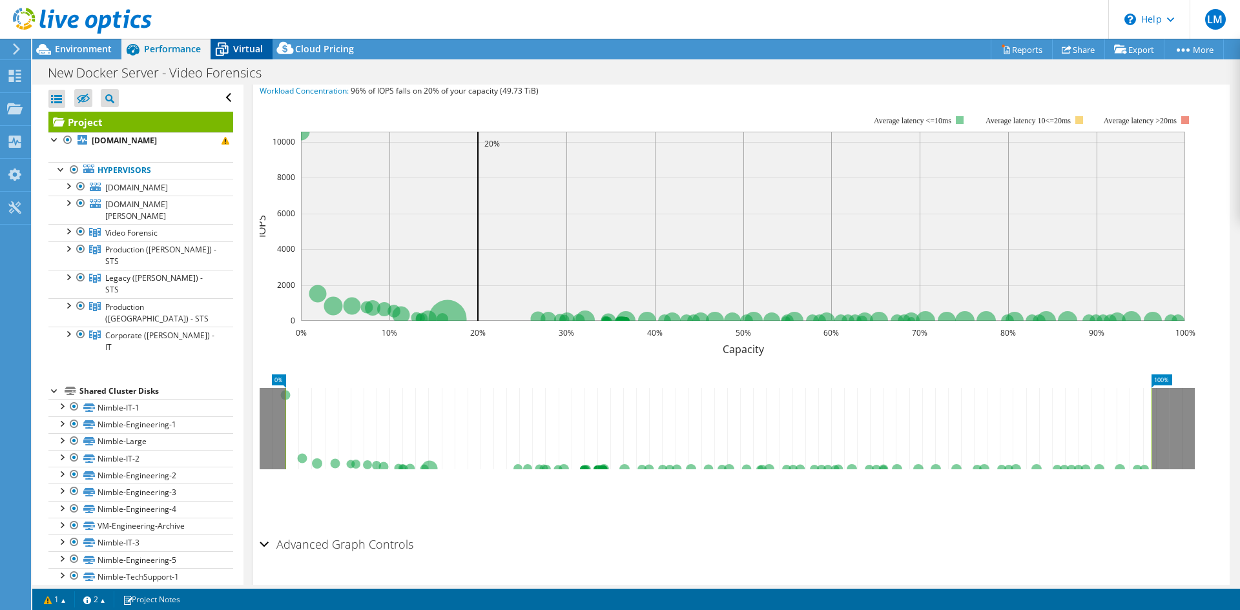
click at [255, 48] on span "Virtual" at bounding box center [248, 49] width 30 height 12
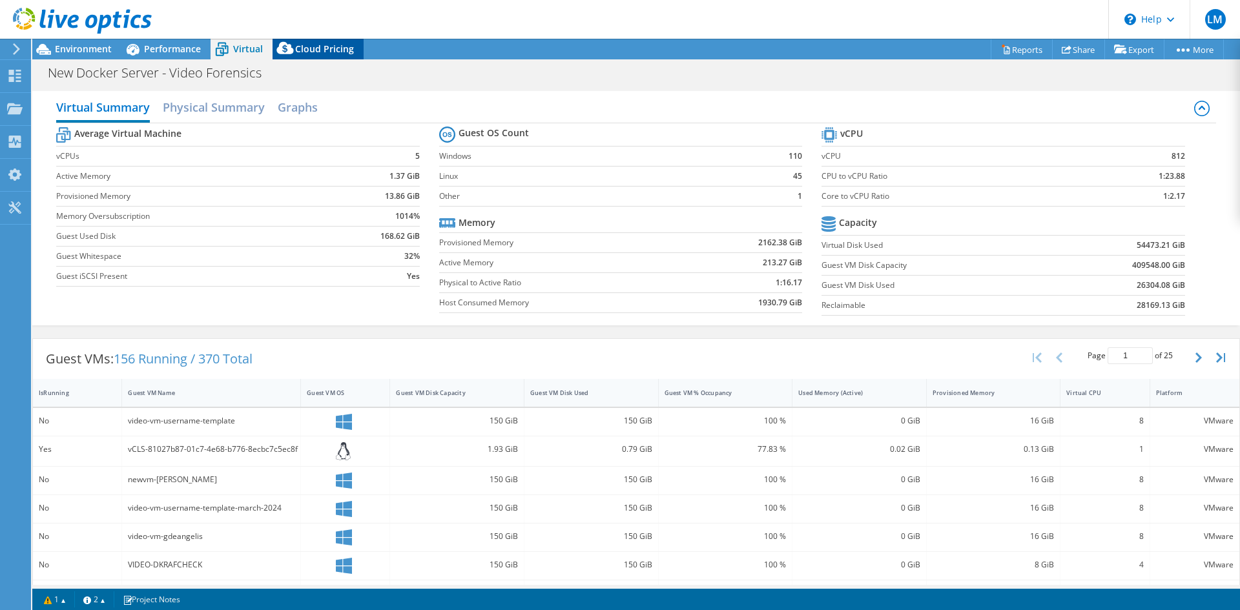
click at [317, 49] on span "Cloud Pricing" at bounding box center [324, 49] width 59 height 12
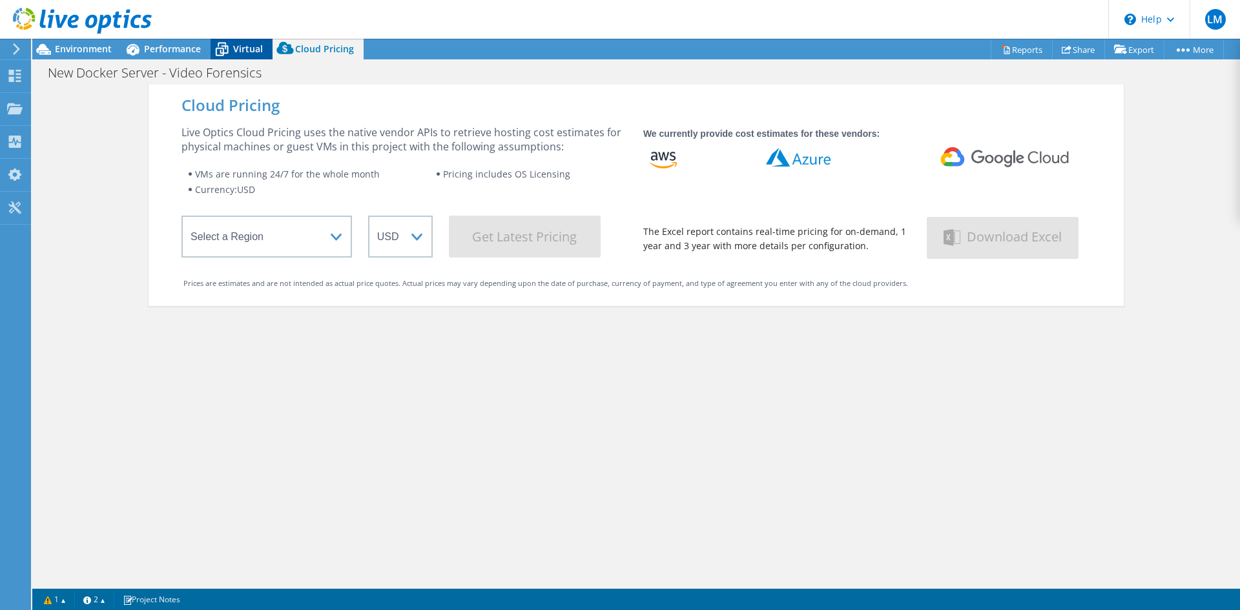
click at [244, 47] on span "Virtual" at bounding box center [248, 49] width 30 height 12
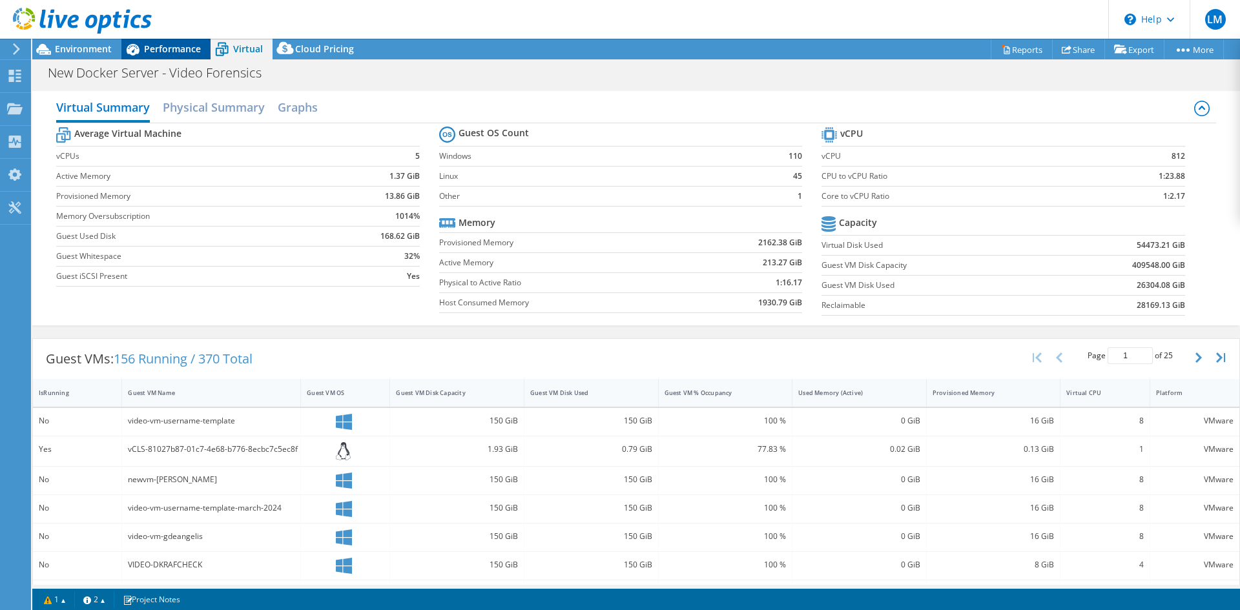
click at [184, 52] on span "Performance" at bounding box center [172, 49] width 57 height 12
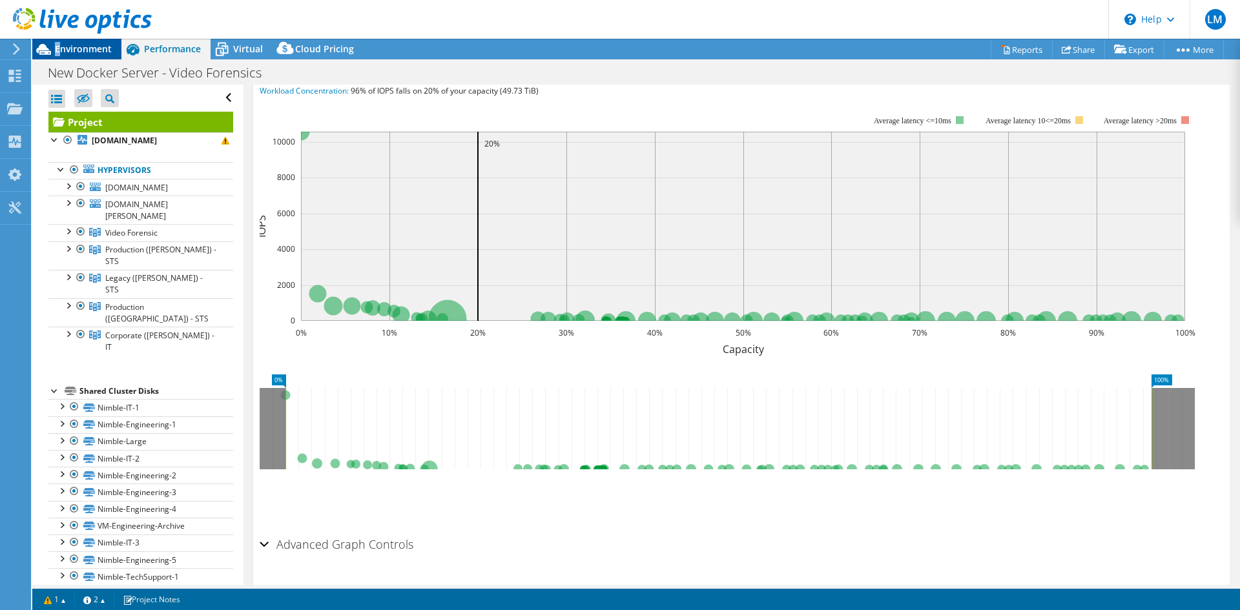
click at [58, 53] on span "Environment" at bounding box center [83, 49] width 57 height 12
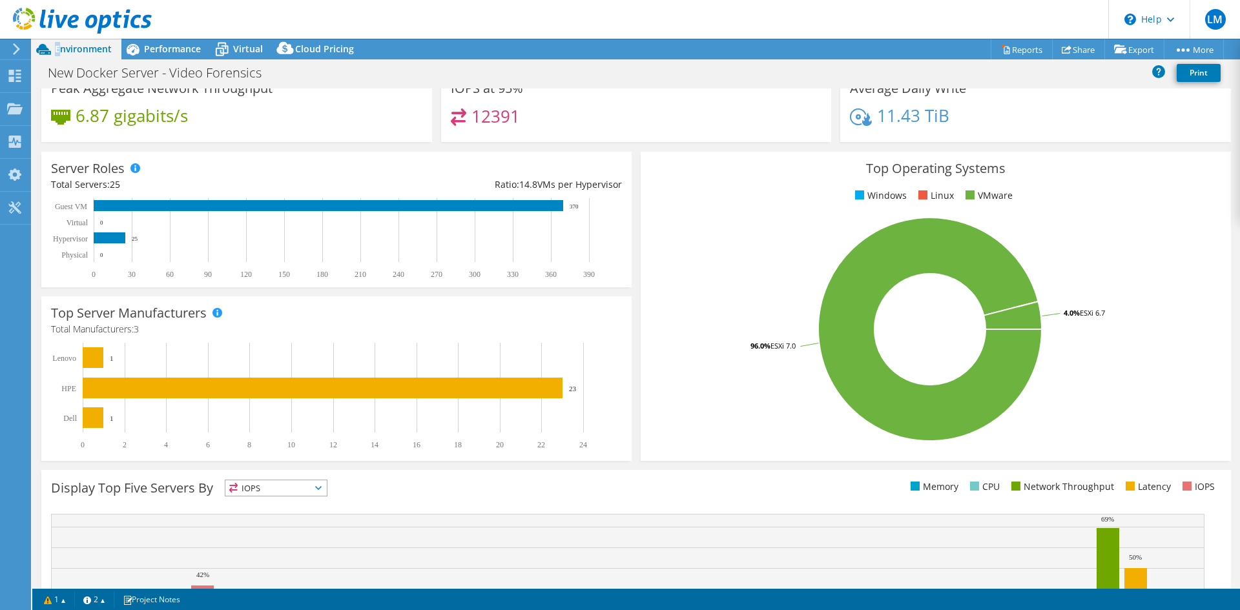
scroll to position [0, 0]
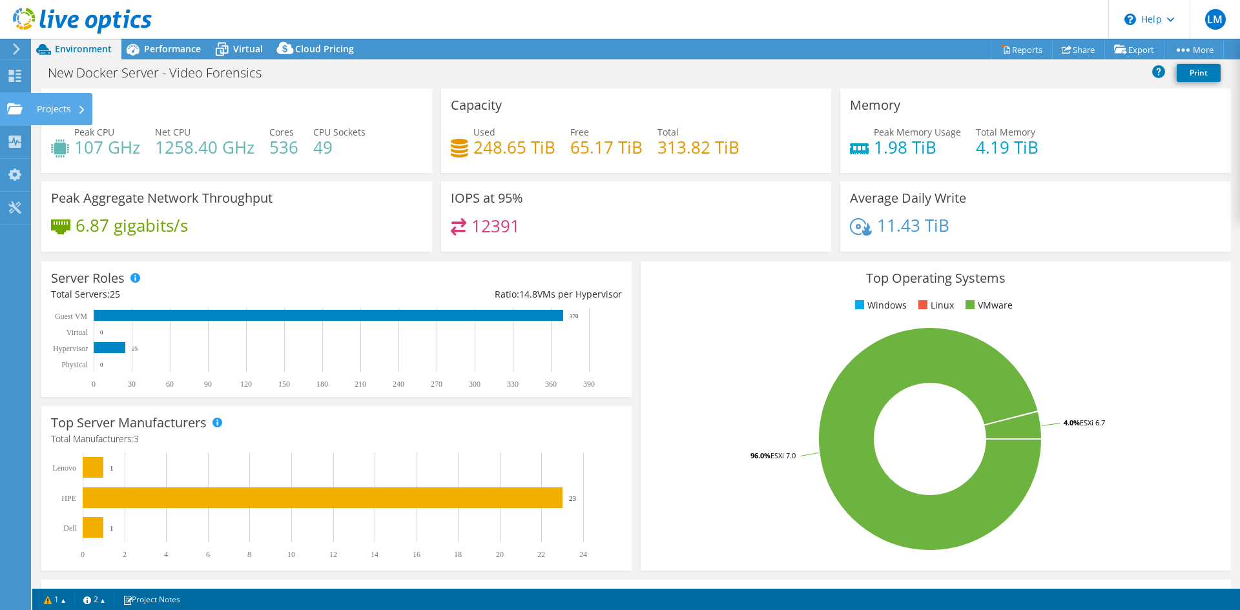
click at [60, 109] on div "Projects" at bounding box center [61, 109] width 62 height 32
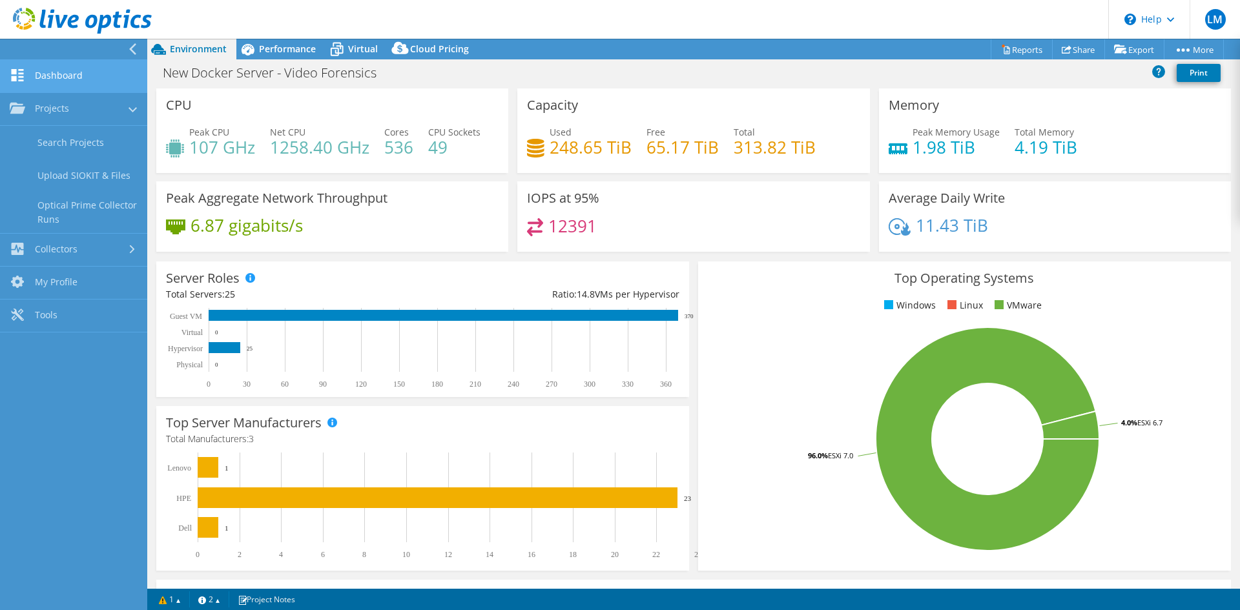
click at [53, 71] on link "Dashboard" at bounding box center [73, 76] width 147 height 33
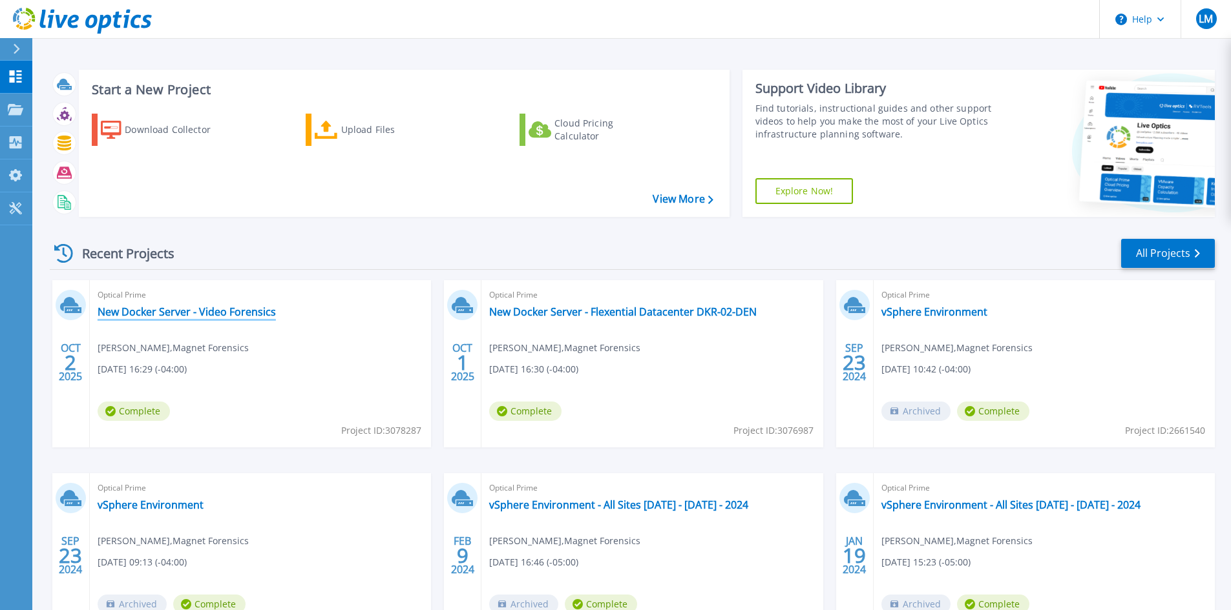
click at [136, 312] on link "New Docker Server - Video Forensics" at bounding box center [187, 312] width 178 height 13
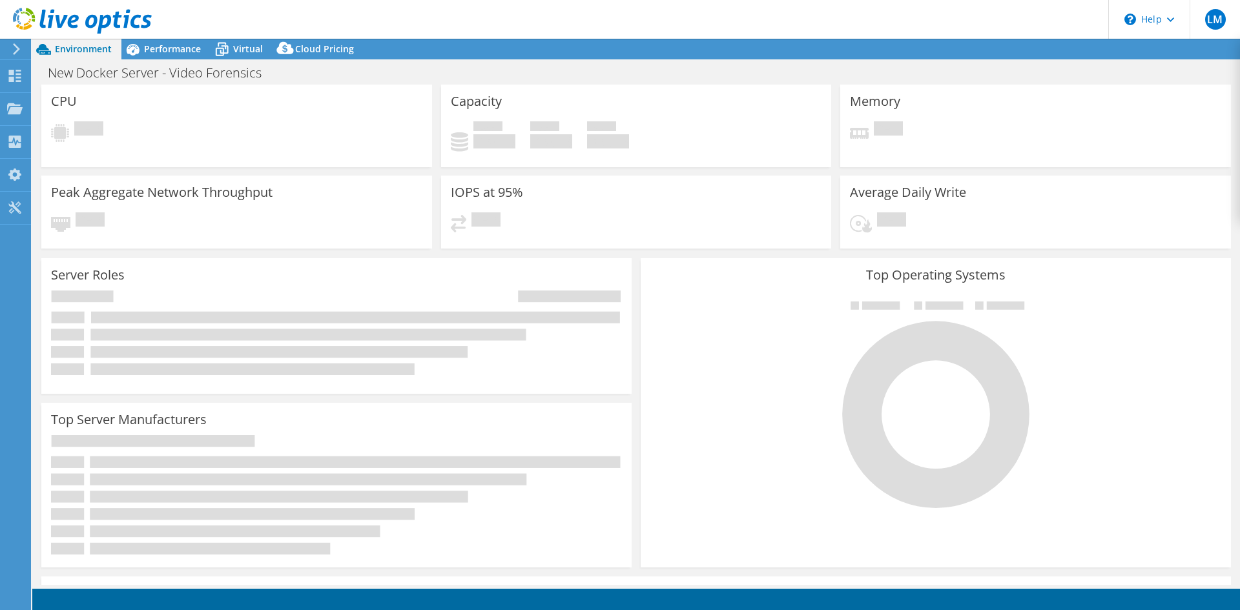
select select "USD"
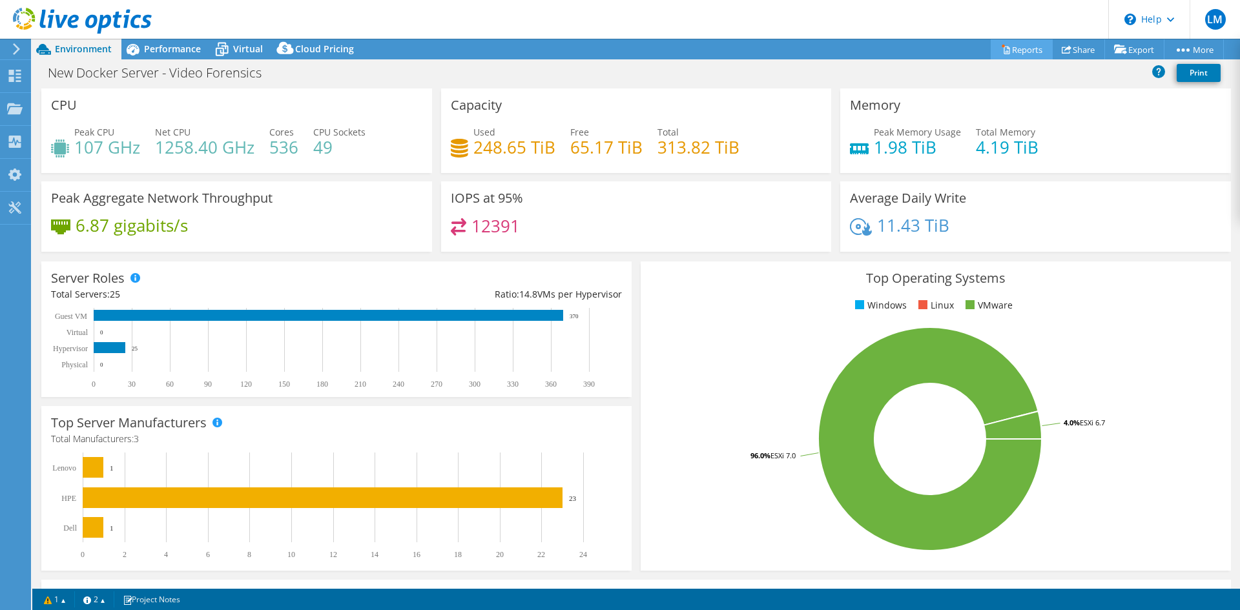
click at [1007, 50] on link "Reports" at bounding box center [1022, 49] width 62 height 20
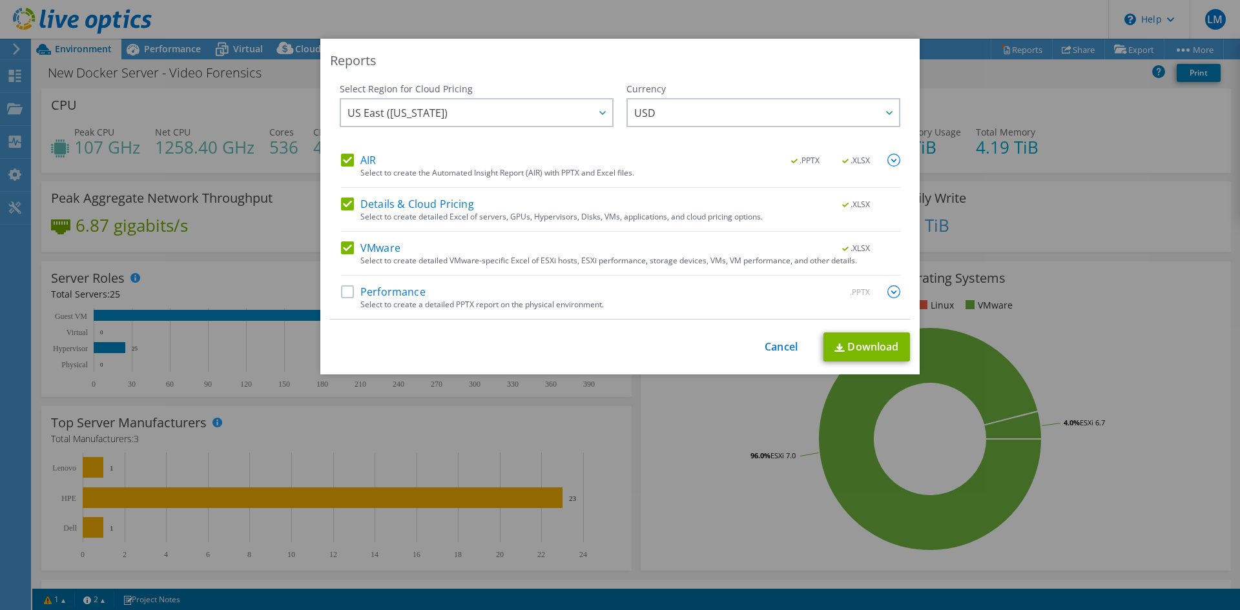
drag, startPoint x: 346, startPoint y: 246, endPoint x: 342, endPoint y: 221, distance: 25.4
click at [346, 244] on label "VMware" at bounding box center [370, 248] width 59 height 13
click at [0, 0] on input "VMware" at bounding box center [0, 0] width 0 height 0
click at [345, 198] on label "Details & Cloud Pricing" at bounding box center [407, 204] width 133 height 13
click at [0, 0] on input "Details & Cloud Pricing" at bounding box center [0, 0] width 0 height 0
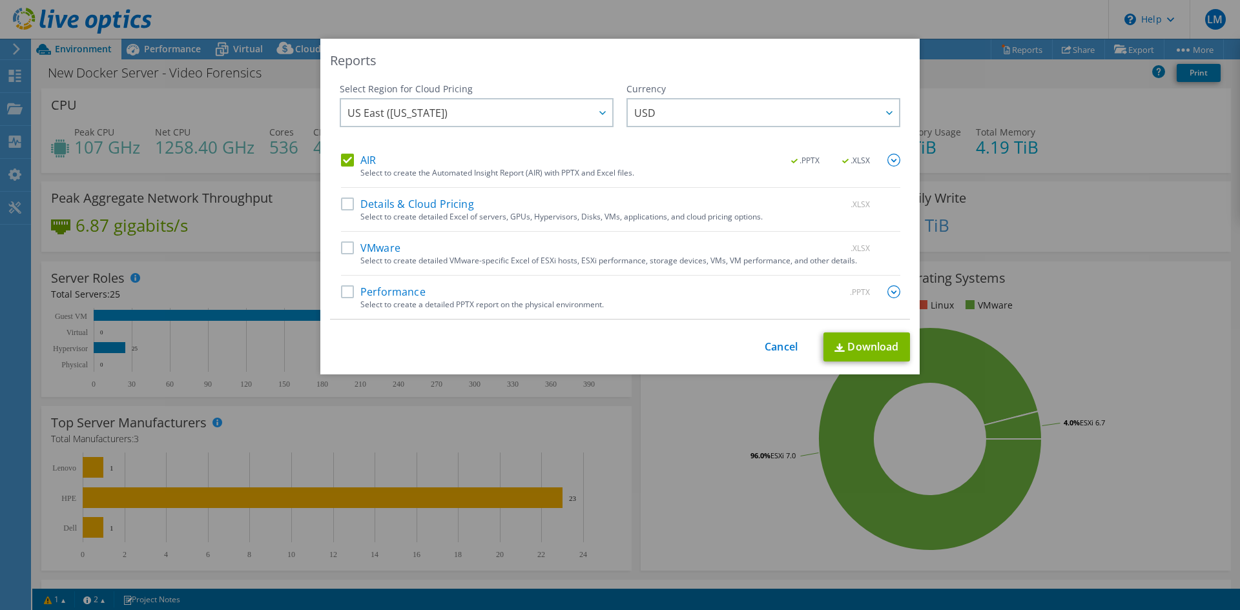
click at [341, 156] on label "AIR" at bounding box center [358, 160] width 35 height 13
click at [0, 0] on input "AIR" at bounding box center [0, 0] width 0 height 0
click at [345, 293] on label "Performance" at bounding box center [383, 292] width 85 height 13
click at [0, 0] on input "Performance" at bounding box center [0, 0] width 0 height 0
click at [863, 343] on link "Download" at bounding box center [867, 347] width 87 height 29
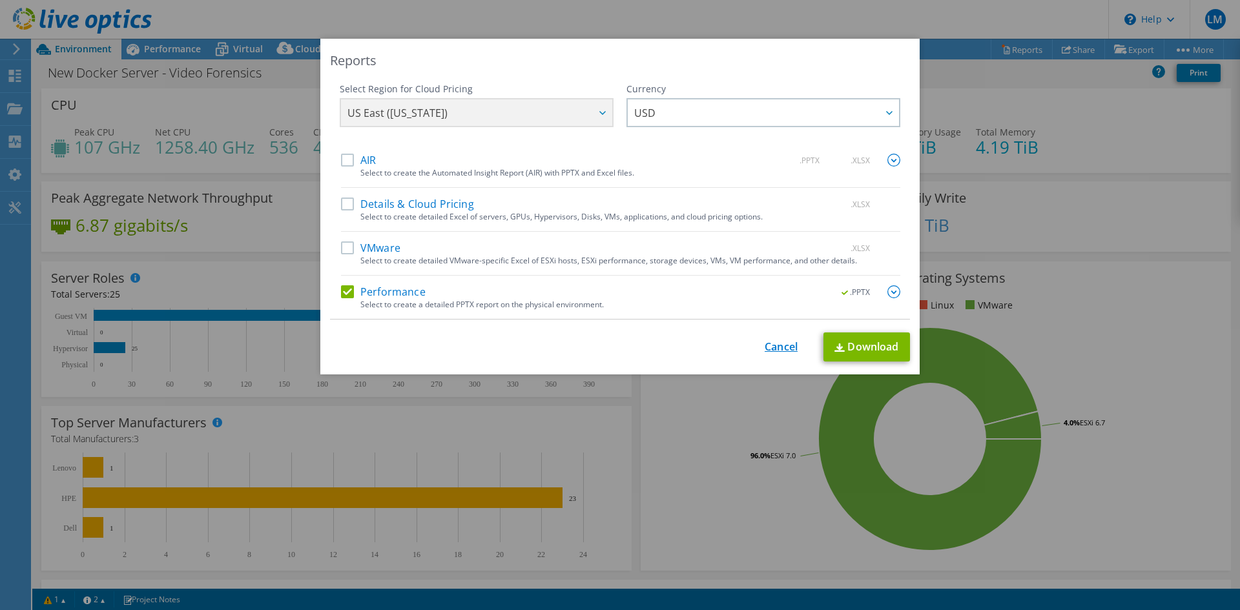
click at [774, 352] on link "Cancel" at bounding box center [781, 347] width 33 height 12
